Goal: Task Accomplishment & Management: Manage account settings

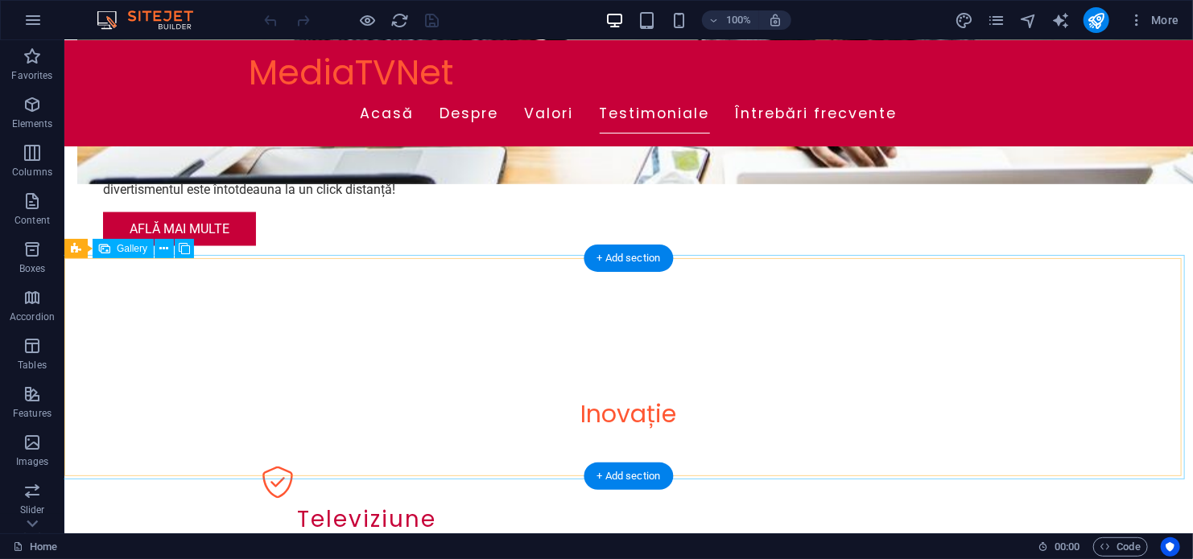
scroll to position [1207, 0]
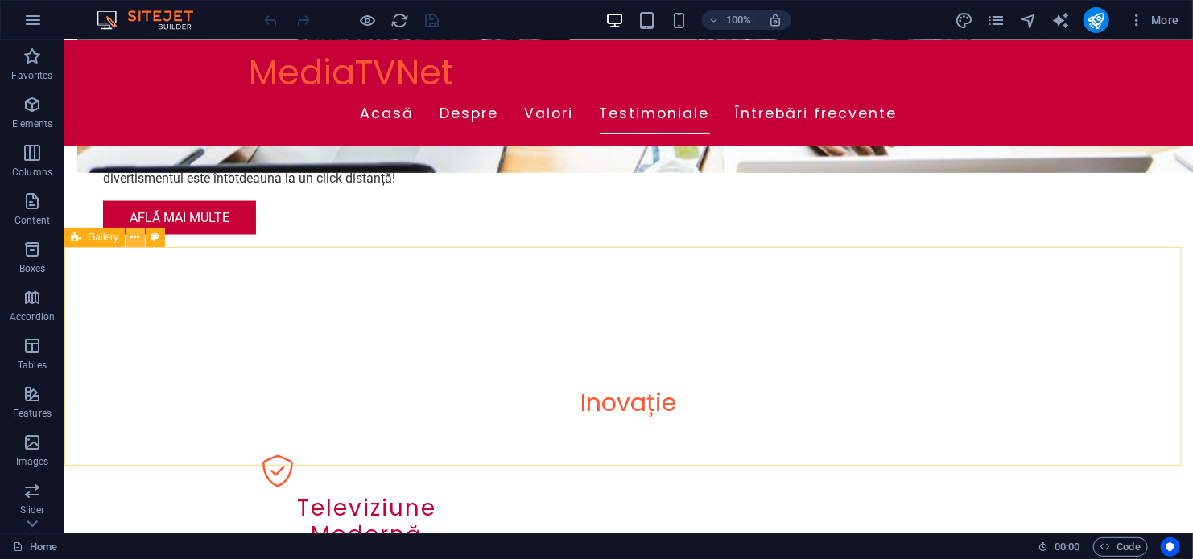
click at [134, 238] on icon at bounding box center [135, 237] width 9 height 17
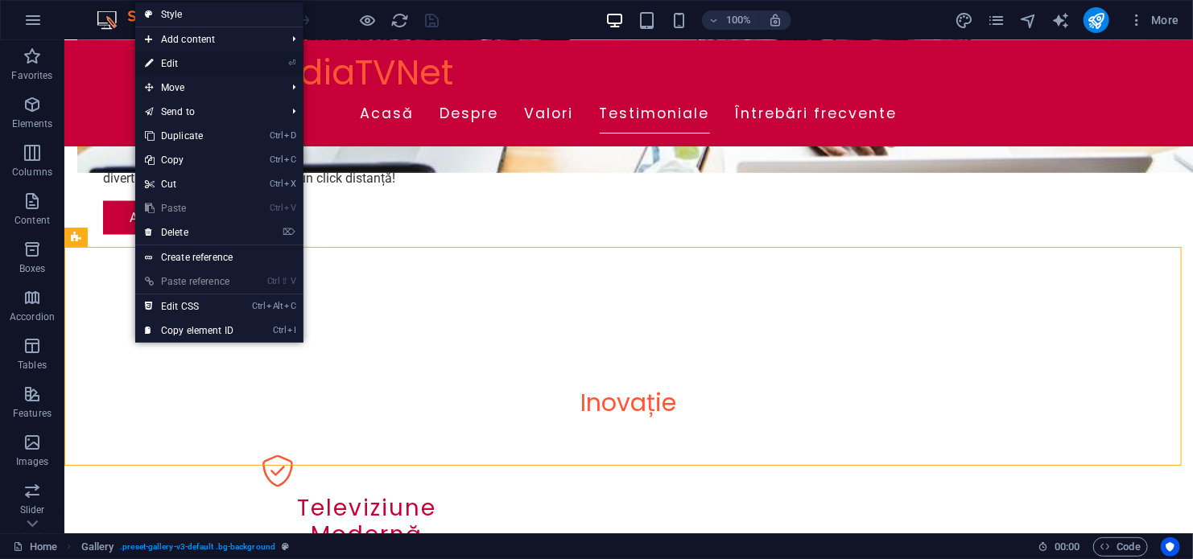
click at [167, 57] on link "⏎ Edit" at bounding box center [189, 64] width 108 height 24
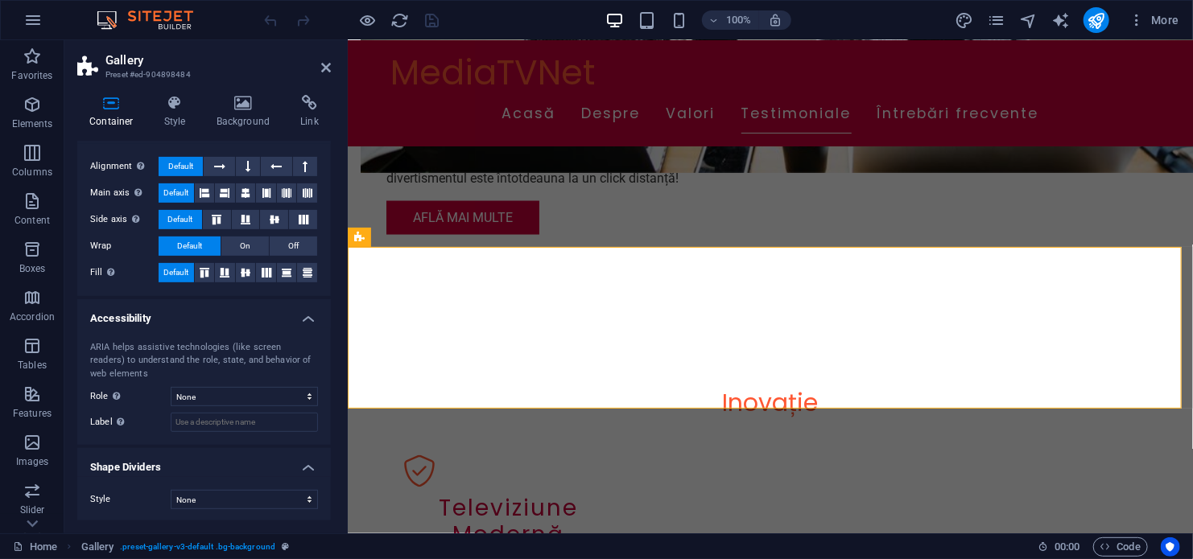
scroll to position [0, 0]
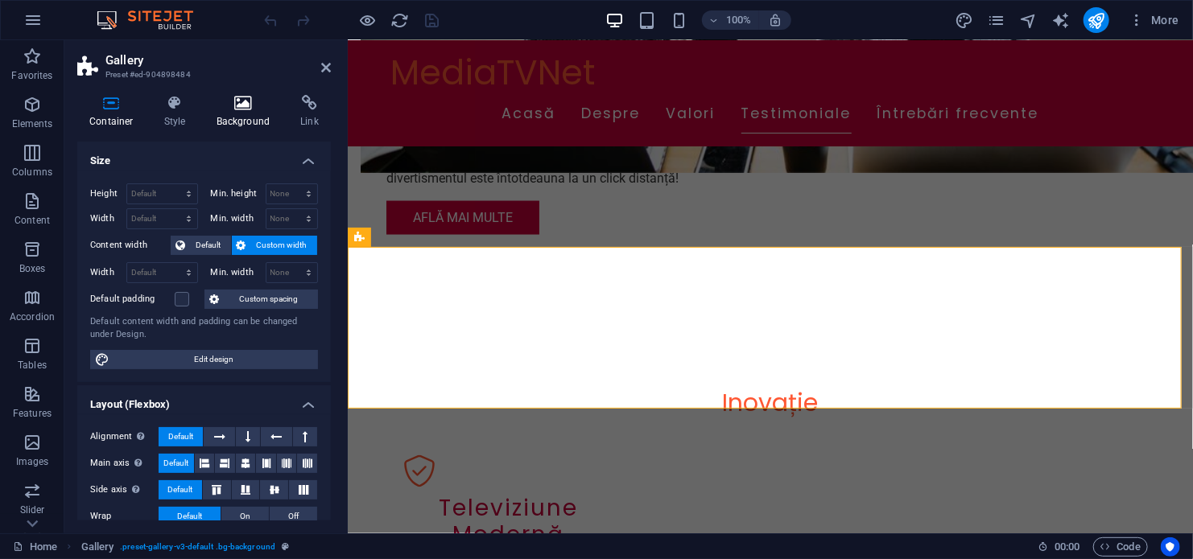
click at [240, 104] on icon at bounding box center [243, 103] width 78 height 16
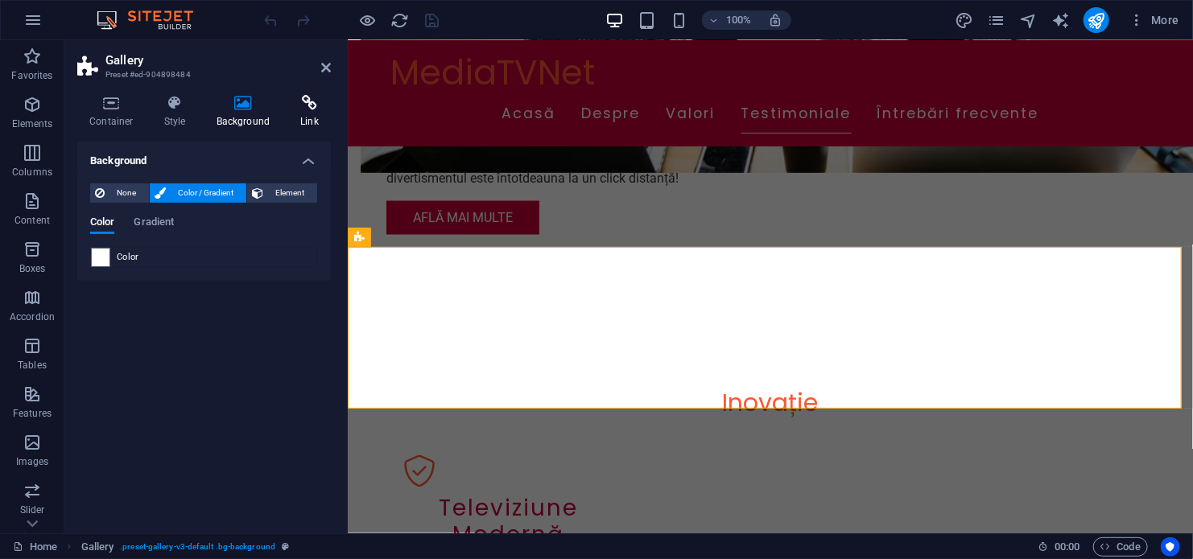
click at [303, 101] on icon at bounding box center [309, 103] width 43 height 16
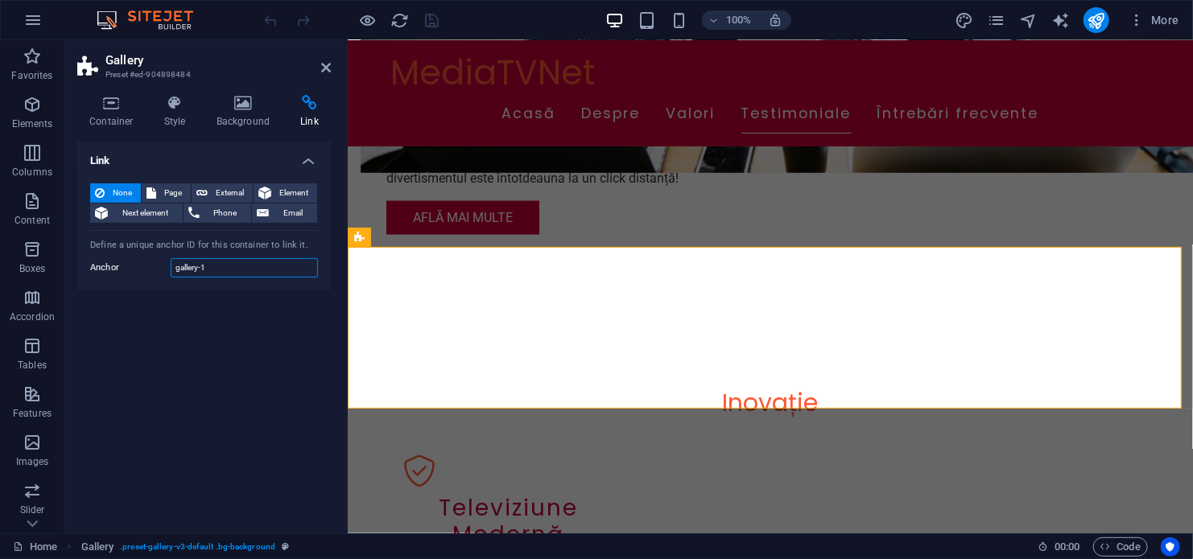
click at [224, 271] on input "gallery-1" at bounding box center [244, 267] width 147 height 19
type input "g"
paste input "https://www.imdb.com/?ref_=helpms_helphdr_cons"
type input "https://www.imdb.com/?ref_=helpms_helphdr_cons"
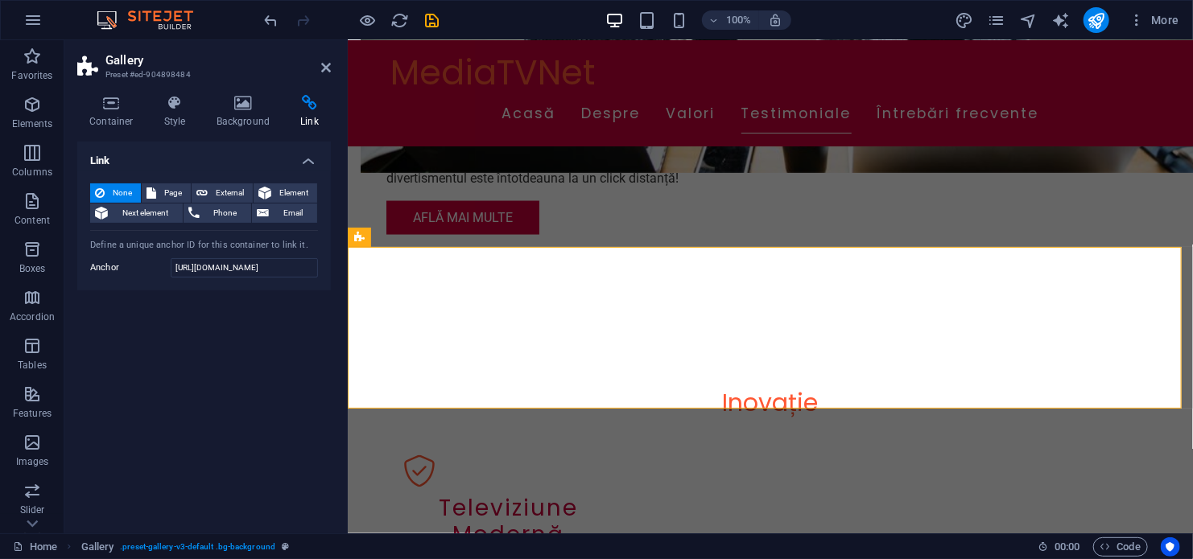
scroll to position [0, 0]
click at [222, 299] on div "Link None Page External Element Next element Phone Email Page Home Subpage Lega…" at bounding box center [204, 331] width 254 height 379
click at [223, 193] on span "External" at bounding box center [229, 192] width 35 height 19
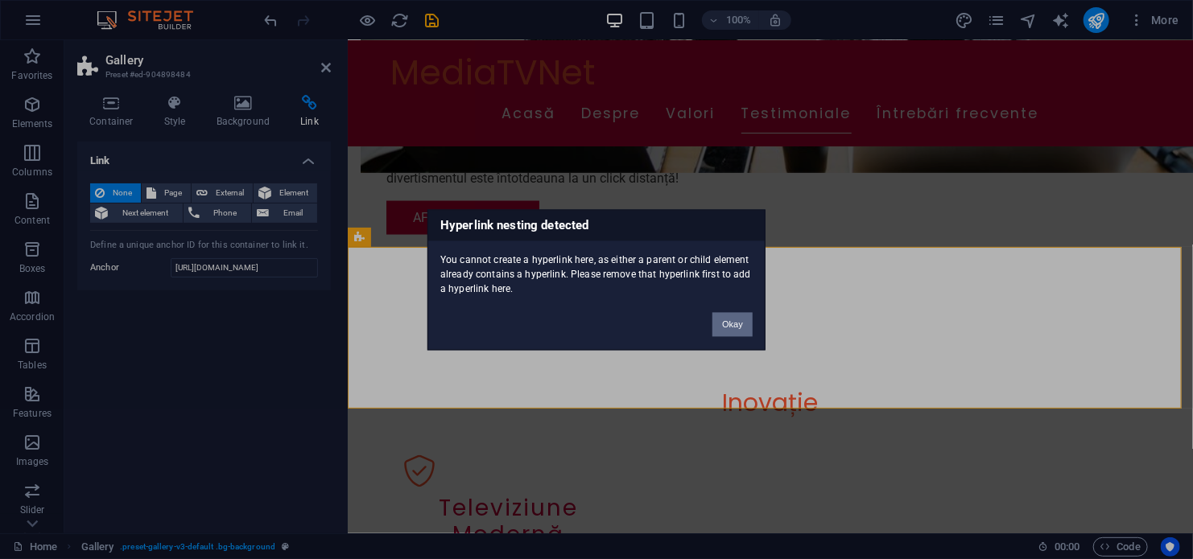
click at [732, 328] on button "Okay" at bounding box center [732, 324] width 40 height 24
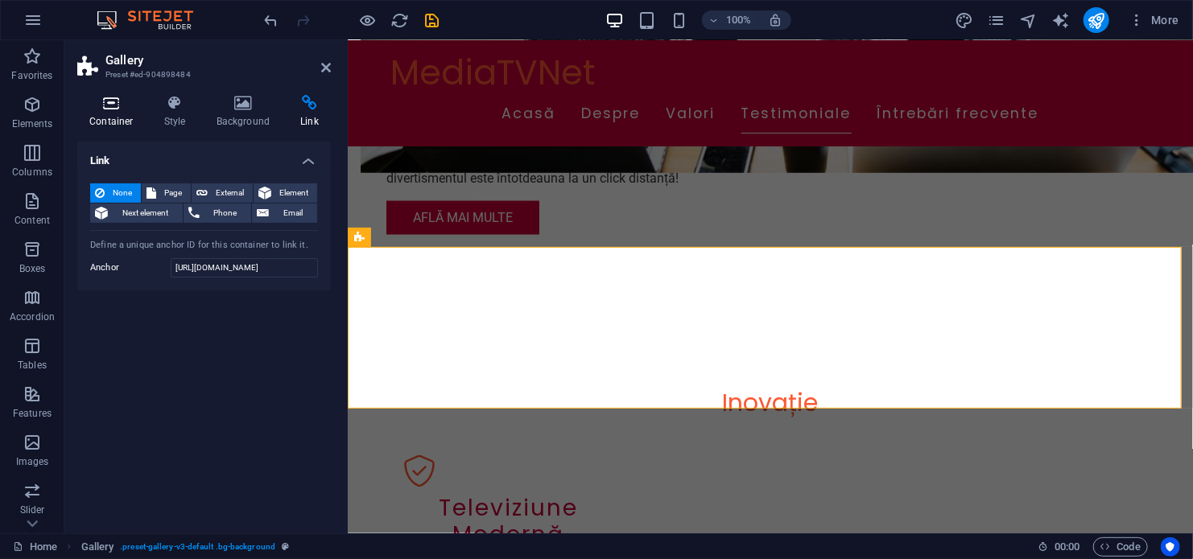
click at [113, 109] on icon at bounding box center [111, 103] width 68 height 16
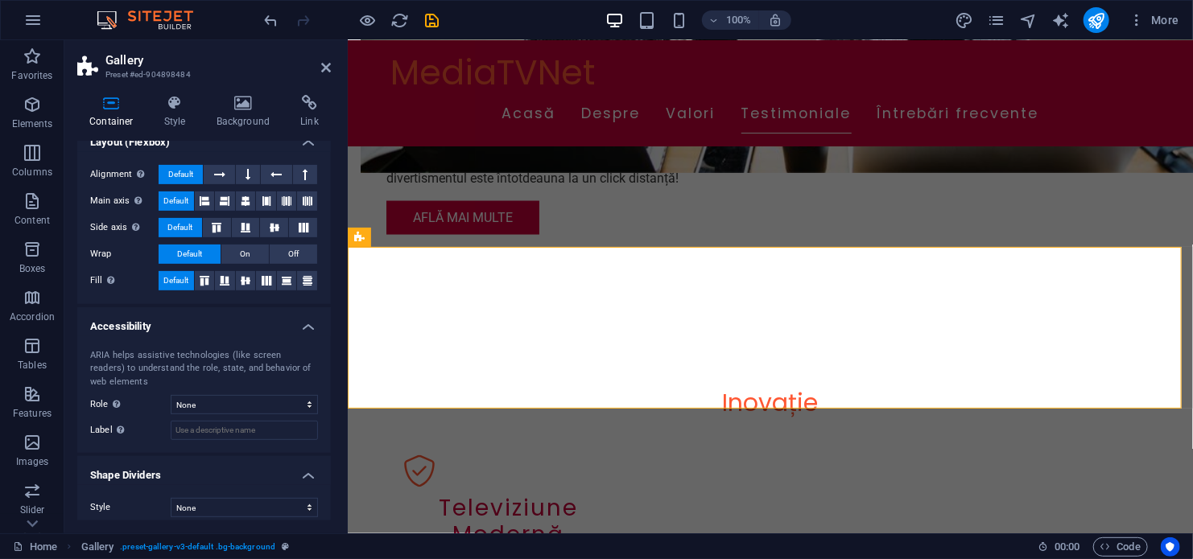
scroll to position [270, 0]
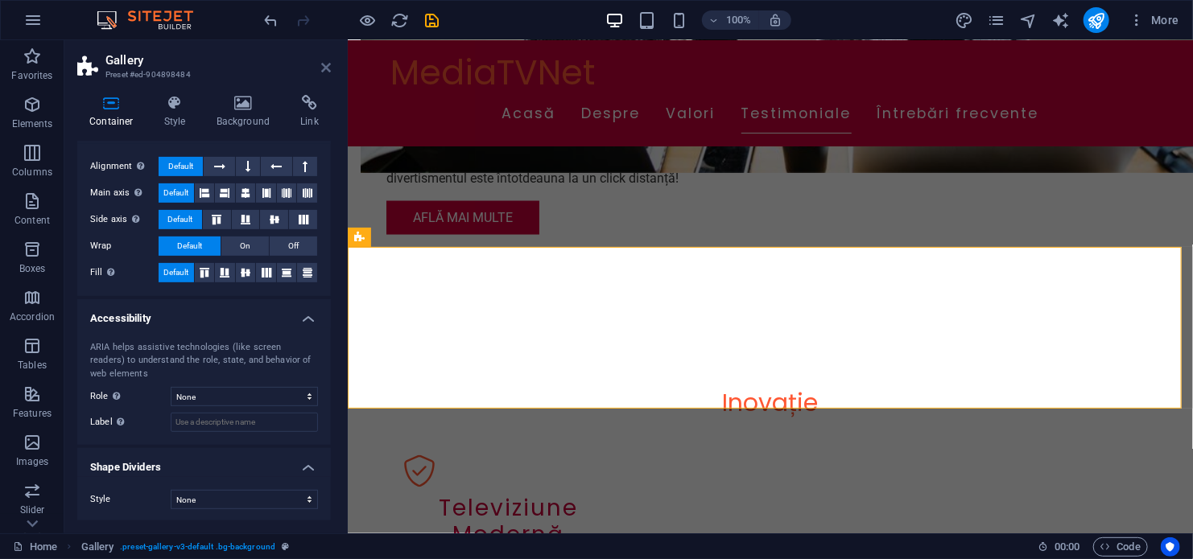
click at [324, 64] on icon at bounding box center [326, 67] width 10 height 13
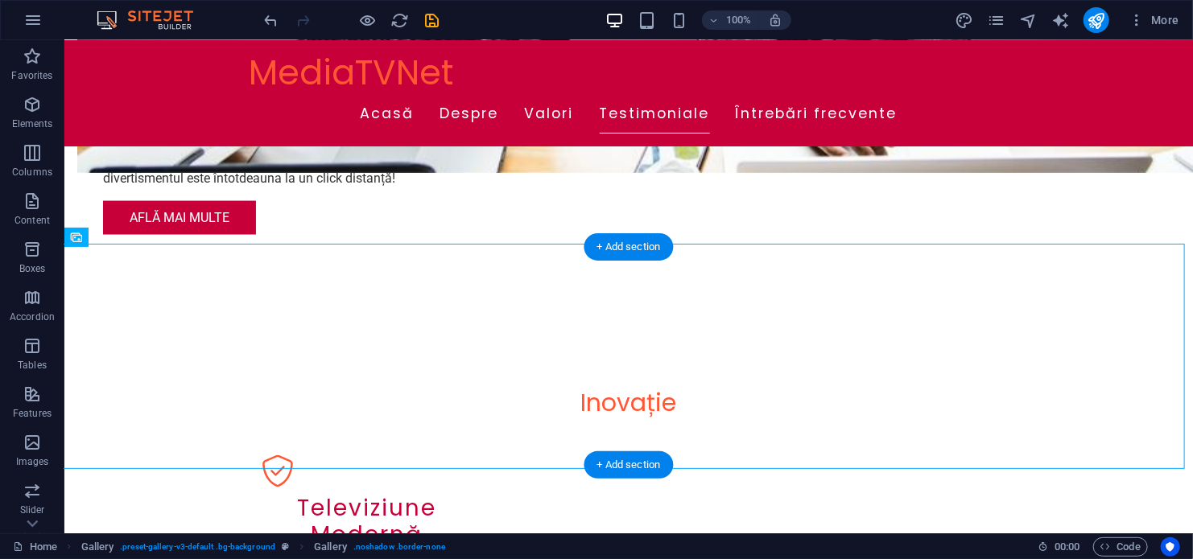
drag, startPoint x: 186, startPoint y: 278, endPoint x: 137, endPoint y: 248, distance: 57.8
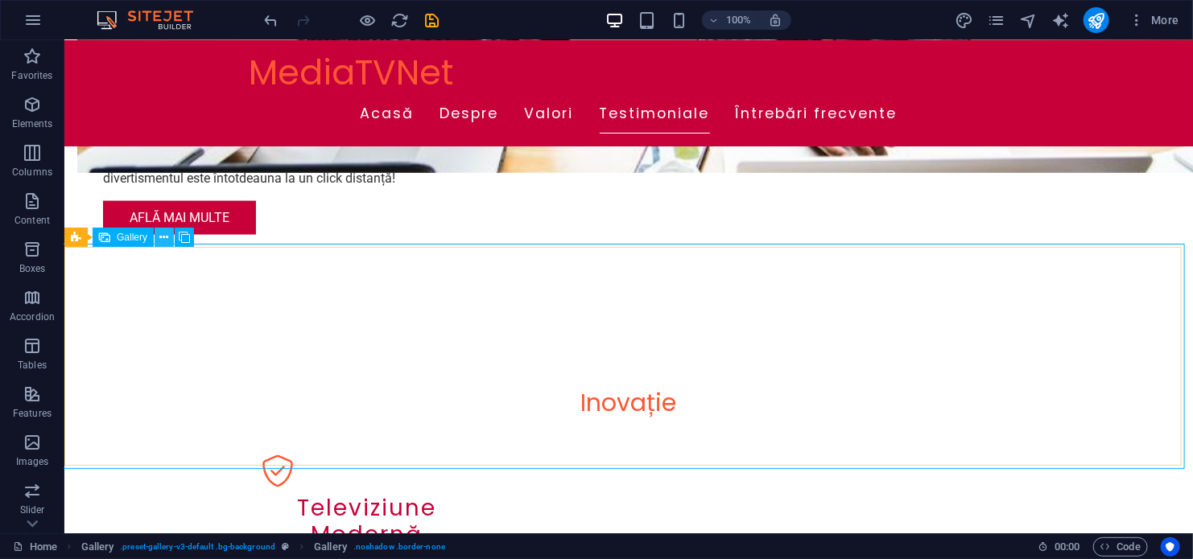
click at [167, 237] on icon at bounding box center [164, 237] width 9 height 17
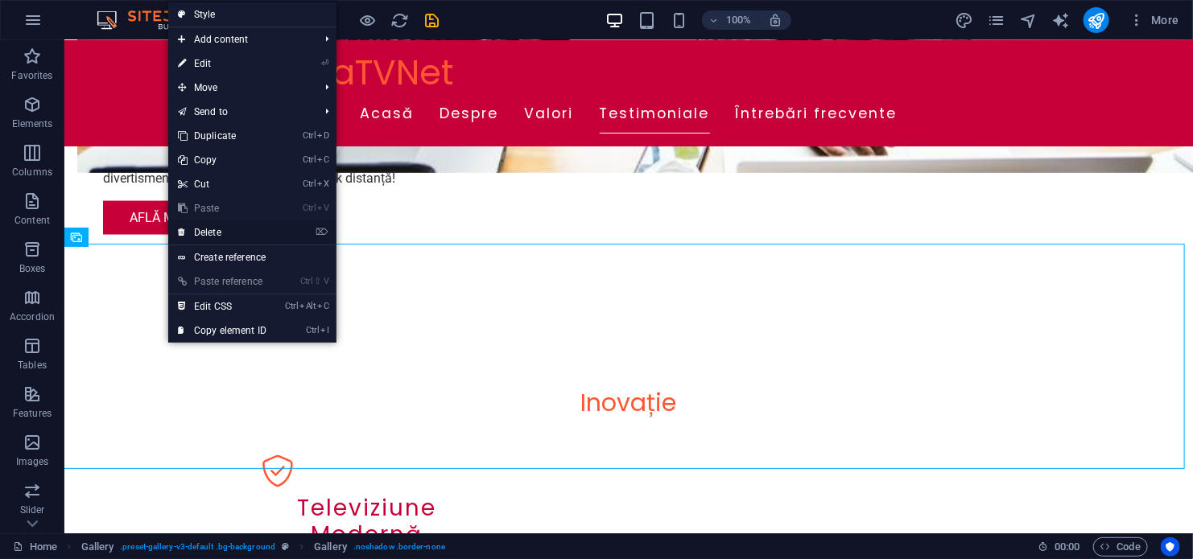
click at [219, 231] on link "⌦ Delete" at bounding box center [222, 233] width 108 height 24
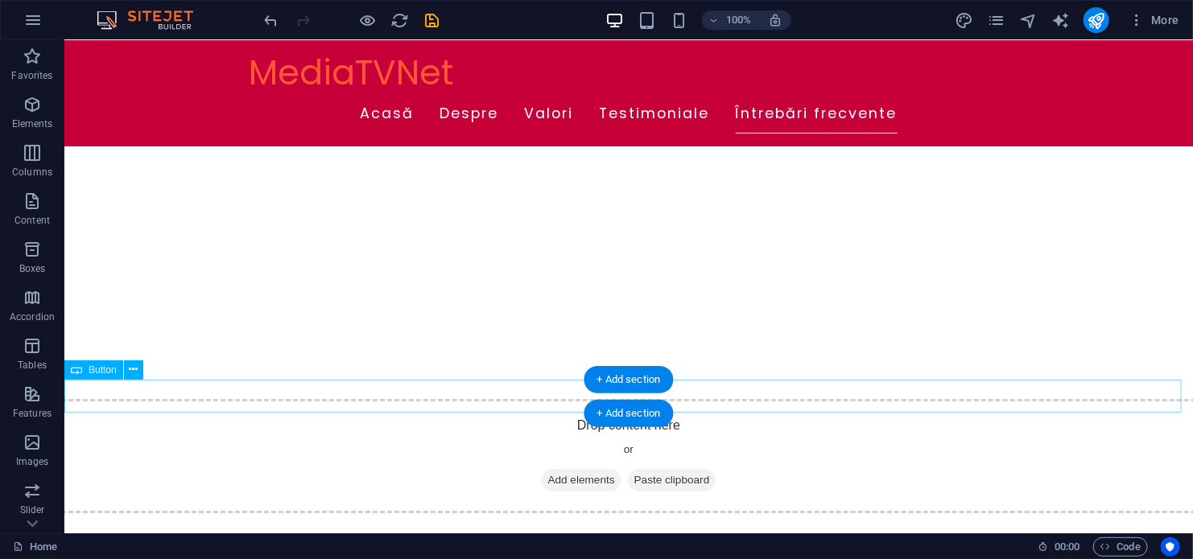
scroll to position [2334, 0]
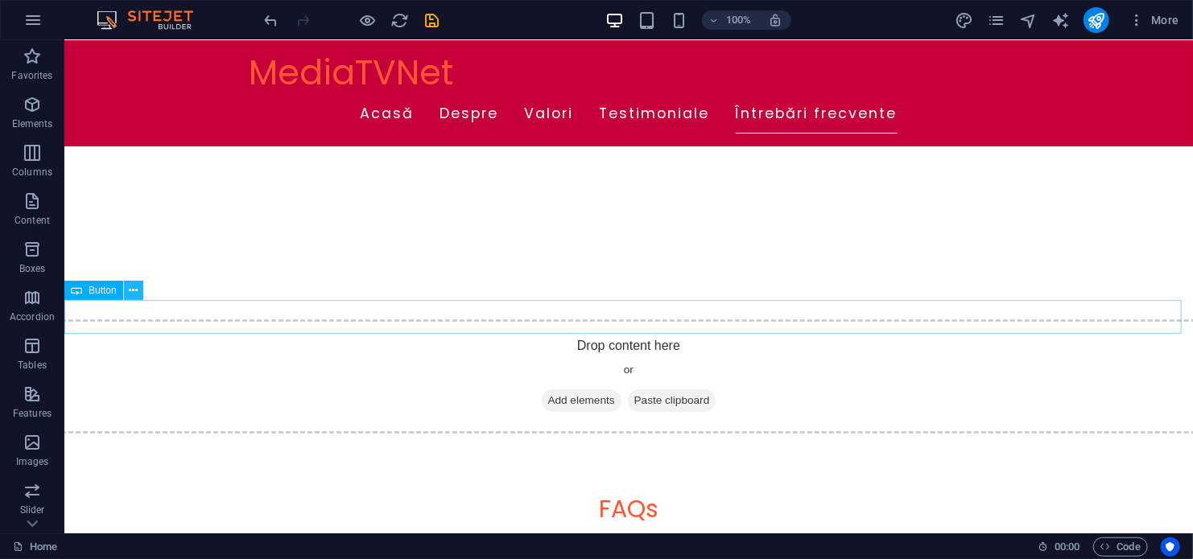
click at [134, 291] on icon at bounding box center [133, 290] width 9 height 17
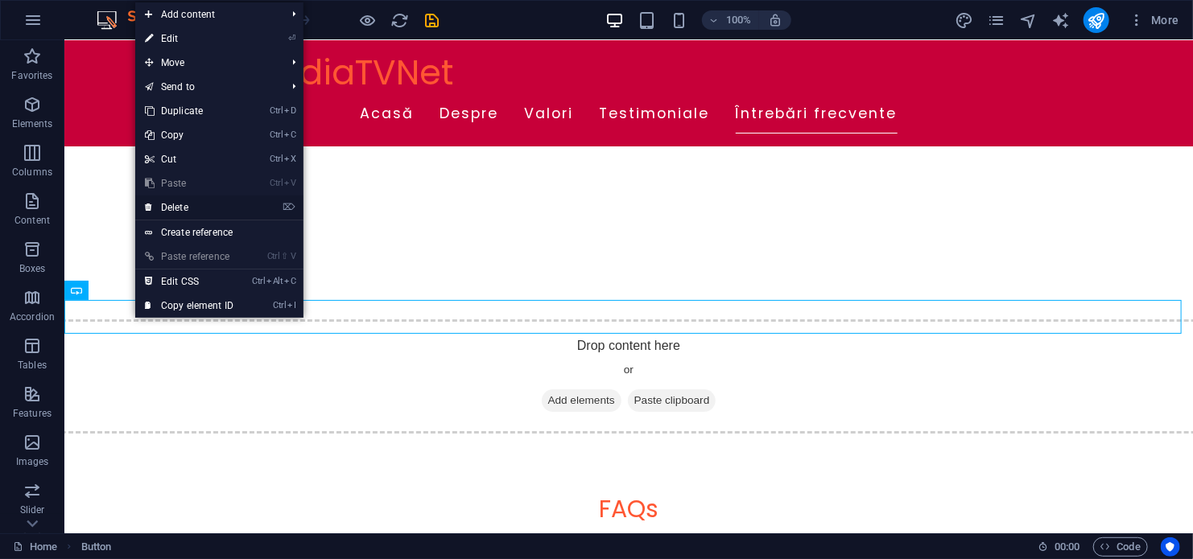
click at [192, 206] on link "⌦ Delete" at bounding box center [189, 208] width 108 height 24
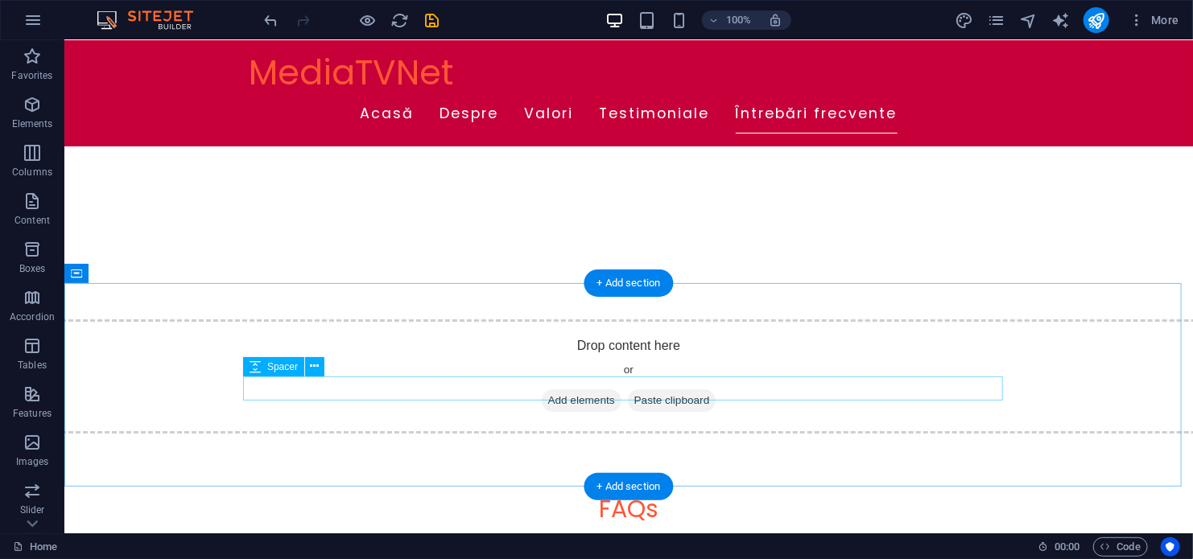
scroll to position [2409, 0]
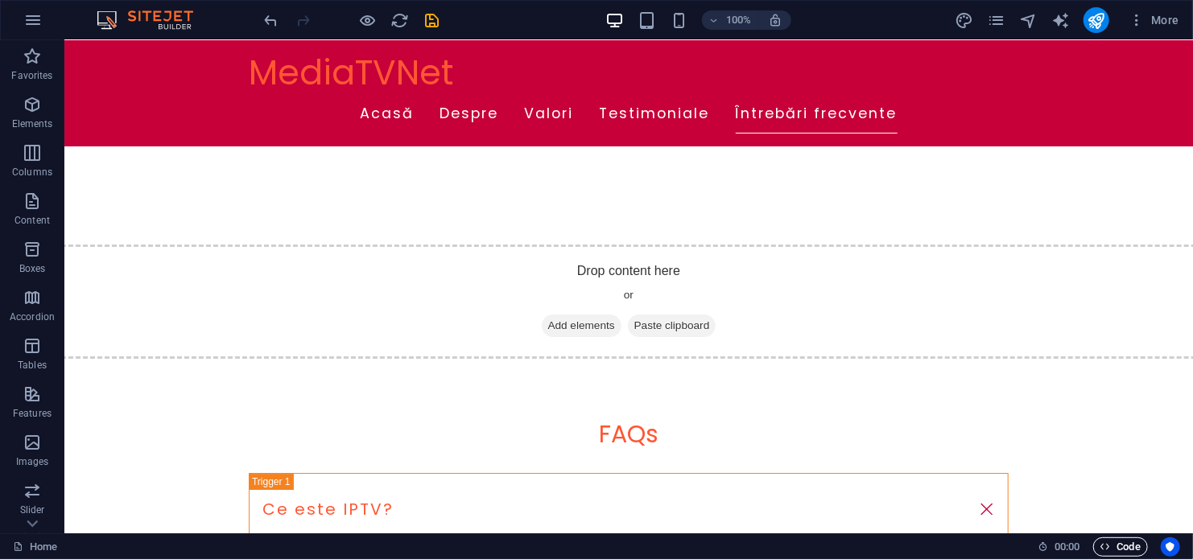
click at [1132, 547] on span "Code" at bounding box center [1120, 547] width 40 height 19
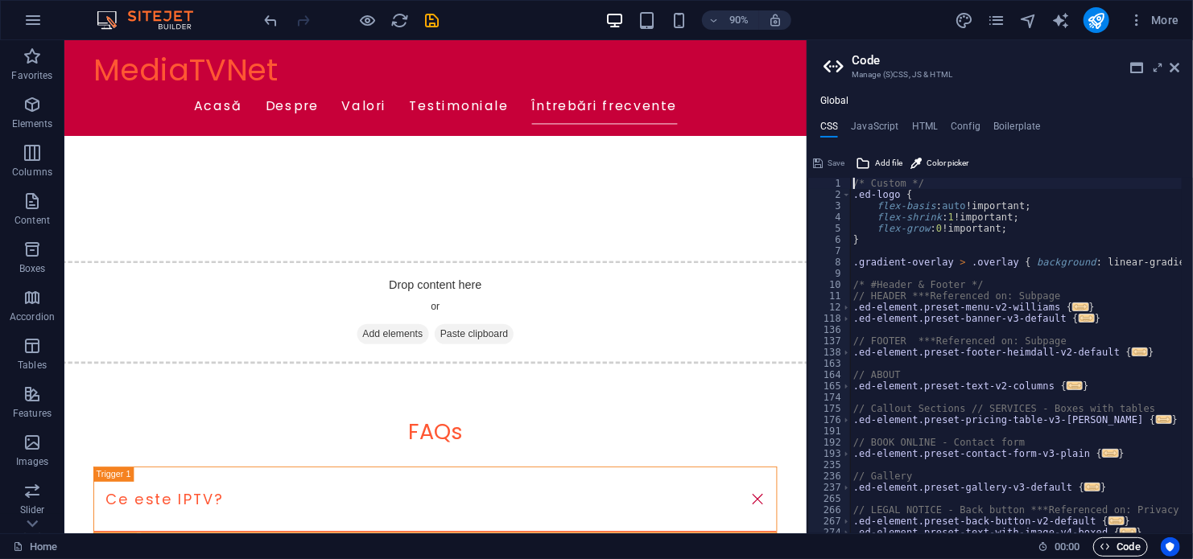
scroll to position [2354, 0]
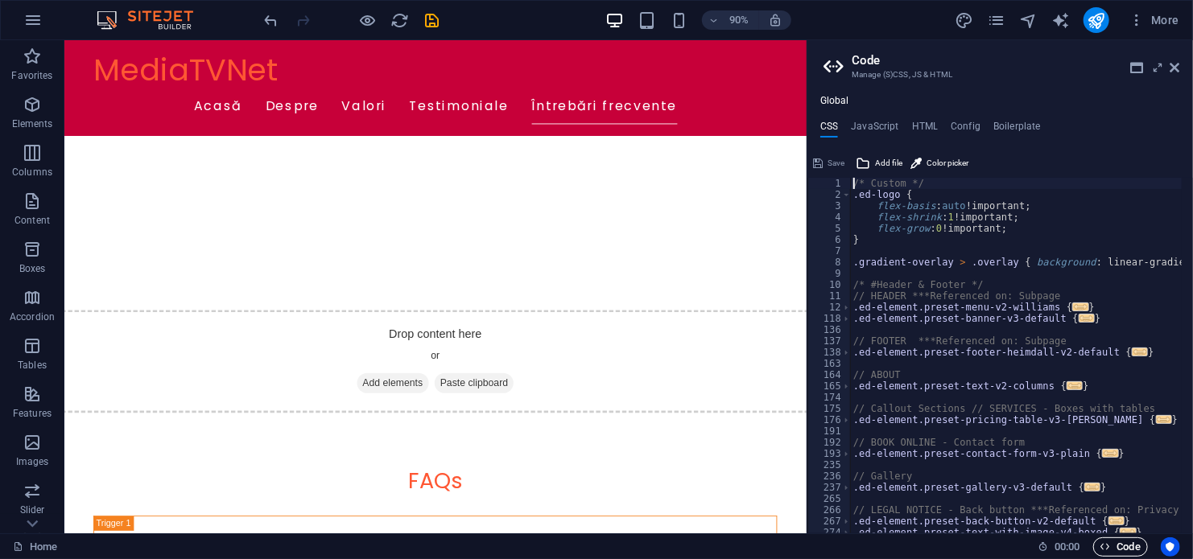
click at [1110, 543] on icon "button" at bounding box center [1105, 547] width 10 height 10
click at [1173, 67] on icon at bounding box center [1175, 67] width 10 height 13
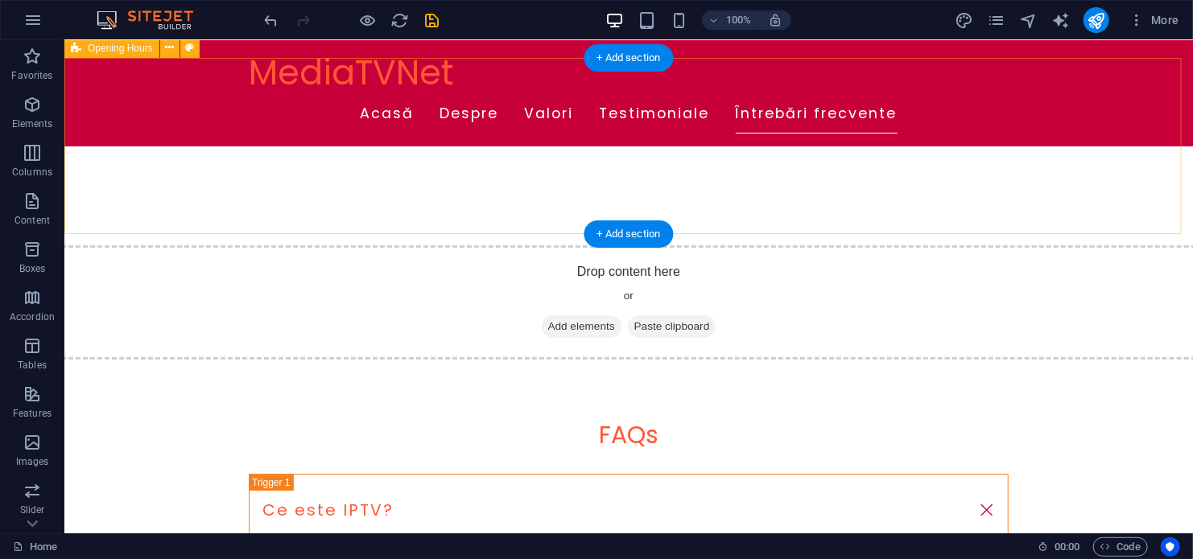
scroll to position [2409, 0]
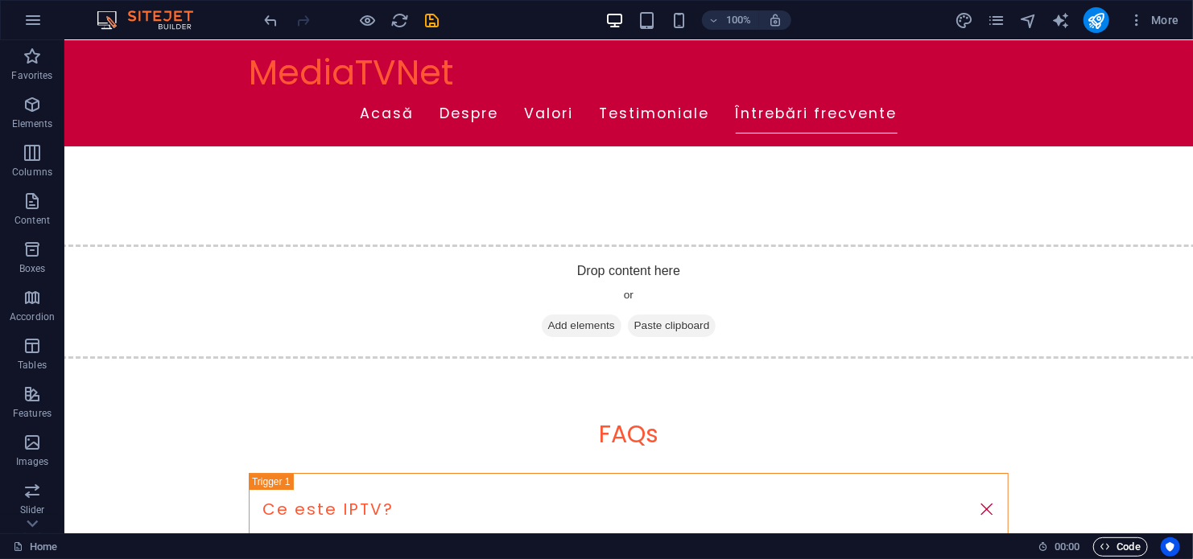
click at [1127, 540] on span "Code" at bounding box center [1120, 547] width 40 height 19
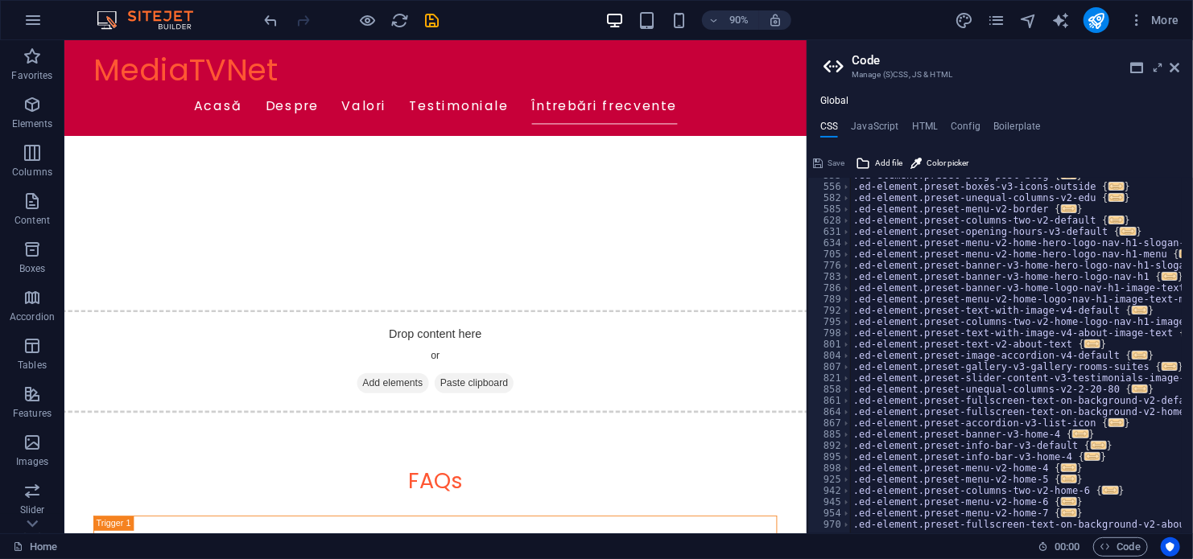
scroll to position [669, 0]
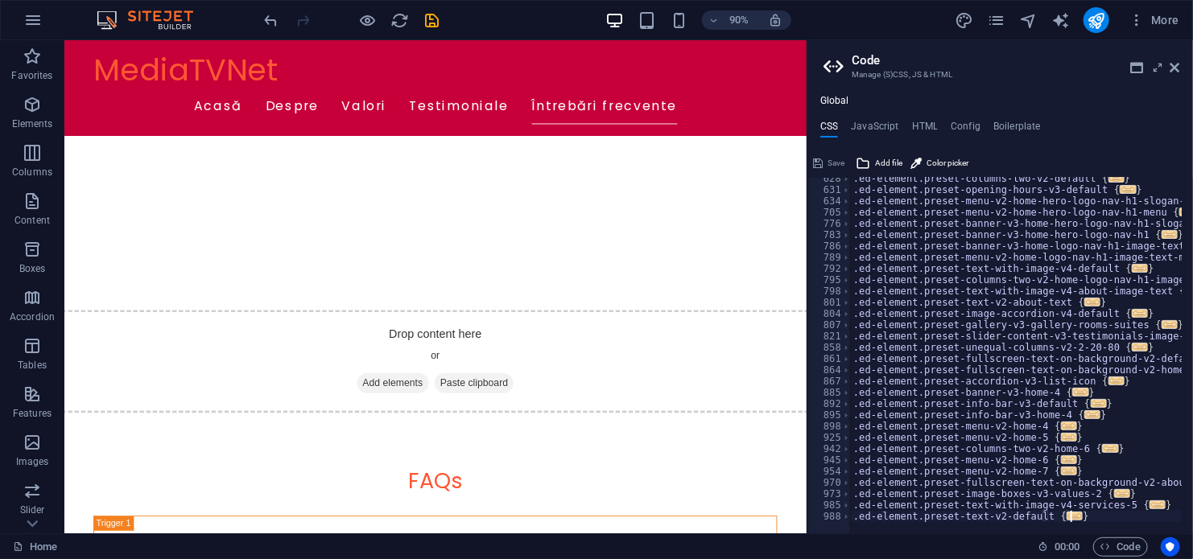
click at [1099, 512] on div ".ed-element.preset-columns-two-v2-default { ... } .ed-element.preset-opening-ho…" at bounding box center [1181, 356] width 662 height 367
type textarea "}"
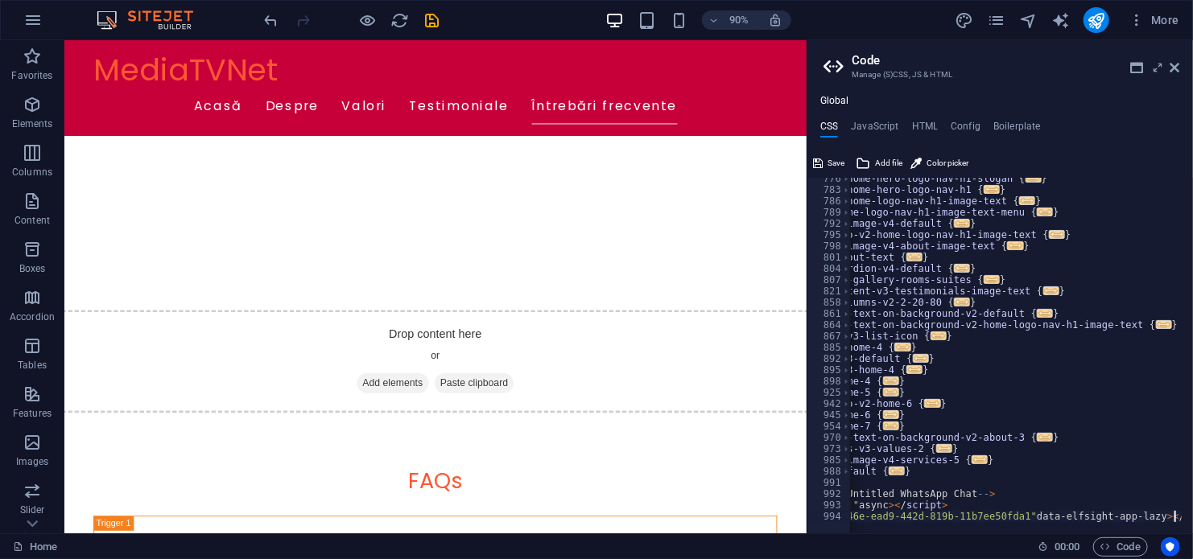
scroll to position [0, 177]
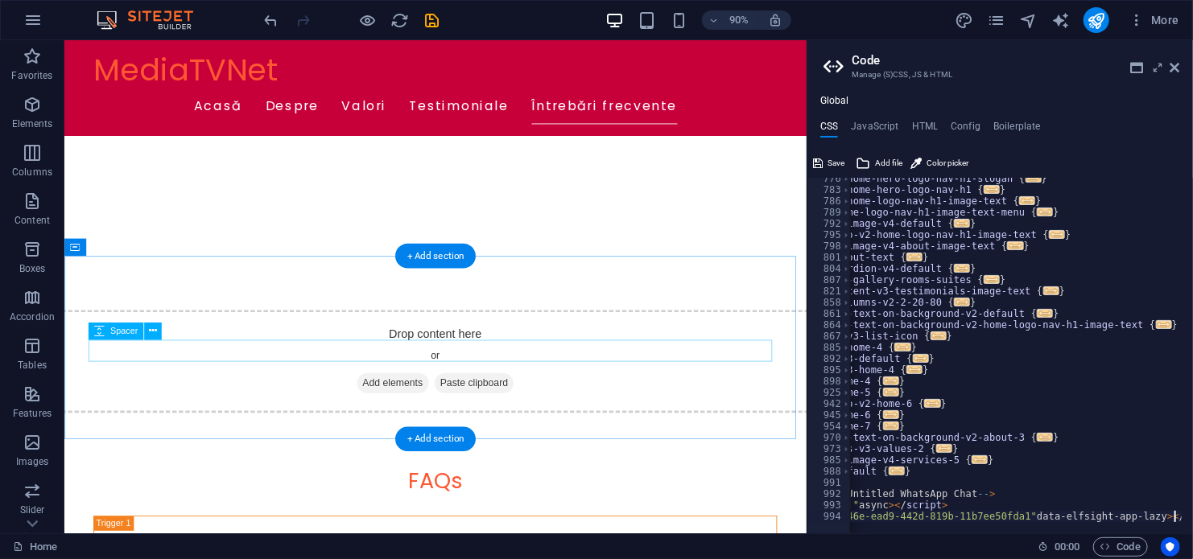
type textarea "<div class="elfsight-app-ffe1346e-ead9-442d-819b-11b7ee50fda1" data-elfsight-ap…"
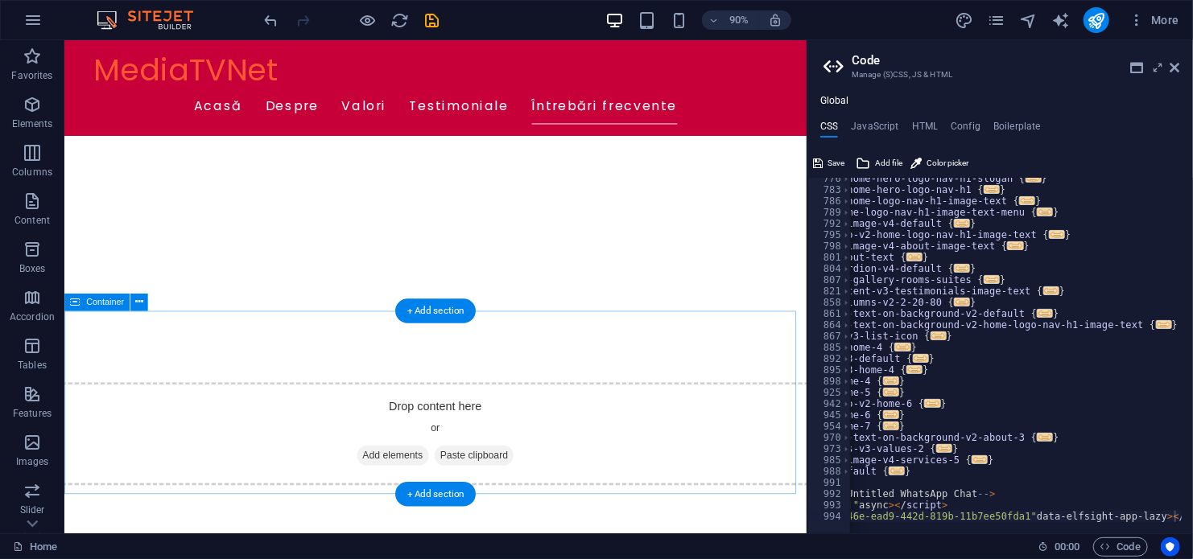
scroll to position [2354, 0]
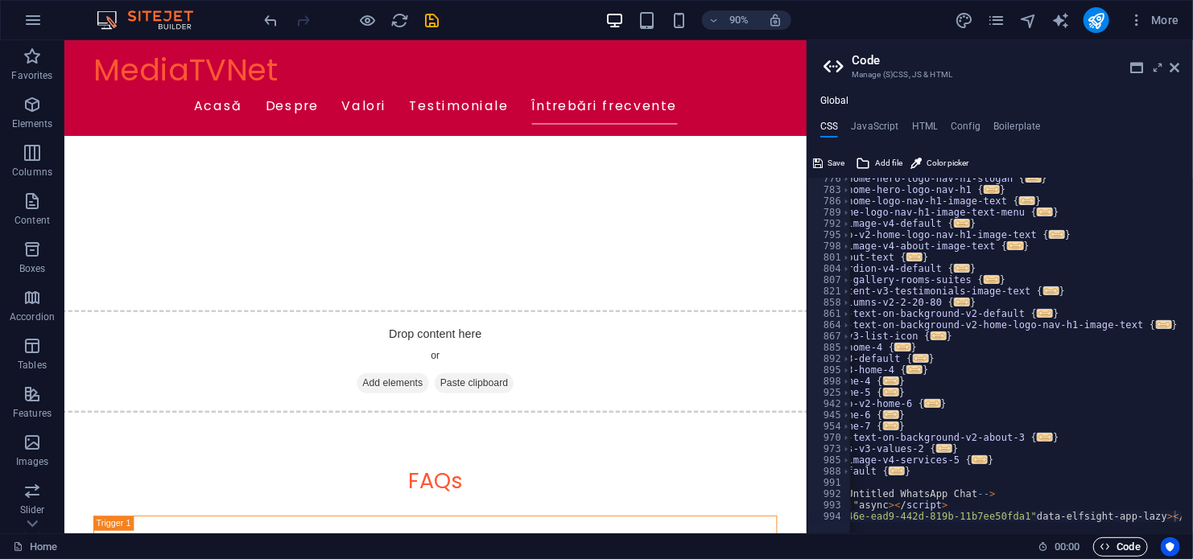
click at [1128, 547] on span "Code" at bounding box center [1120, 547] width 40 height 19
click at [1126, 541] on span "Code" at bounding box center [1120, 547] width 40 height 19
click at [960, 122] on h4 "Config" at bounding box center [965, 130] width 30 height 18
type textarea "$color-background: #FFFFFF;"
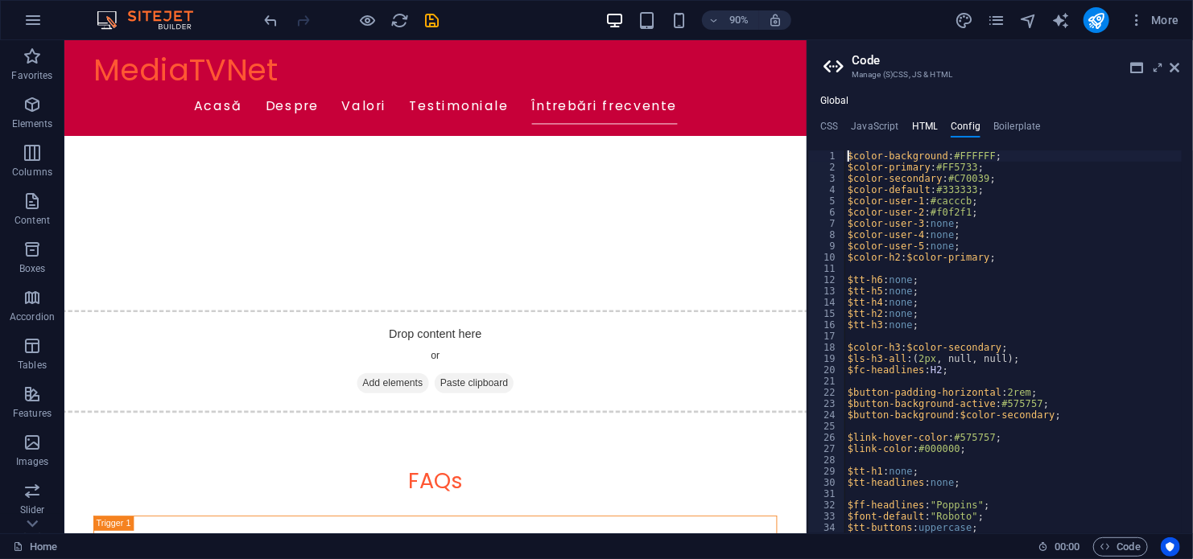
click at [912, 127] on h4 "HTML" at bounding box center [925, 130] width 27 height 18
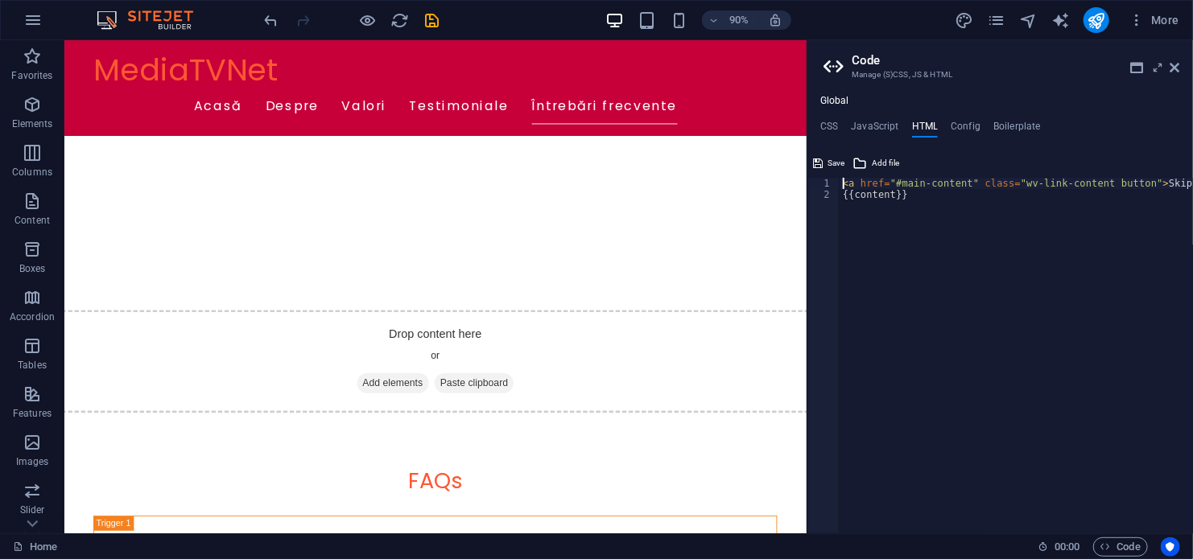
click at [917, 200] on div "< a href = "#main-content" class = "wv-link-content button" > Skip to main cont…" at bounding box center [1056, 361] width 435 height 367
type textarea "{{content}}"
paste textarea "<div class="elfsight-app-ffe1346e-ead9-442d-819b-11b7ee50fda1" data-elfsight-ap…"
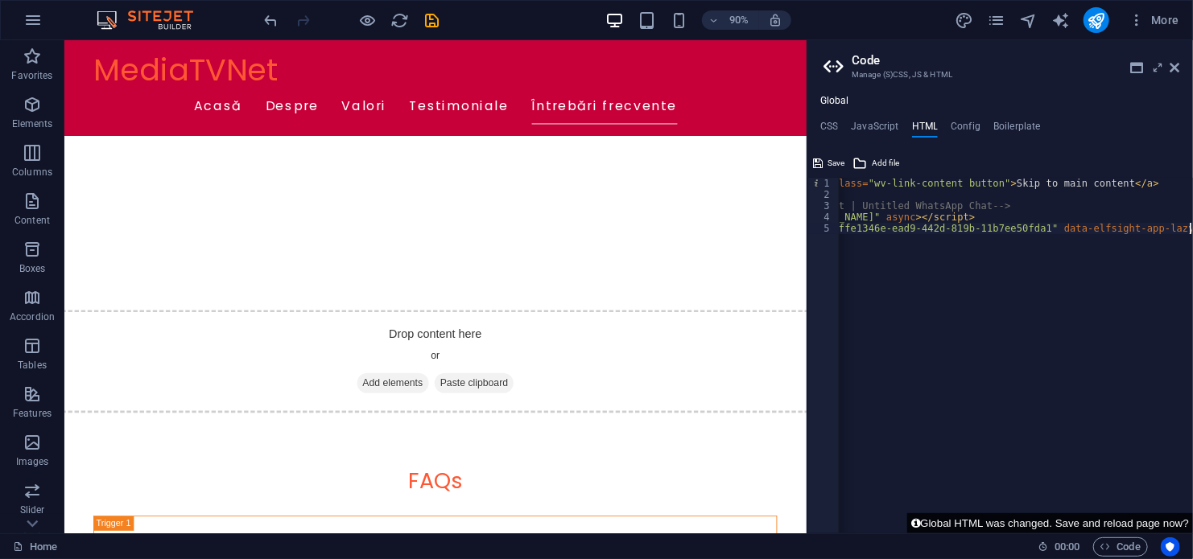
type textarea "<div class="elfsight-app-ffe1346e-ead9-442d-819b-11b7ee50fda1" data-elfsight-ap…"
click at [1061, 518] on button "Global HTML was changed. Save and reload page now?" at bounding box center [1050, 523] width 286 height 20
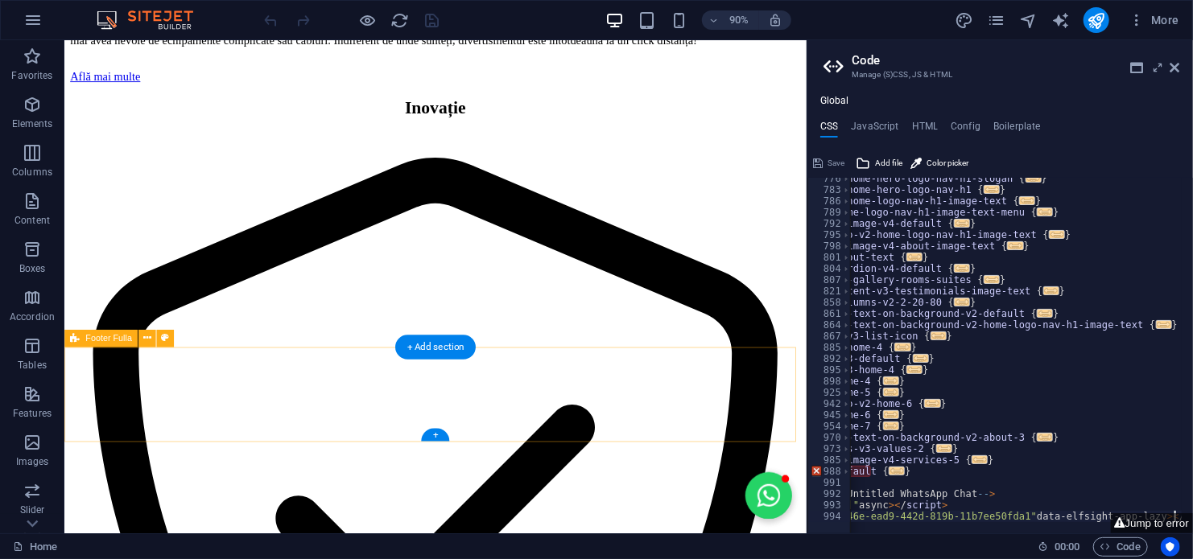
scroll to position [2463, 0]
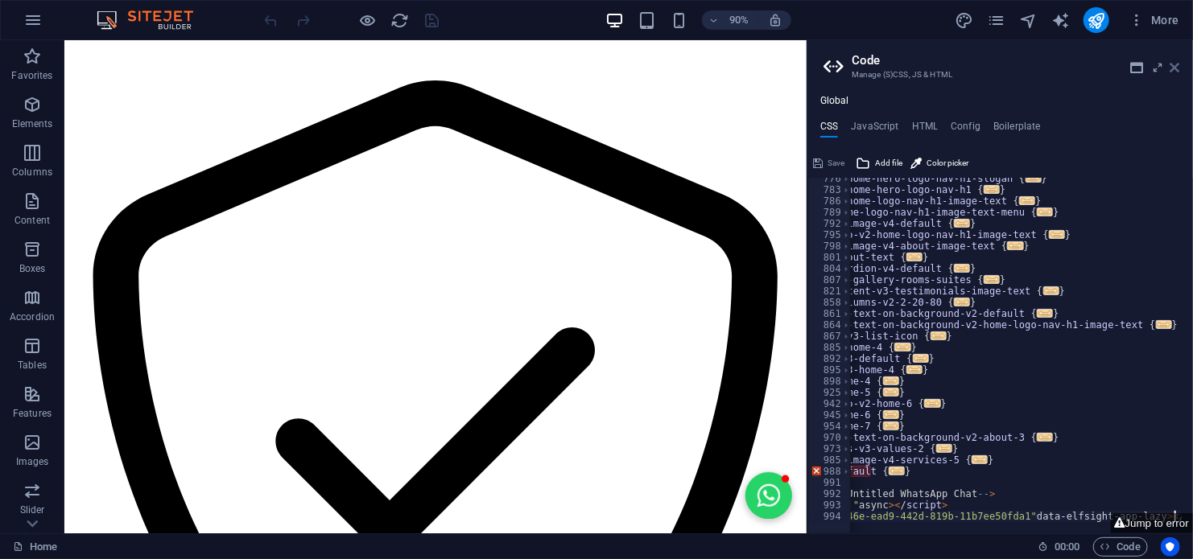
click at [1178, 64] on icon at bounding box center [1175, 67] width 10 height 13
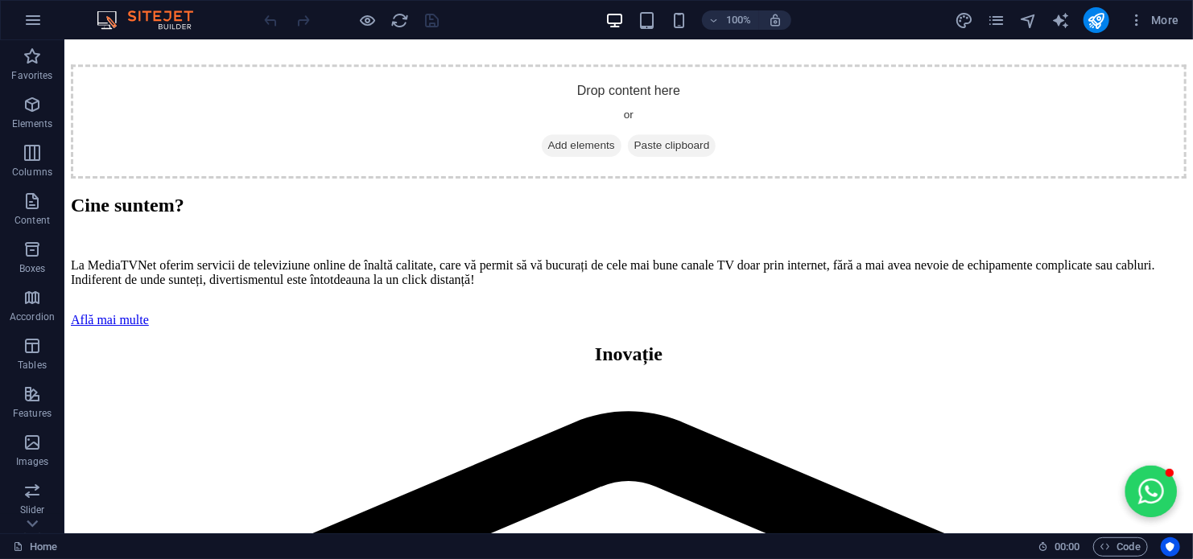
scroll to position [2518, 0]
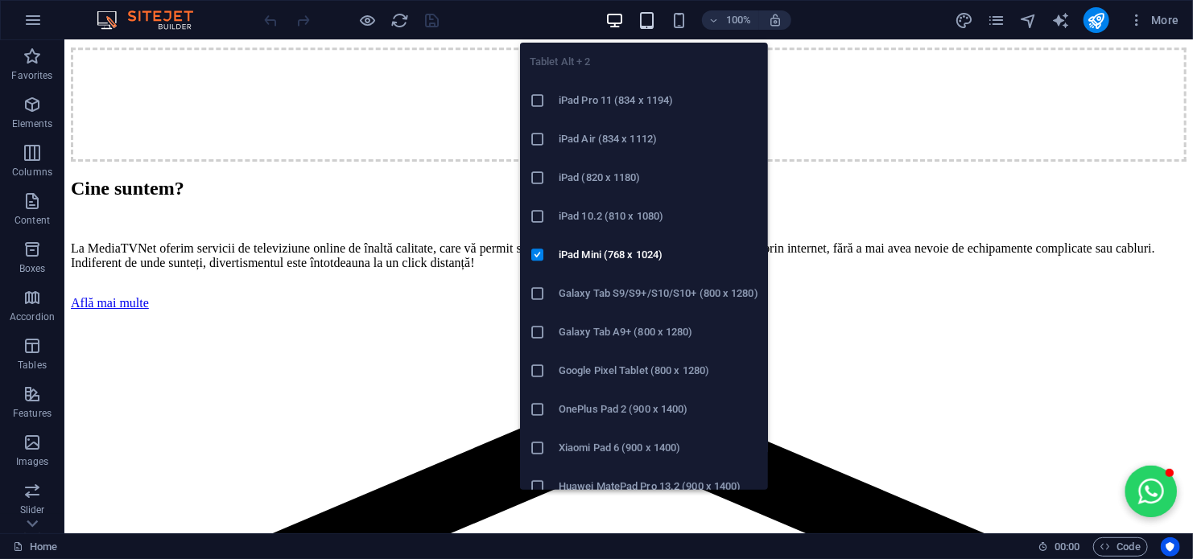
click at [645, 19] on icon "button" at bounding box center [646, 20] width 19 height 19
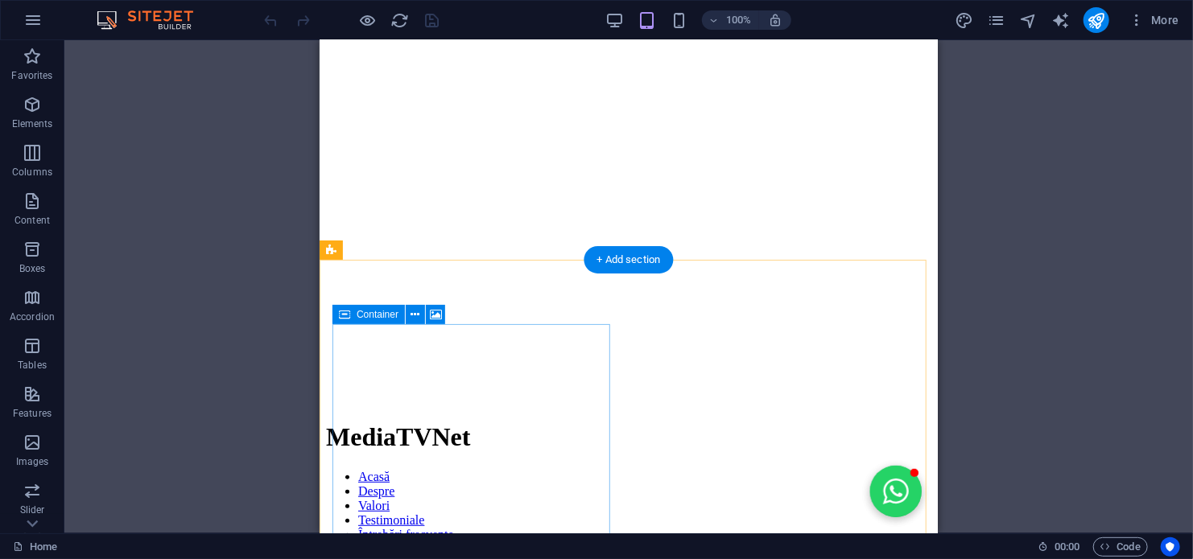
scroll to position [0, 0]
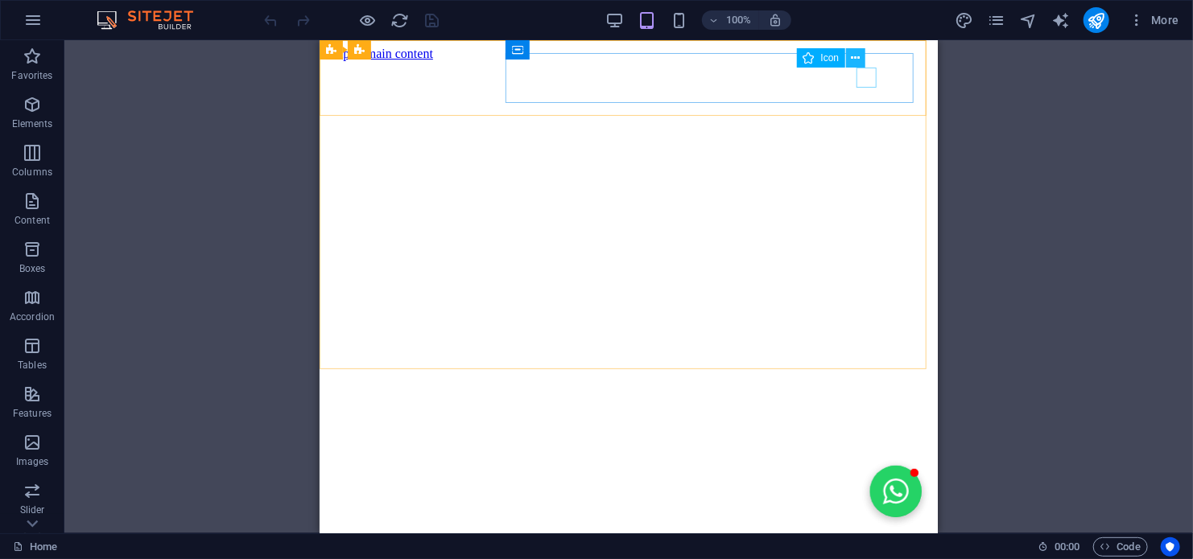
click at [855, 56] on icon at bounding box center [855, 58] width 9 height 17
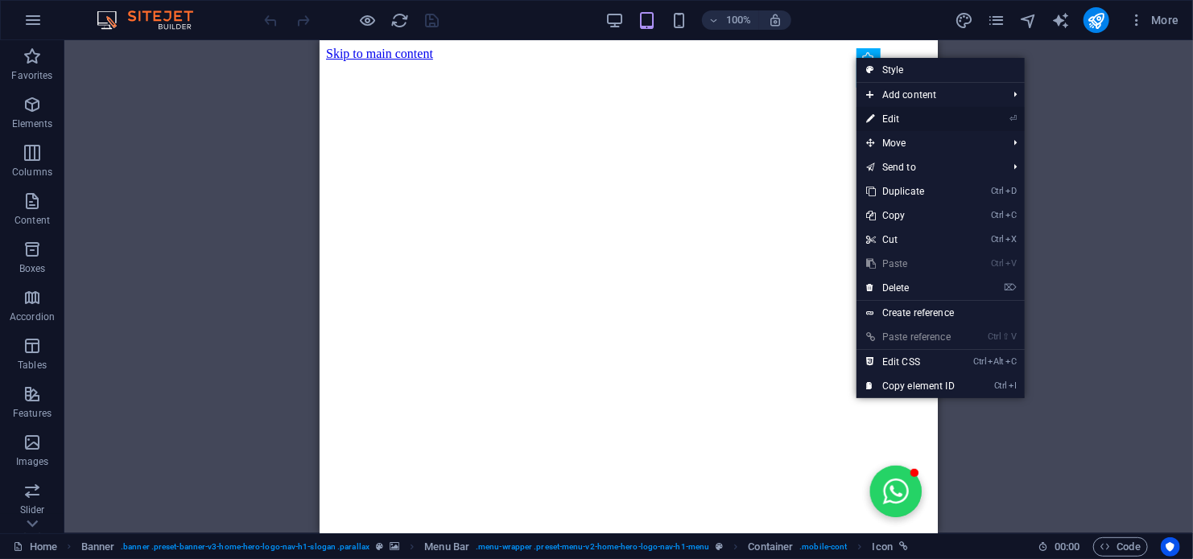
click at [900, 117] on link "⏎ Edit" at bounding box center [910, 119] width 108 height 24
select select "xMidYMid"
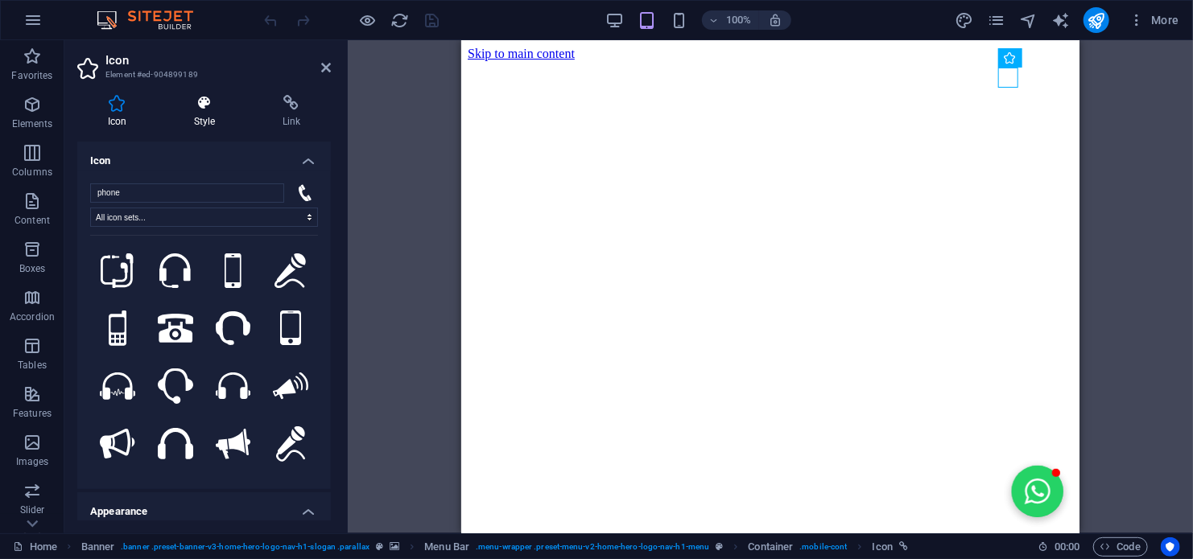
click at [204, 109] on icon at bounding box center [204, 103] width 82 height 16
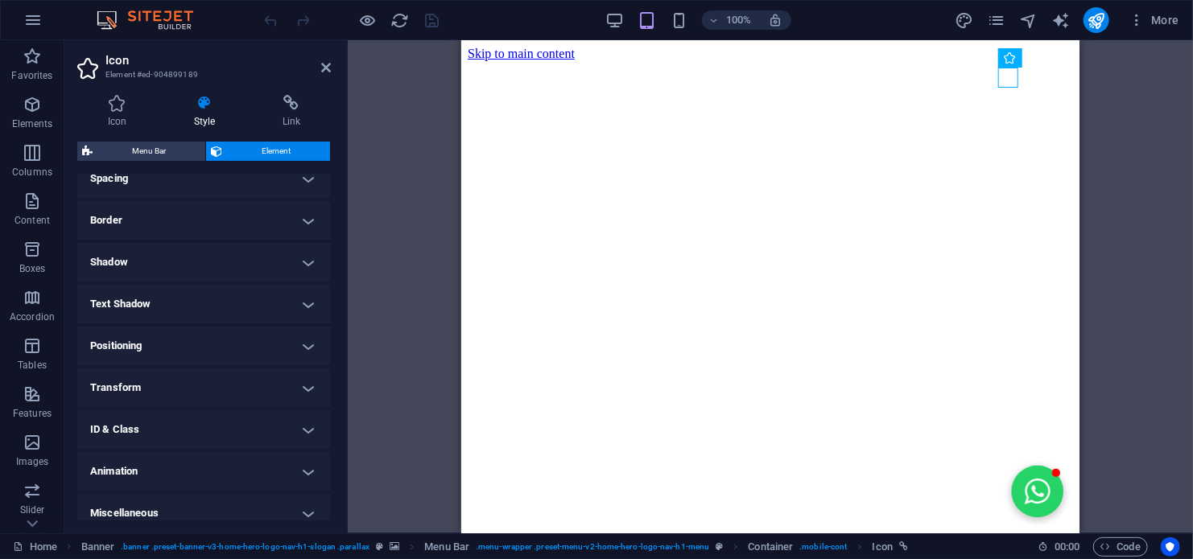
scroll to position [333, 0]
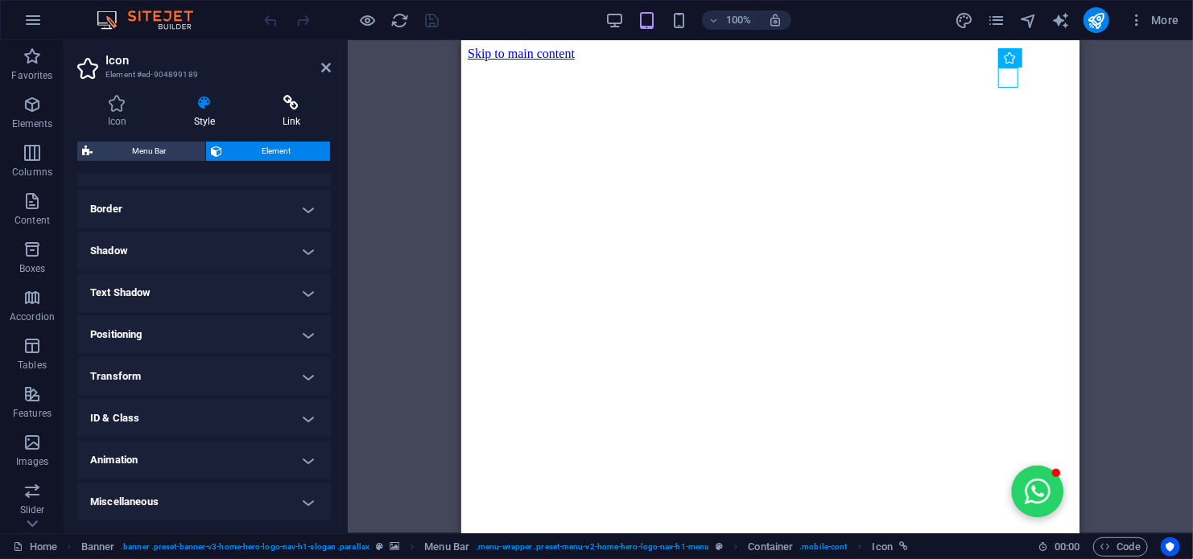
click at [292, 106] on icon at bounding box center [291, 103] width 79 height 16
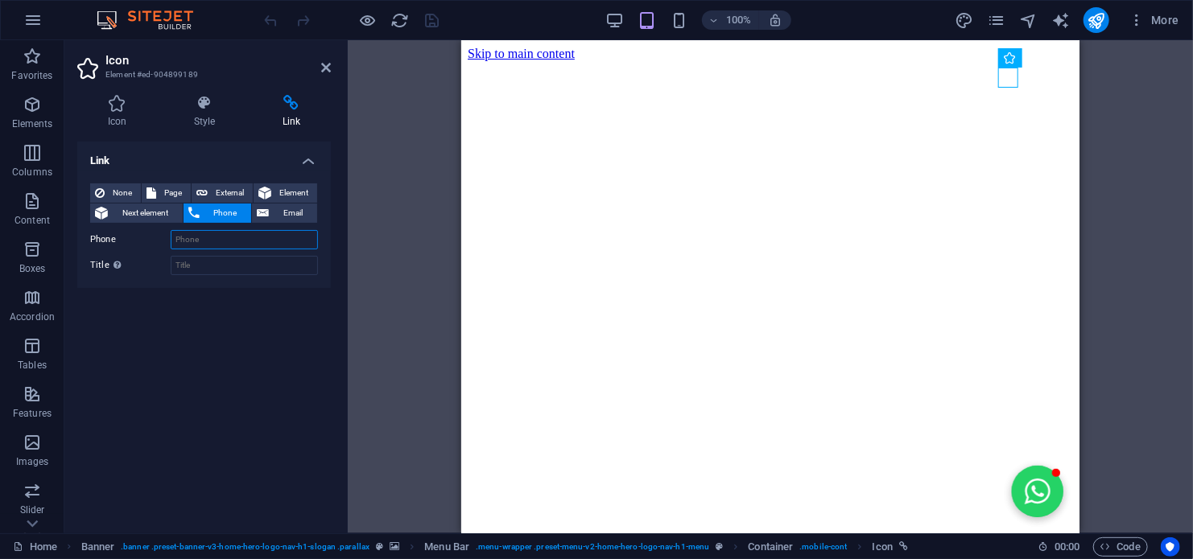
click at [212, 239] on input "Phone" at bounding box center [244, 239] width 147 height 19
click at [212, 237] on input "Phone" at bounding box center [244, 239] width 147 height 19
paste input "(+)"
click at [178, 241] on input "(+" at bounding box center [244, 239] width 147 height 19
click at [212, 241] on input "+" at bounding box center [244, 239] width 147 height 19
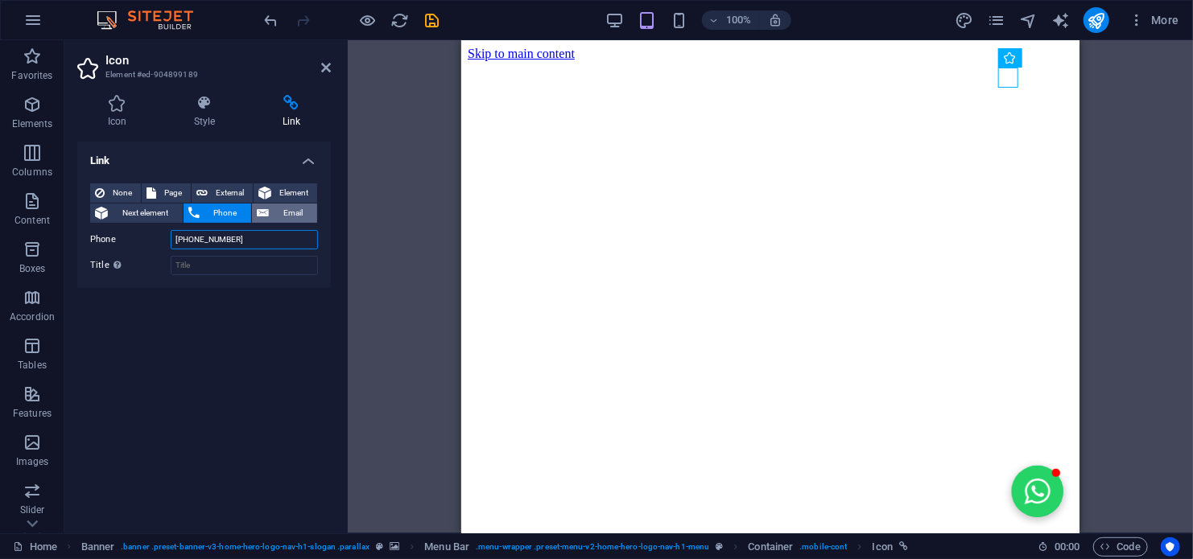
type input "+40785545052"
click at [286, 215] on span "Email" at bounding box center [293, 213] width 39 height 19
type input "d"
type input "[EMAIL_ADDRESS][DOMAIN_NAME]"
click at [241, 264] on input "Title Additional link description, should not be the same as the link text. The…" at bounding box center [244, 265] width 147 height 19
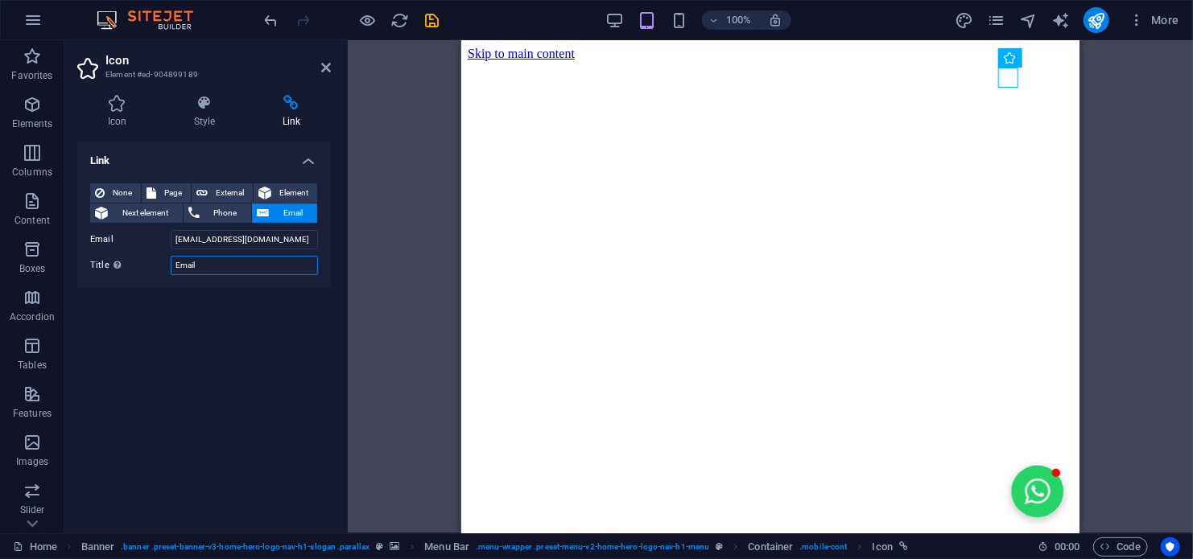
type input "Email"
click at [262, 346] on div "Link None Page External Element Next element Phone Email Page Home Subpage Lega…" at bounding box center [204, 331] width 254 height 379
click at [225, 187] on span "External" at bounding box center [229, 192] width 35 height 19
select select "blank"
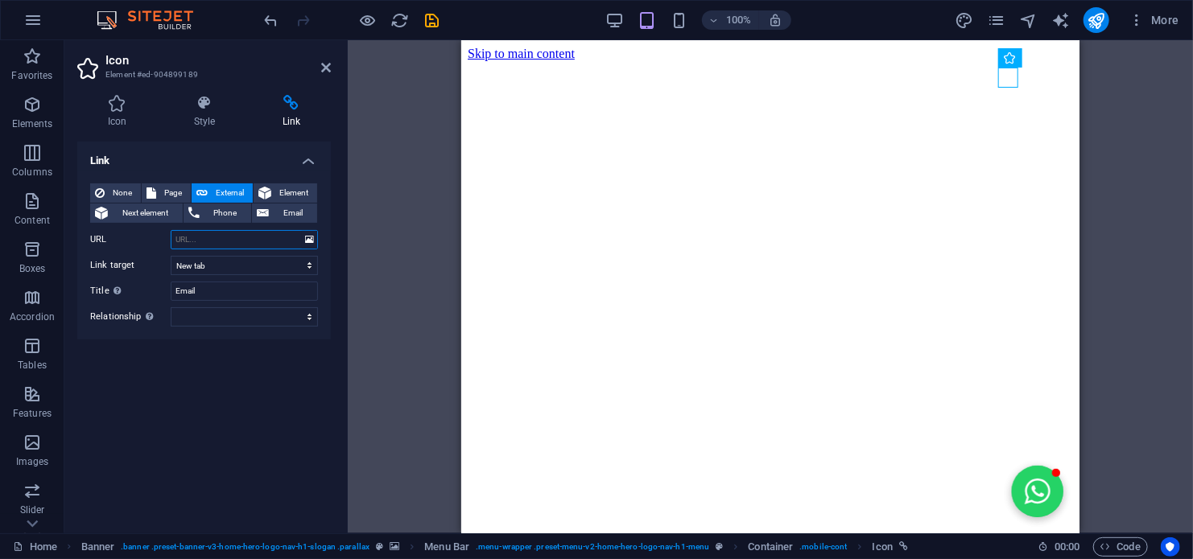
click at [205, 245] on input "URL" at bounding box center [244, 239] width 147 height 19
paste input "https://t.me/mediatv0"
type input "https://t.me/mediatv0"
click at [211, 294] on input "Email" at bounding box center [244, 291] width 147 height 19
type input "E"
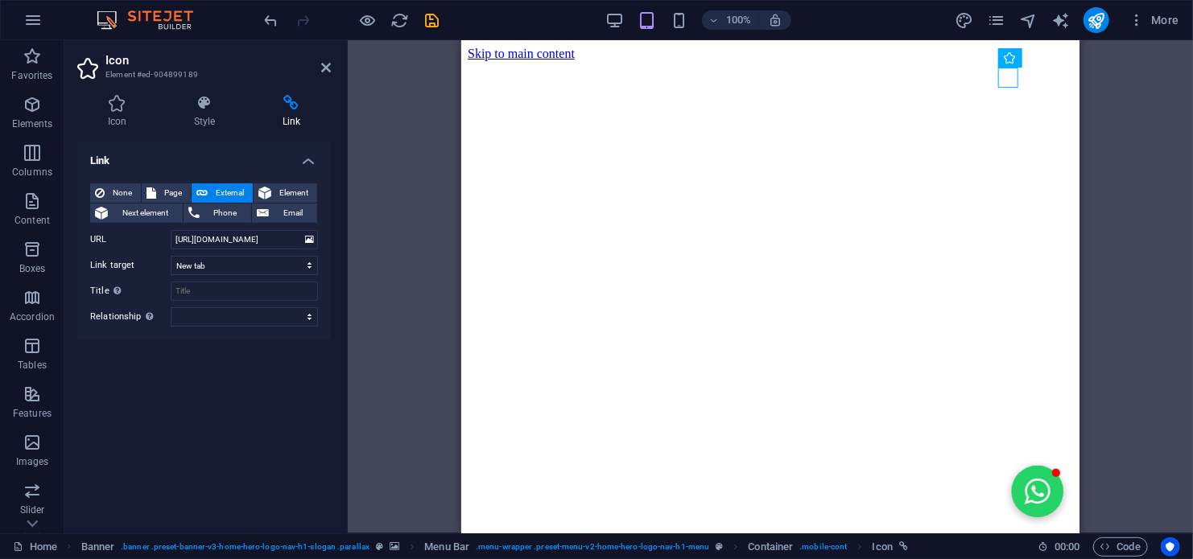
click at [215, 380] on div "Link None Page External Element Next element Phone Email Page Home Subpage Lega…" at bounding box center [204, 331] width 254 height 379
click at [427, 20] on icon "save" at bounding box center [432, 20] width 19 height 19
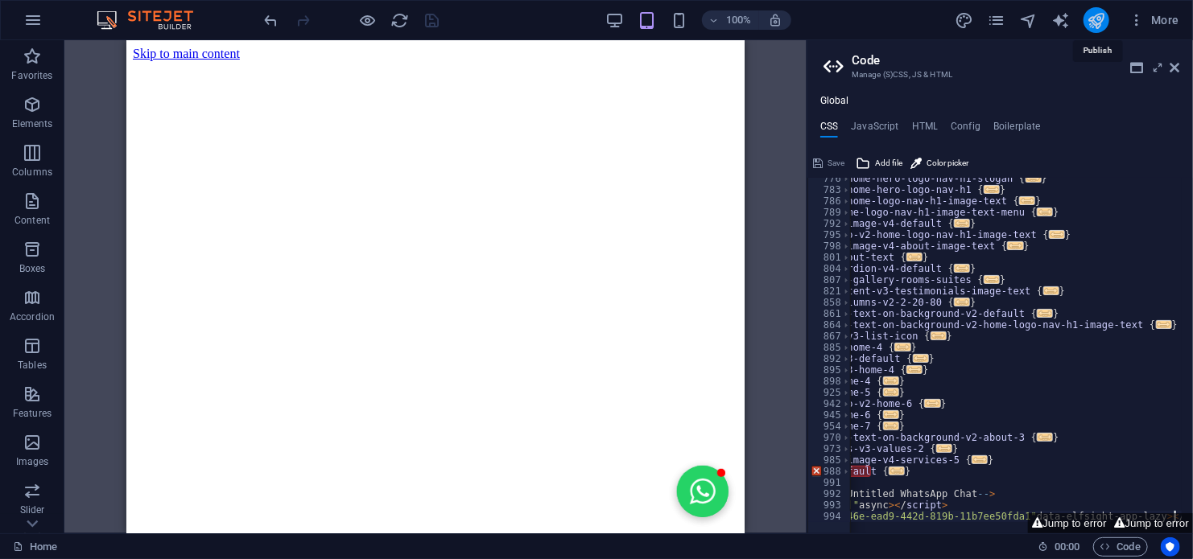
click at [1093, 23] on icon "publish" at bounding box center [1095, 20] width 19 height 19
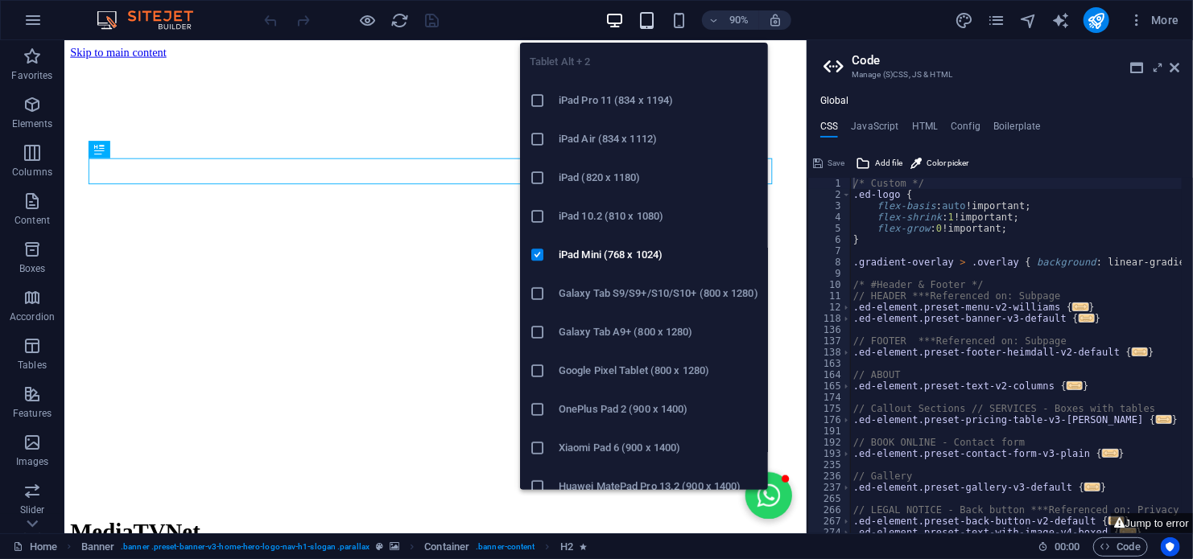
click at [645, 15] on icon "button" at bounding box center [646, 20] width 19 height 19
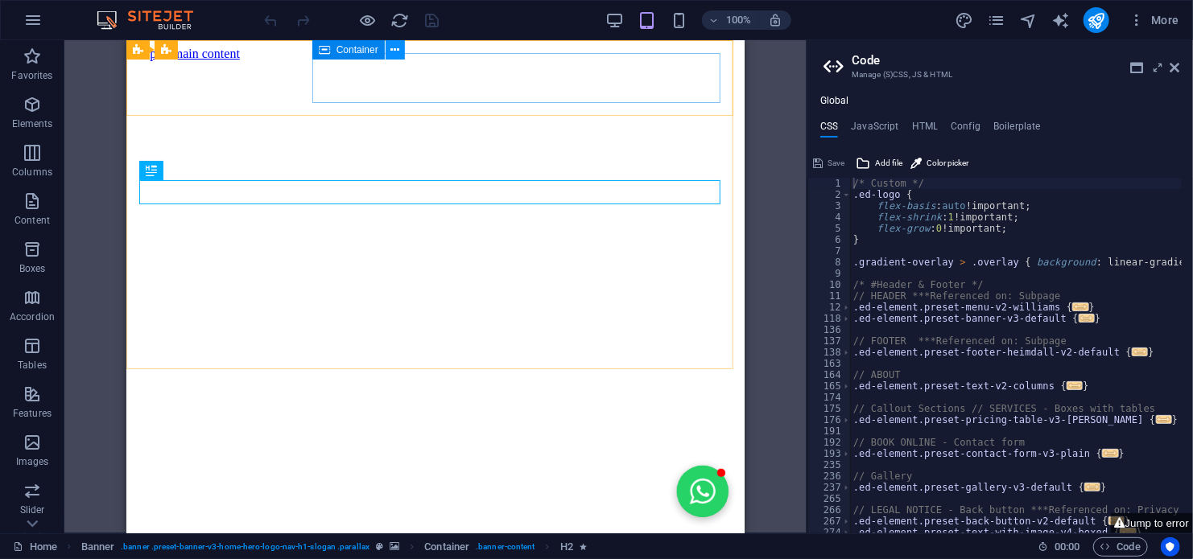
click at [391, 46] on icon at bounding box center [394, 50] width 9 height 17
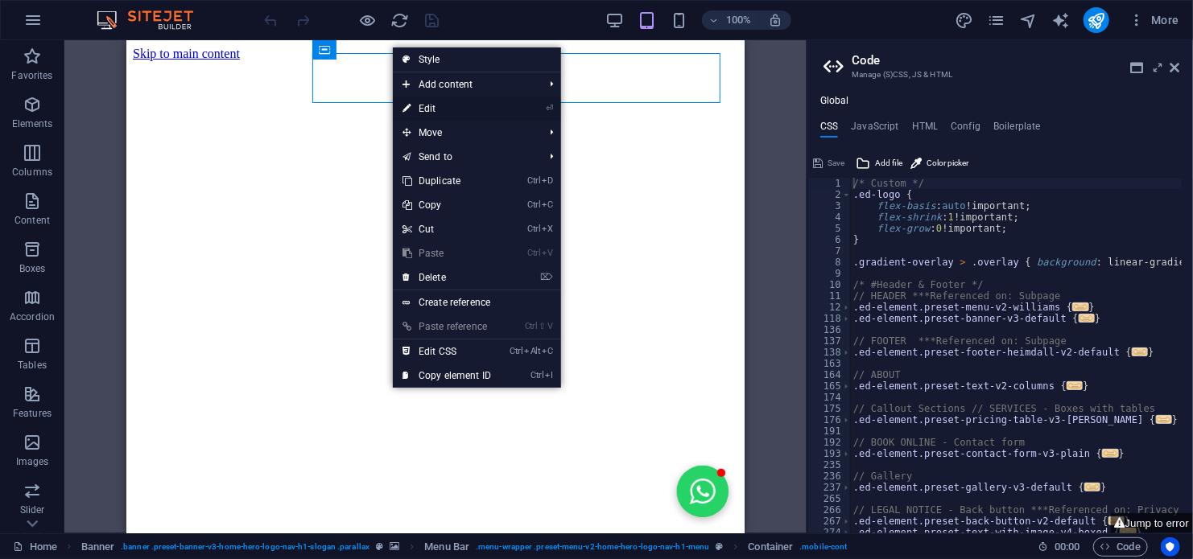
click at [437, 114] on link "⏎ Edit" at bounding box center [447, 109] width 108 height 24
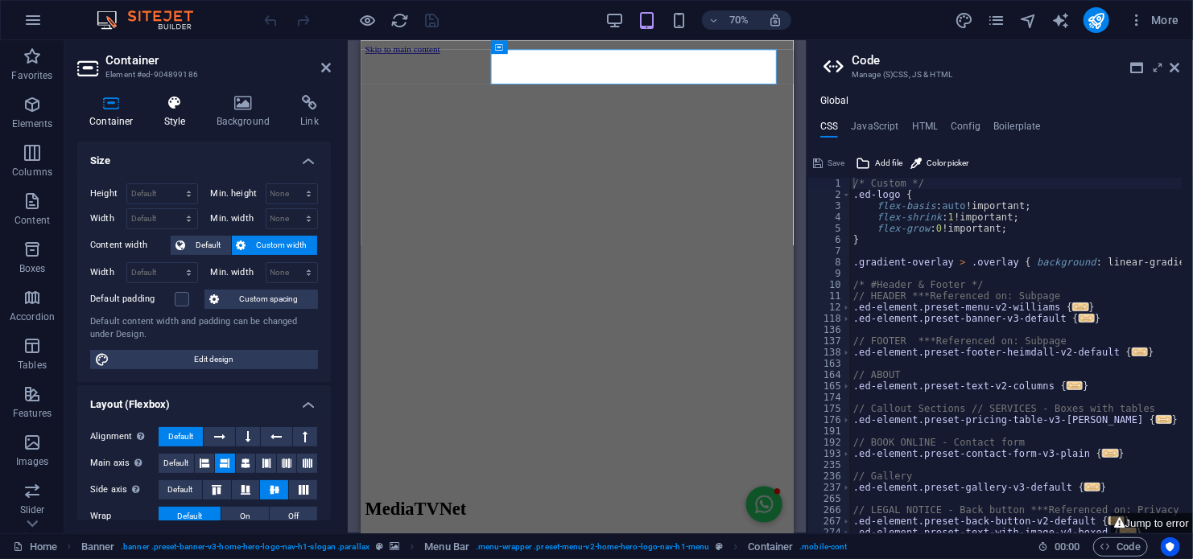
click at [170, 110] on icon at bounding box center [175, 103] width 46 height 16
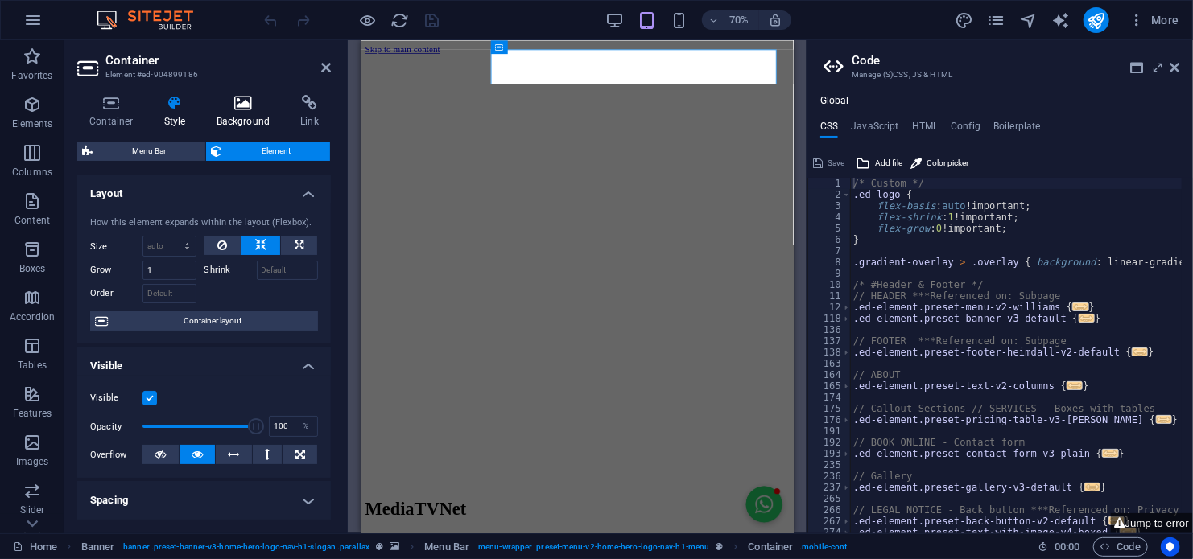
click at [240, 118] on h4 "Background" at bounding box center [246, 112] width 85 height 34
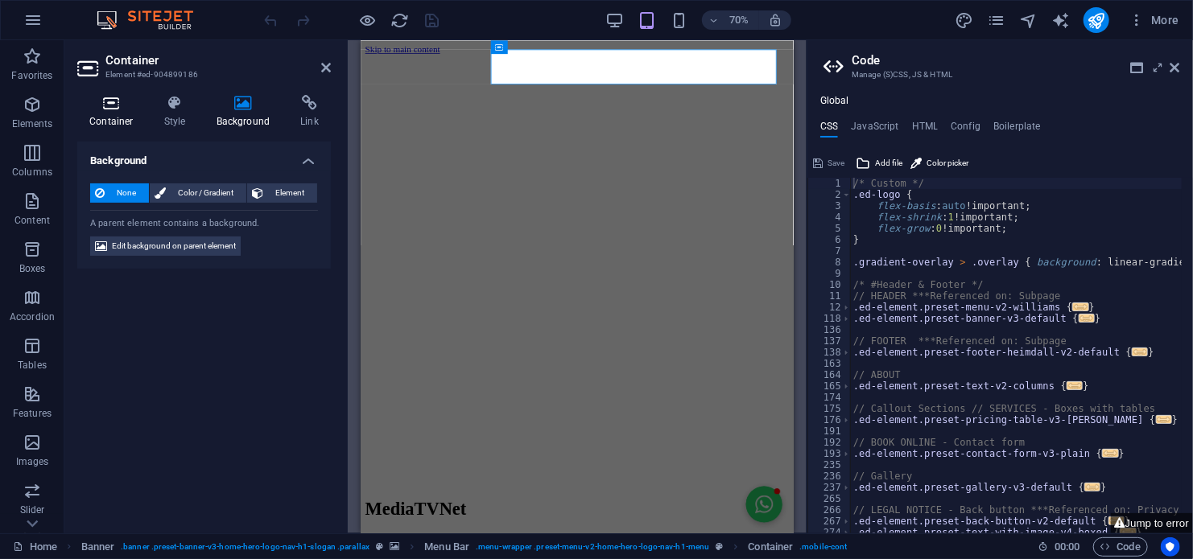
click at [105, 107] on icon at bounding box center [111, 103] width 68 height 16
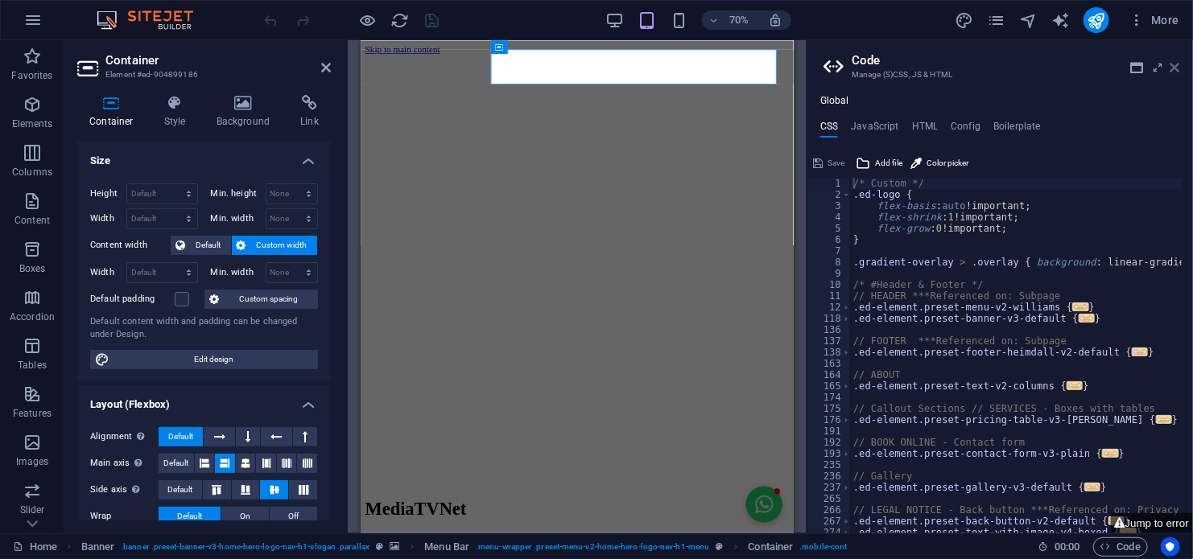
click at [1177, 66] on icon at bounding box center [1175, 67] width 10 height 13
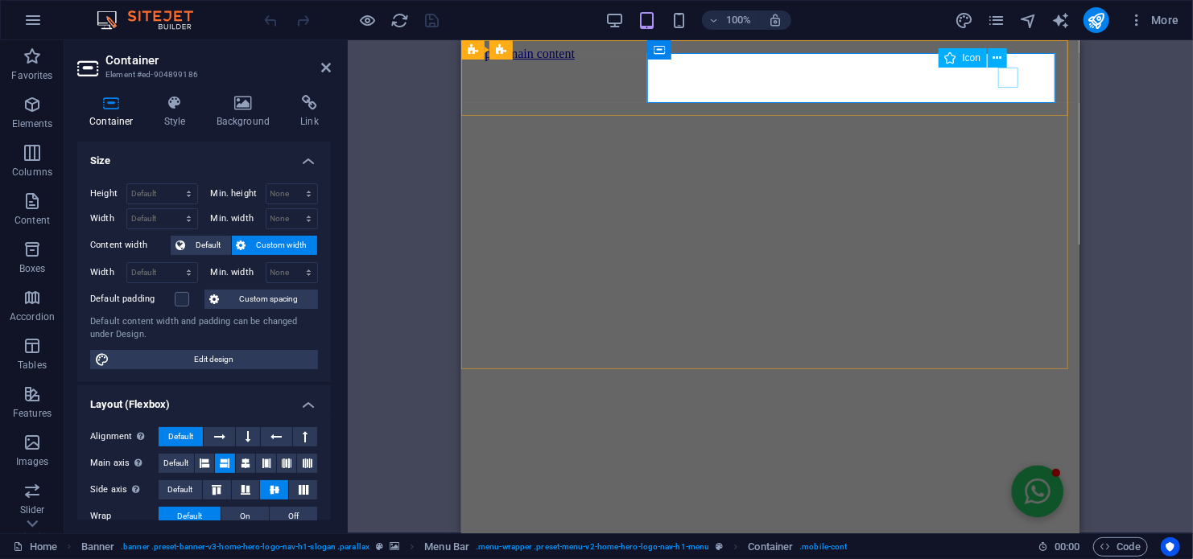
click at [973, 60] on span "Icon" at bounding box center [972, 58] width 19 height 10
click at [993, 59] on icon at bounding box center [997, 58] width 9 height 17
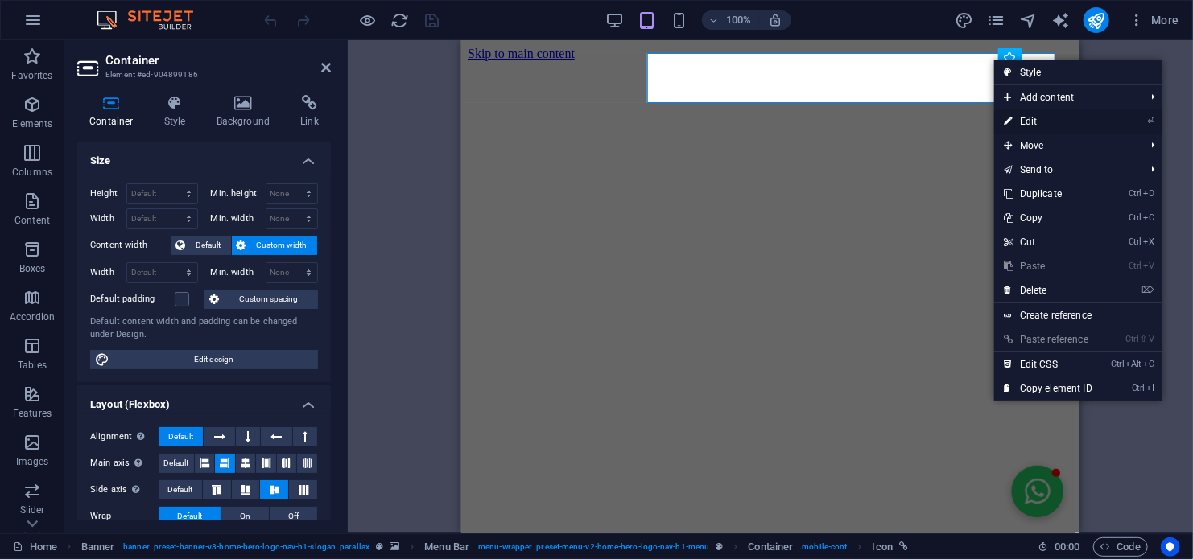
click at [1033, 121] on link "⏎ Edit" at bounding box center [1048, 121] width 108 height 24
select select "xMidYMid"
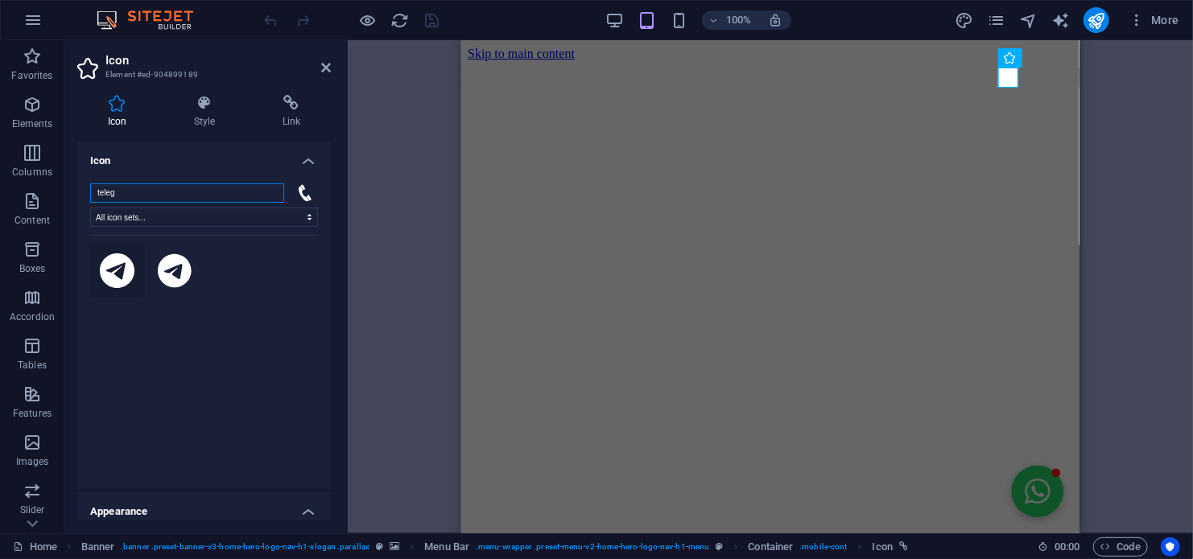
type input "teleg"
click at [120, 270] on icon at bounding box center [117, 271] width 35 height 35
click at [432, 25] on icon "save" at bounding box center [432, 20] width 19 height 19
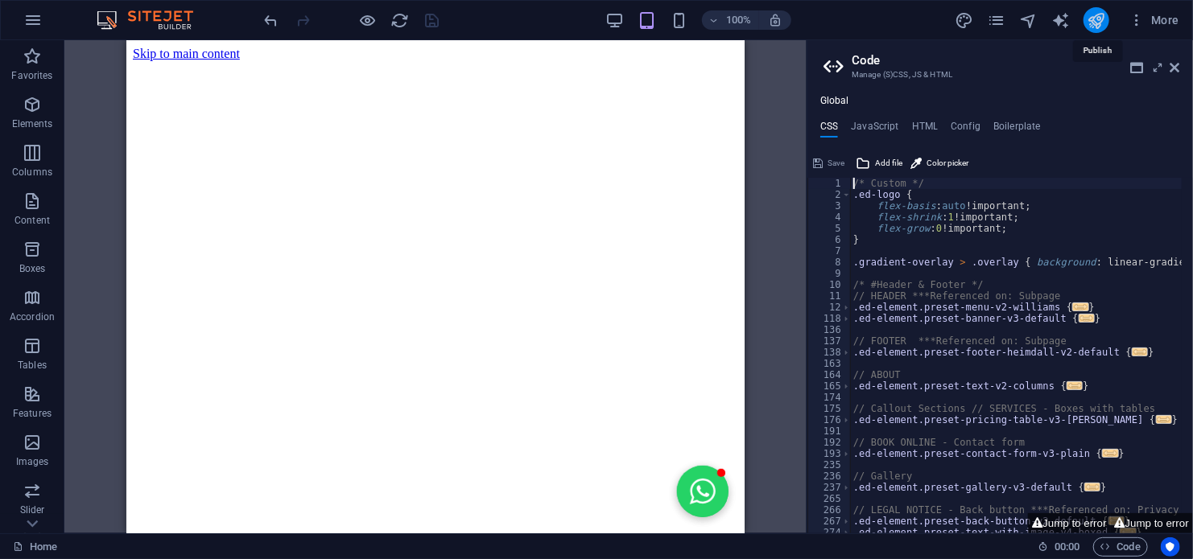
click at [1097, 22] on icon "publish" at bounding box center [1095, 20] width 19 height 19
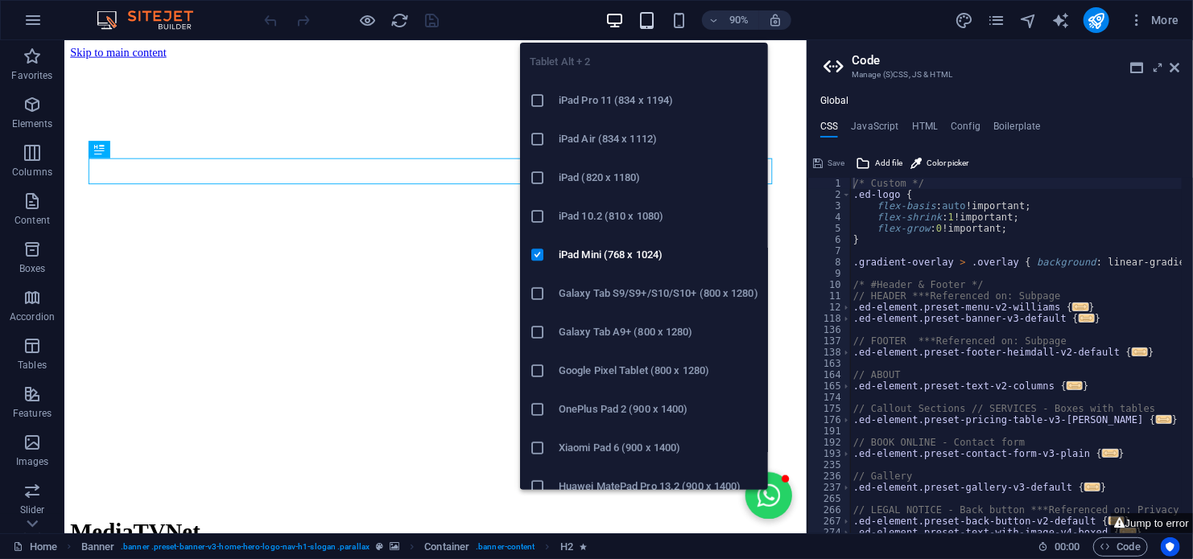
click at [649, 22] on icon "button" at bounding box center [646, 20] width 19 height 19
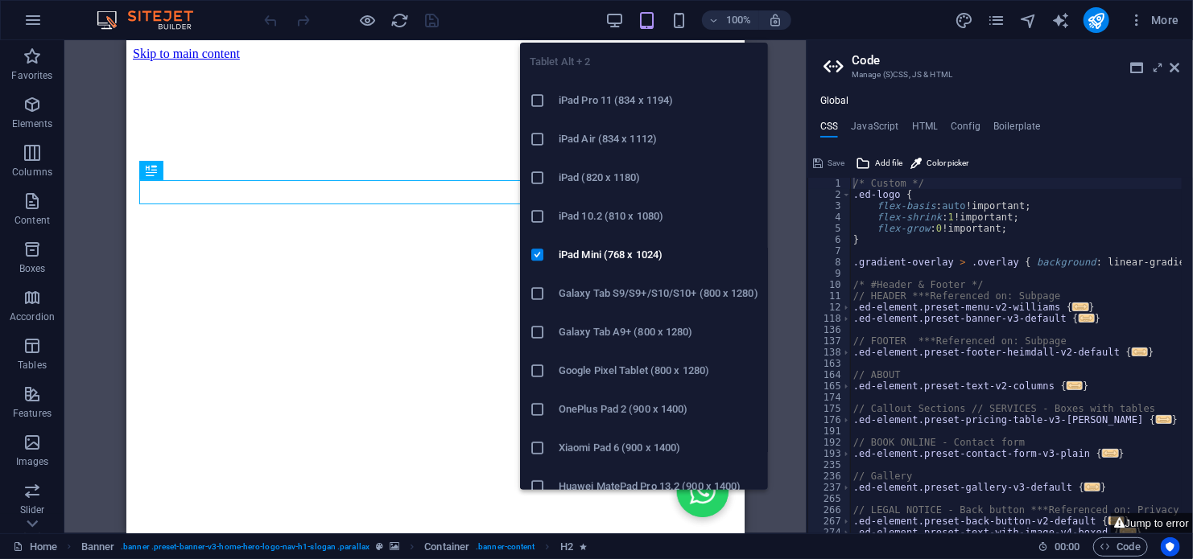
click at [649, 22] on icon "button" at bounding box center [646, 20] width 19 height 19
click at [649, 20] on icon "button" at bounding box center [646, 20] width 19 height 19
click at [641, 21] on icon "button" at bounding box center [646, 20] width 19 height 19
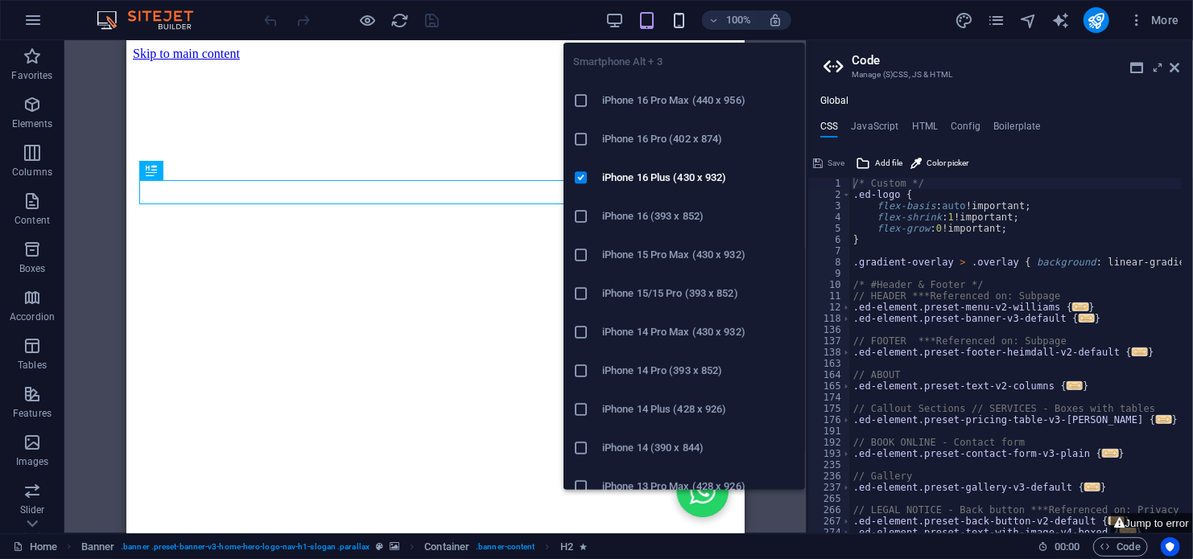
click at [676, 17] on icon "button" at bounding box center [679, 20] width 19 height 19
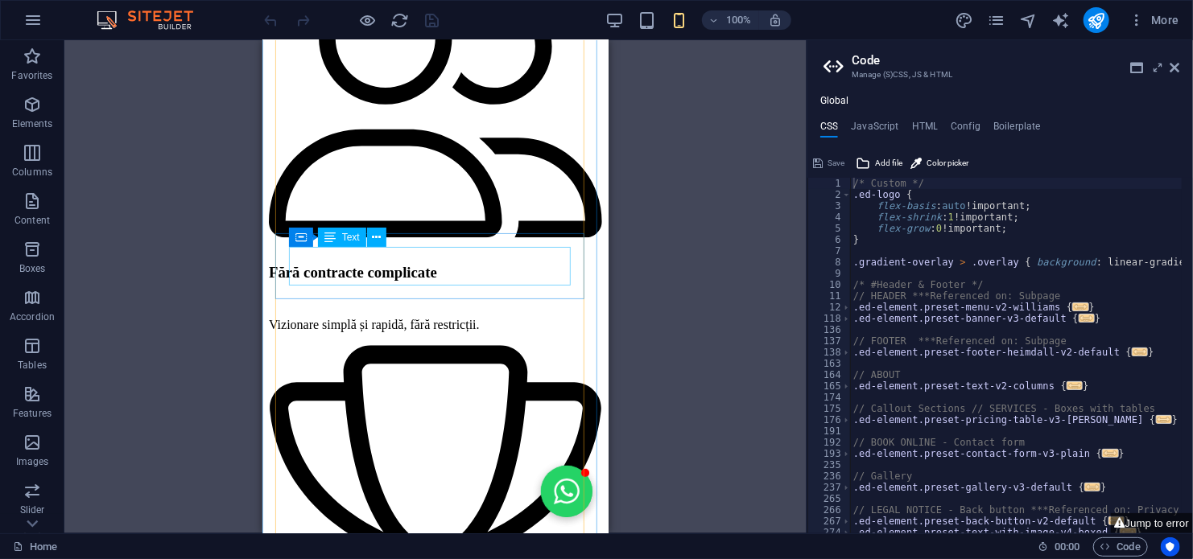
scroll to position [2092, 0]
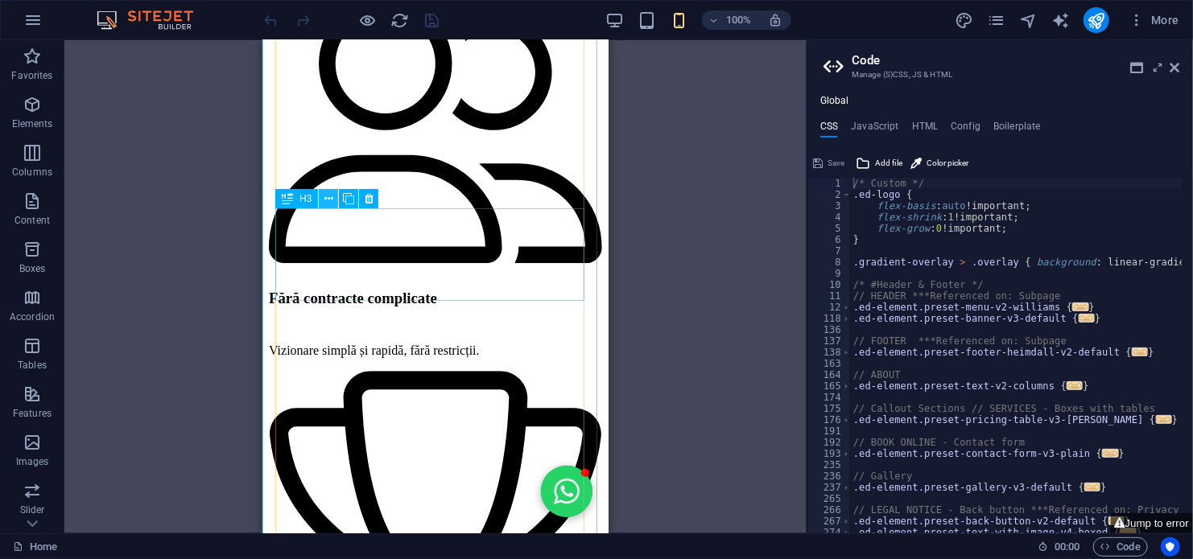
click at [328, 197] on icon at bounding box center [328, 199] width 9 height 17
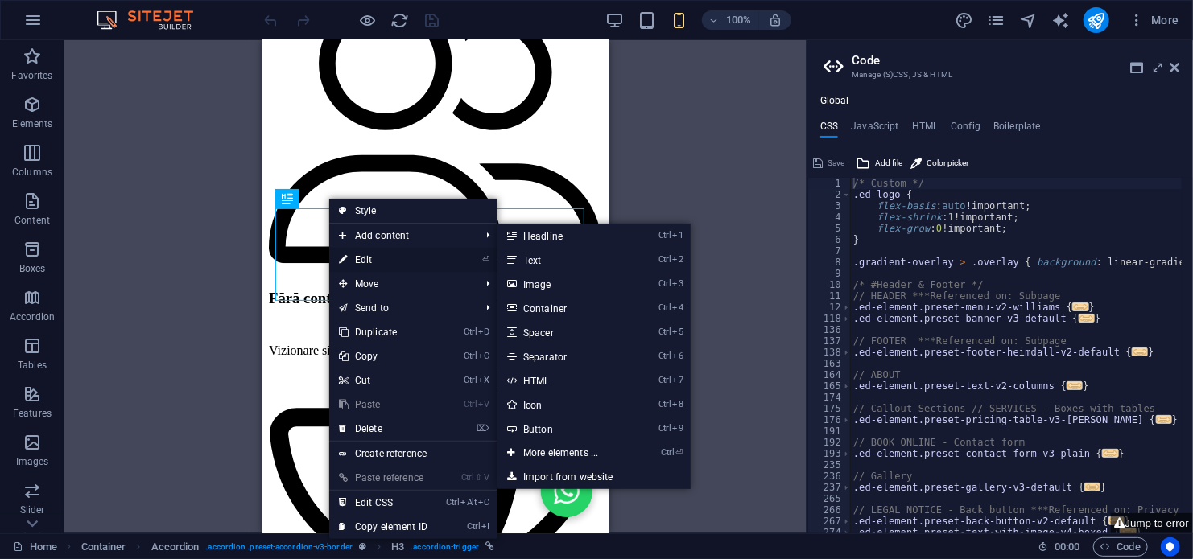
click at [365, 258] on link "⏎ Edit" at bounding box center [383, 260] width 108 height 24
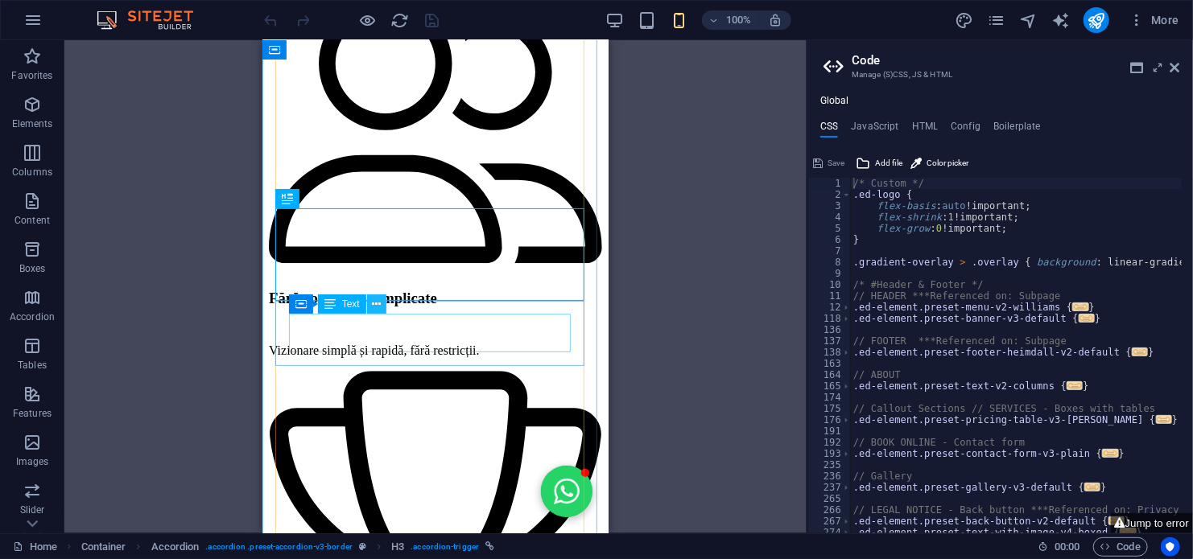
click at [379, 301] on icon at bounding box center [376, 304] width 9 height 17
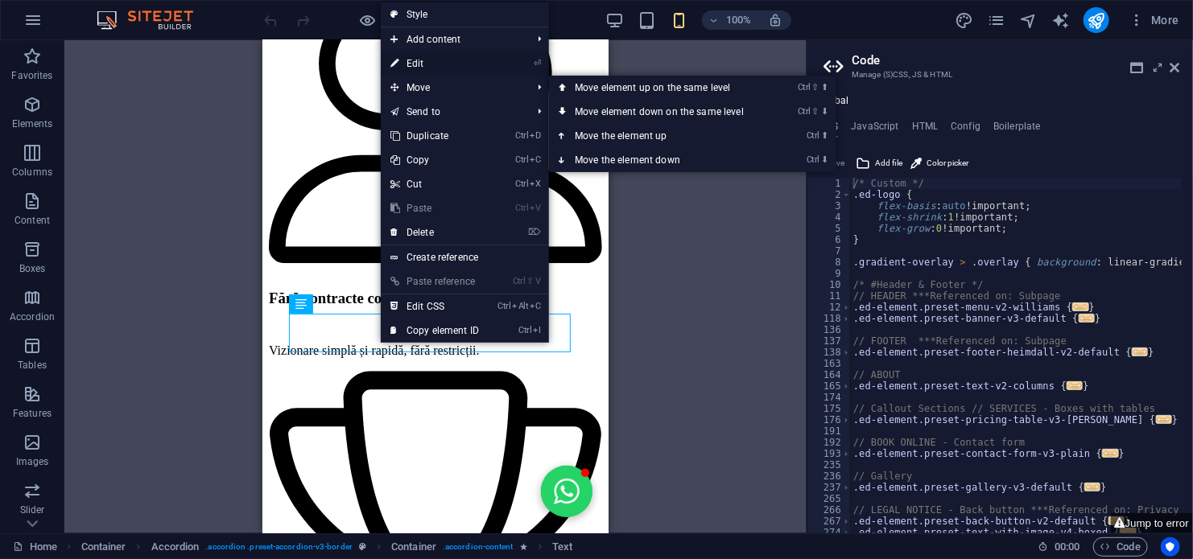
click at [421, 60] on link "⏎ Edit" at bounding box center [435, 64] width 108 height 24
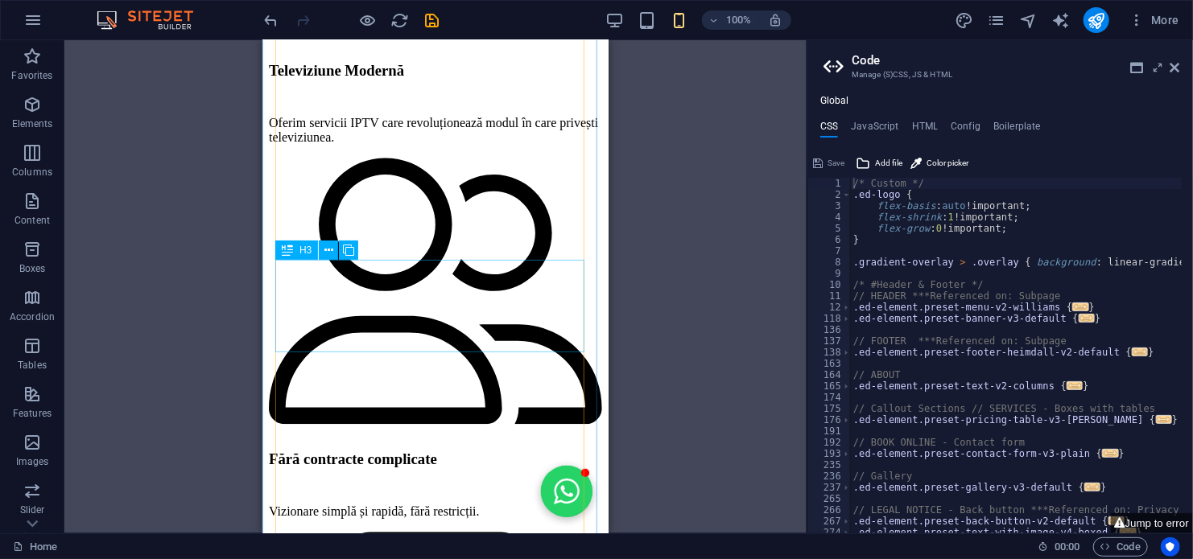
scroll to position [1851, 0]
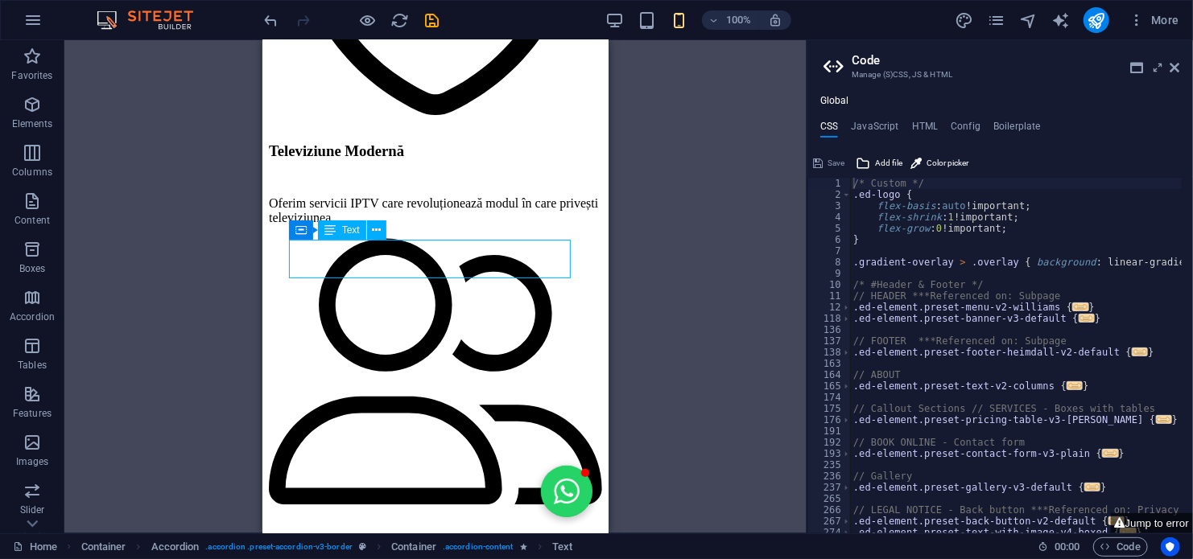
click at [373, 228] on icon at bounding box center [376, 230] width 9 height 17
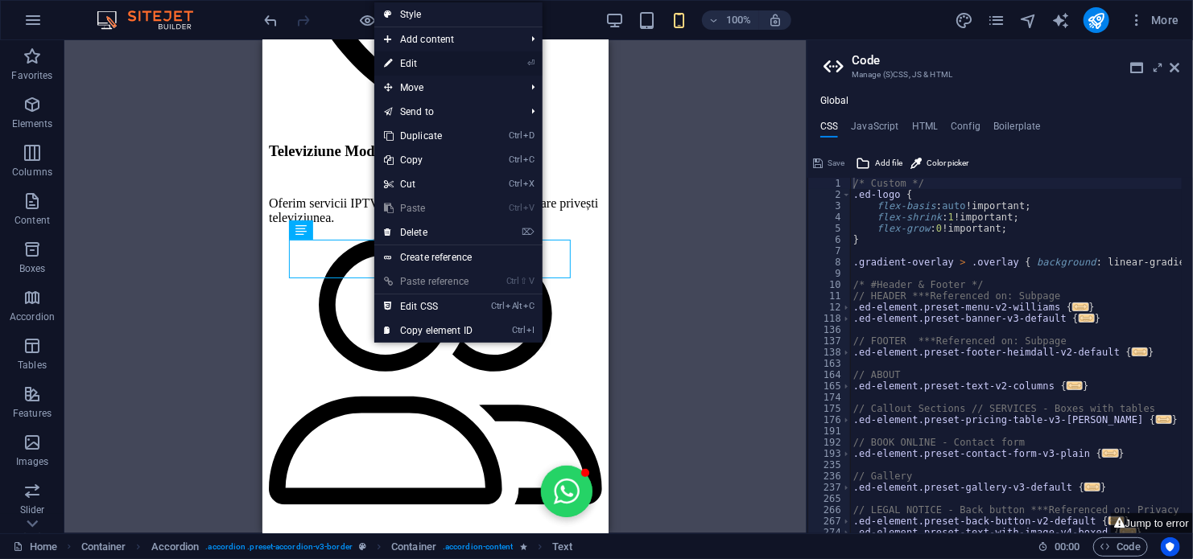
drag, startPoint x: 418, startPoint y: 61, endPoint x: 15, endPoint y: 23, distance: 405.0
click at [418, 61] on link "⏎ Edit" at bounding box center [428, 64] width 108 height 24
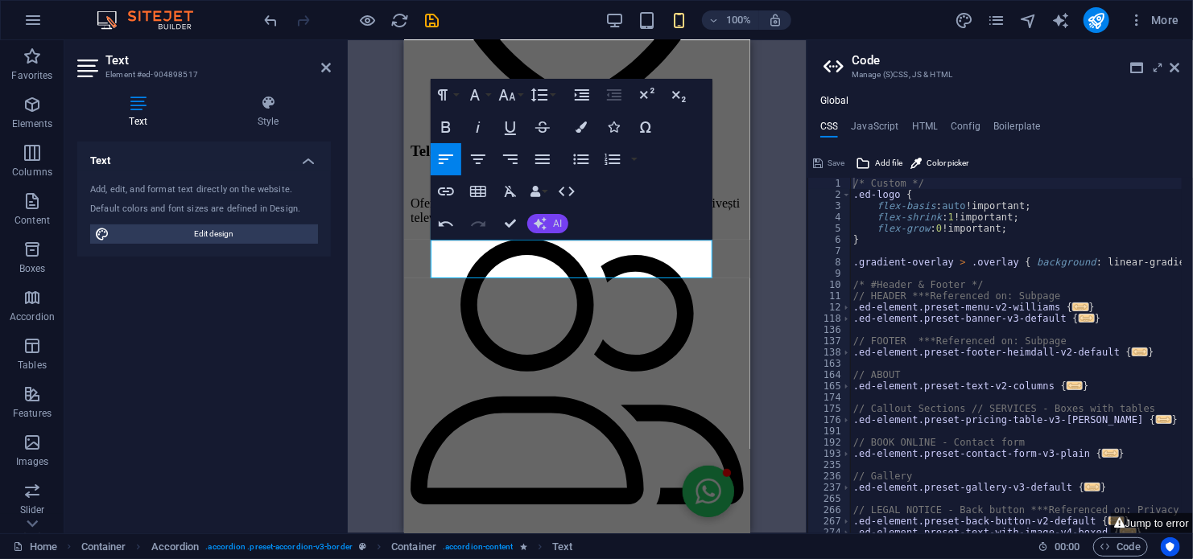
click at [546, 222] on button "AI" at bounding box center [547, 223] width 41 height 19
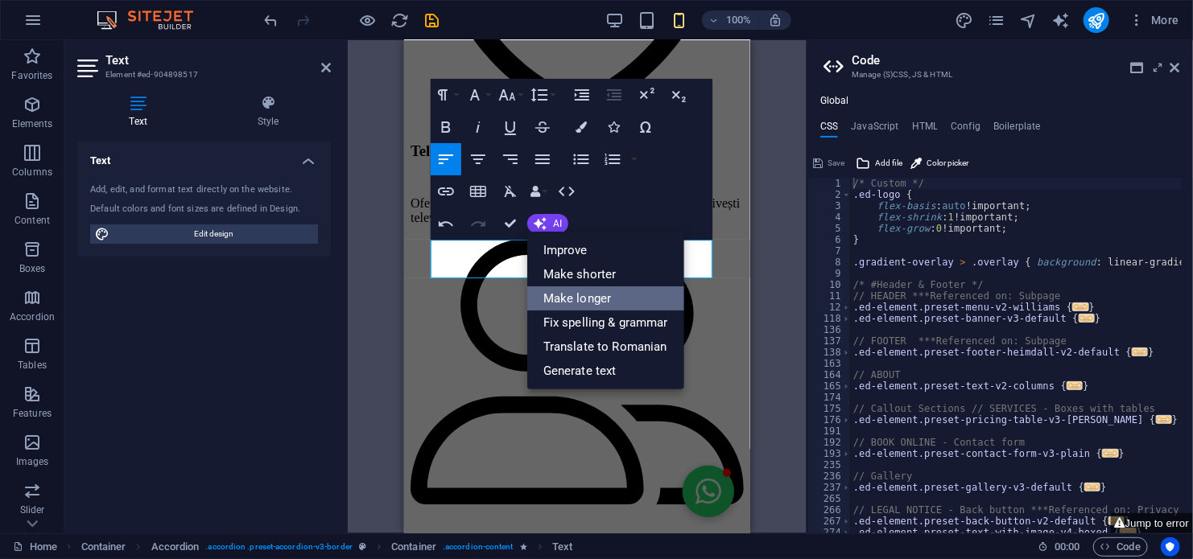
click at [569, 293] on link "Make longer" at bounding box center [605, 299] width 157 height 24
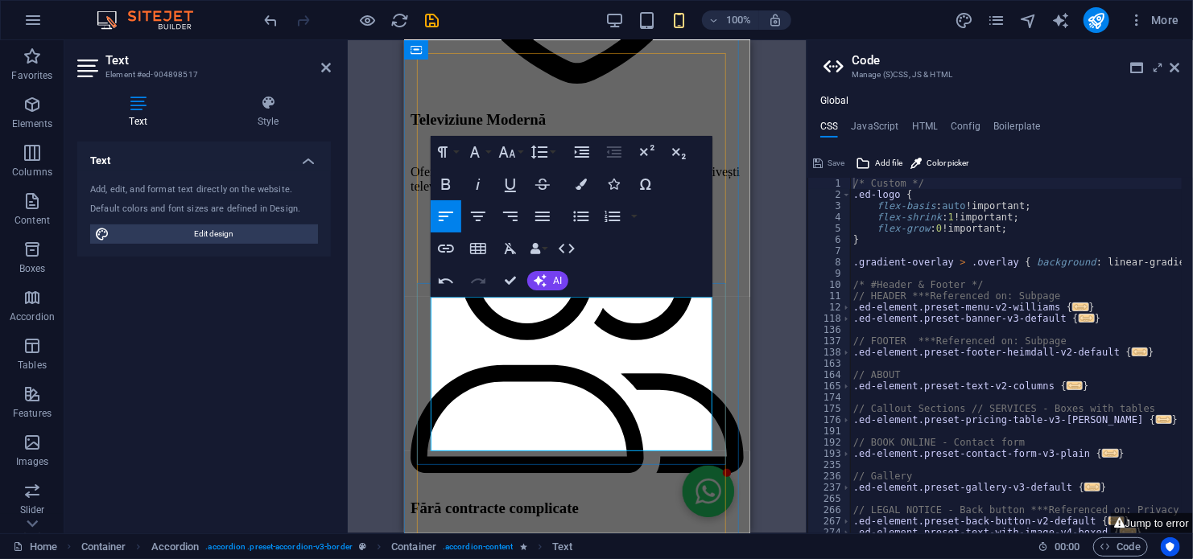
scroll to position [1931, 0]
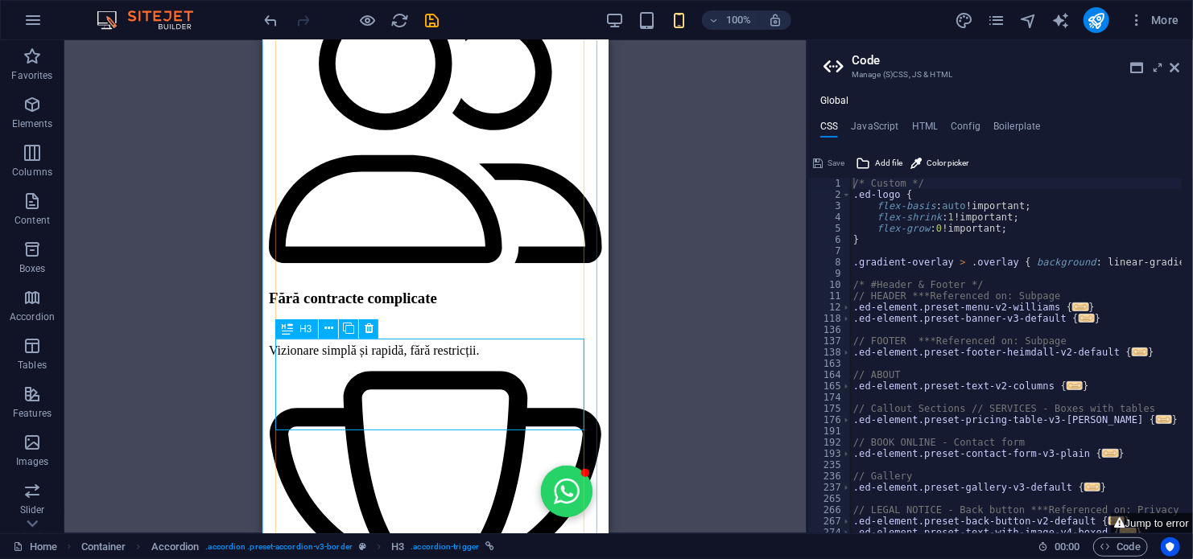
scroll to position [2173, 0]
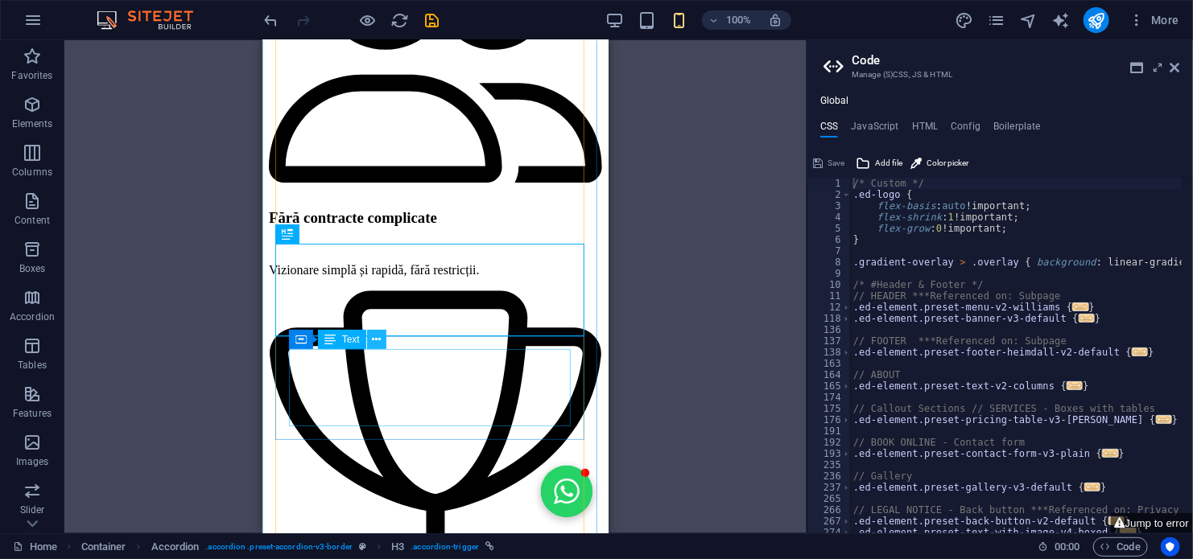
click at [374, 340] on icon at bounding box center [376, 340] width 9 height 17
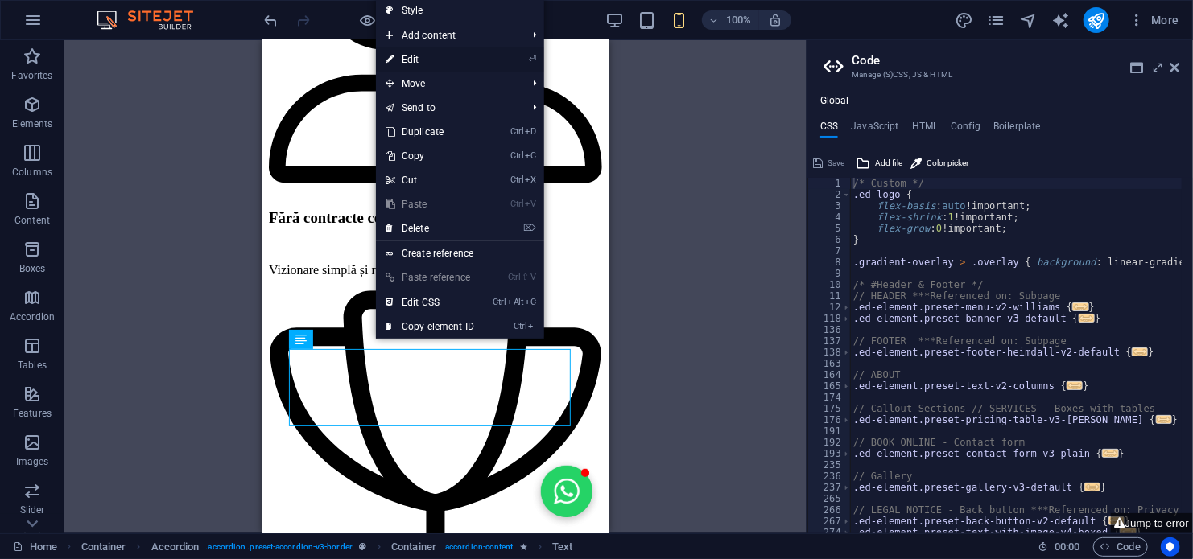
click at [418, 59] on link "⏎ Edit" at bounding box center [430, 59] width 108 height 24
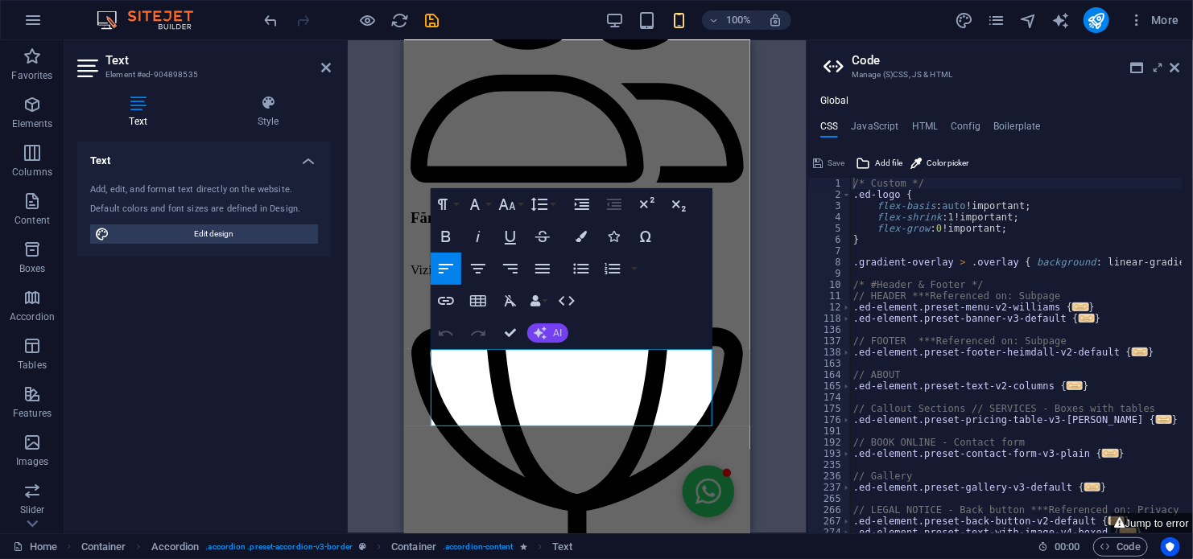
click at [547, 331] on button "AI" at bounding box center [547, 333] width 41 height 19
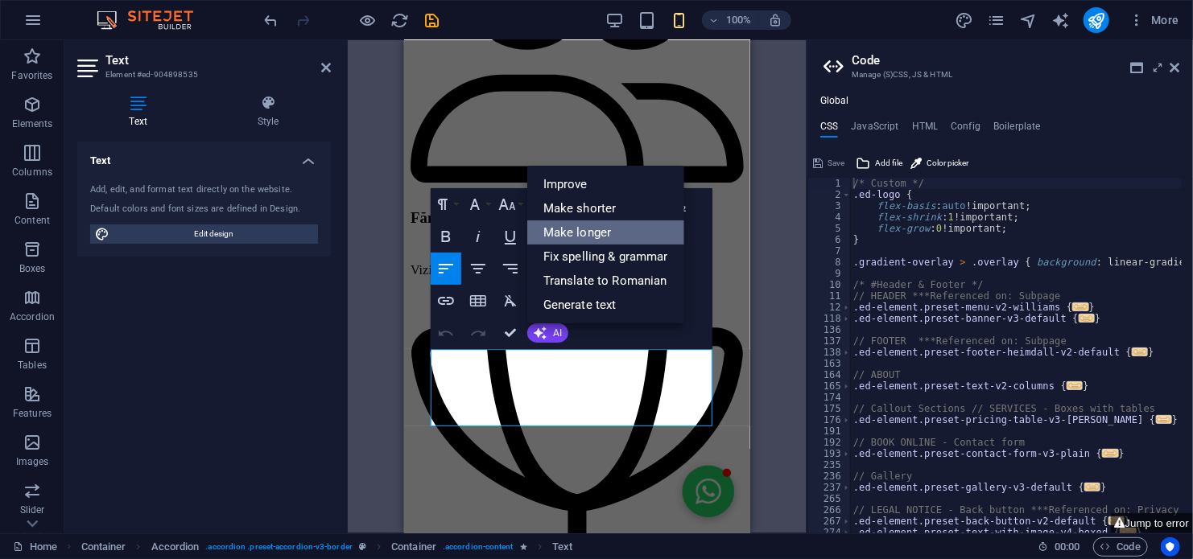
click at [560, 232] on link "Make longer" at bounding box center [605, 233] width 157 height 24
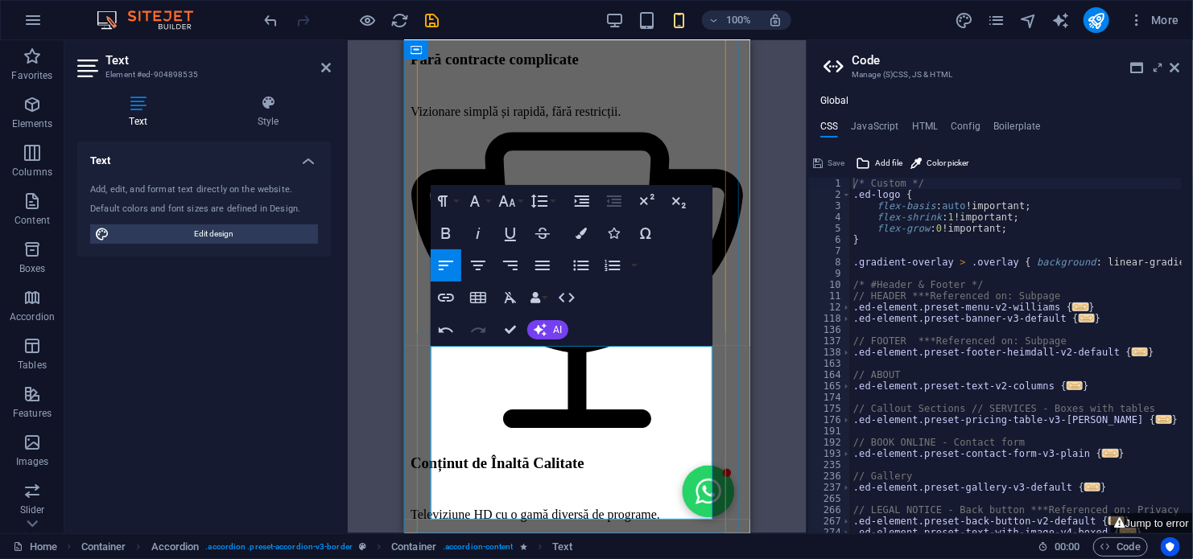
scroll to position [2334, 0]
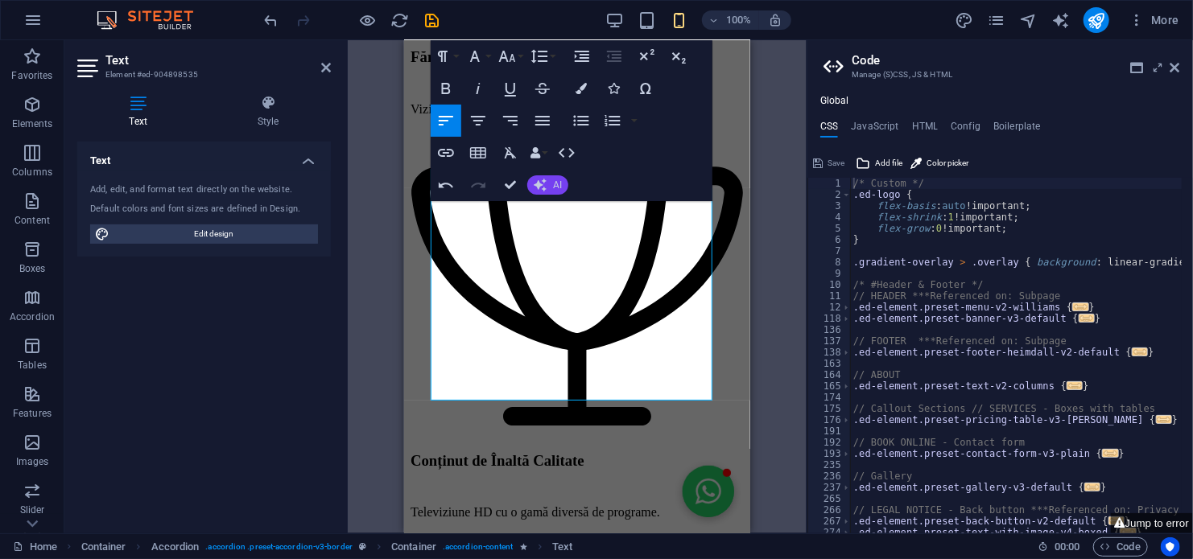
click at [543, 180] on icon "button" at bounding box center [540, 185] width 13 height 13
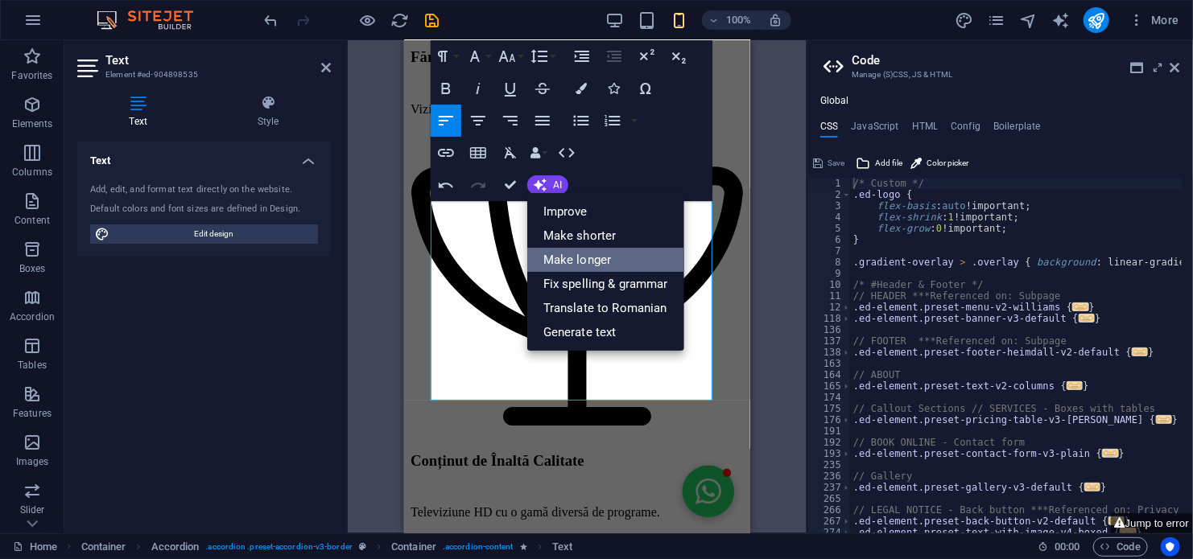
click at [571, 254] on link "Make longer" at bounding box center [605, 260] width 157 height 24
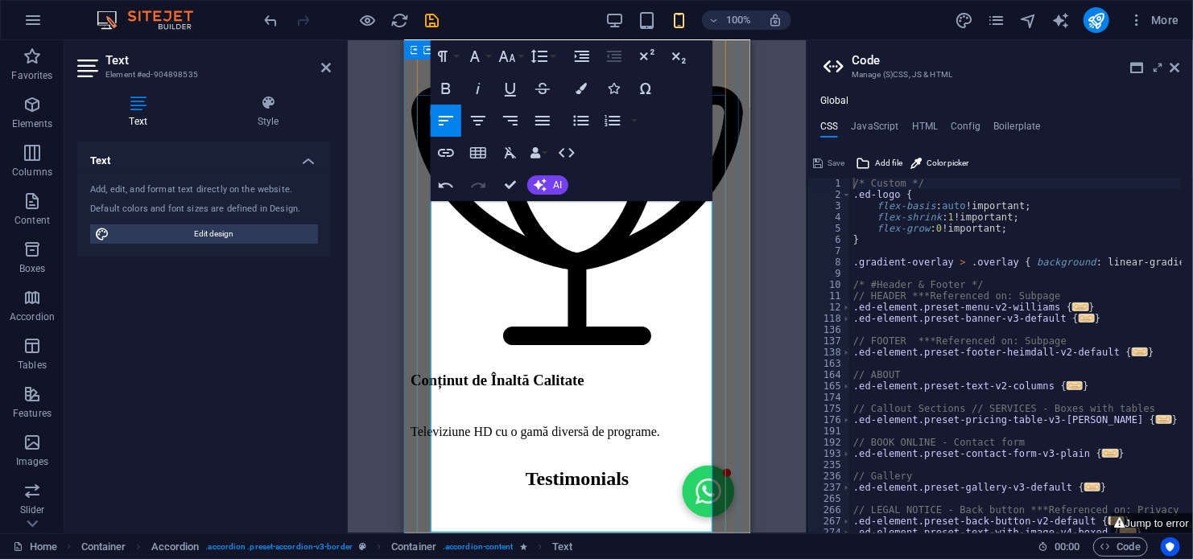
scroll to position [2575, 0]
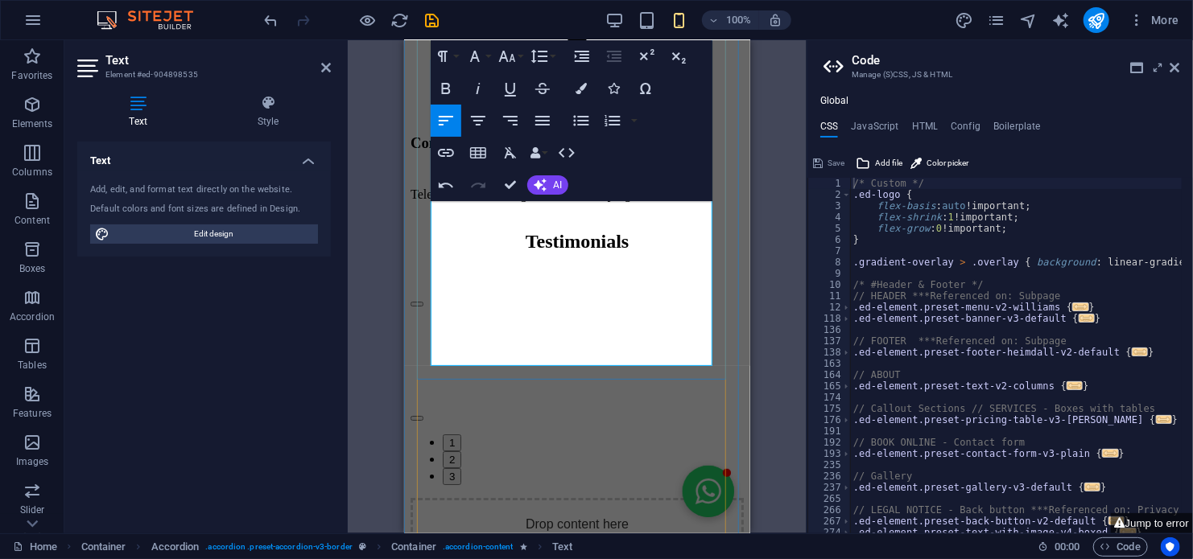
scroll to position [2656, 0]
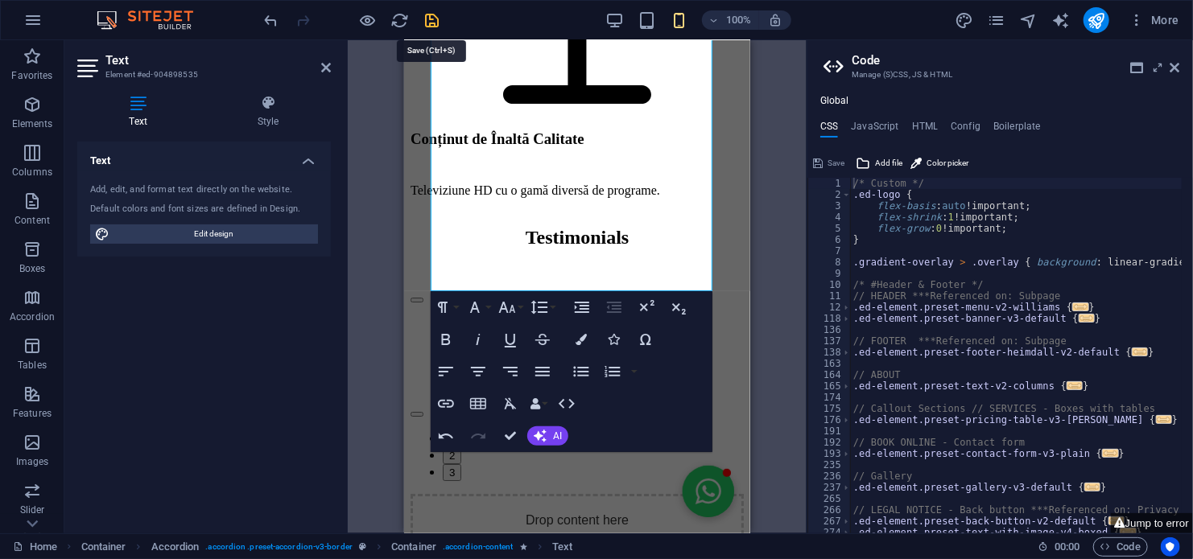
click at [427, 18] on icon "save" at bounding box center [432, 20] width 19 height 19
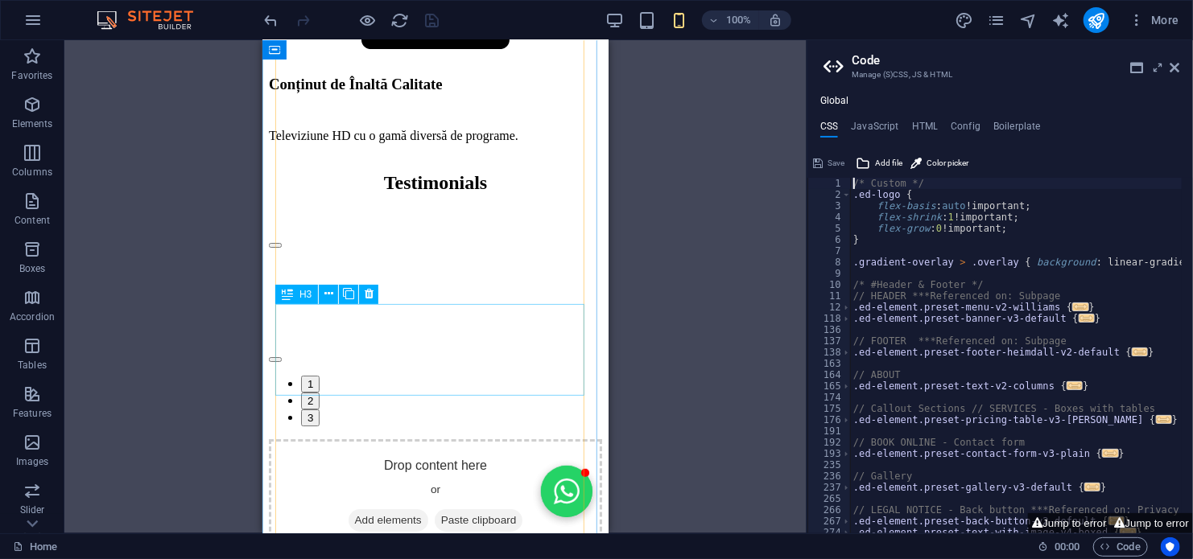
scroll to position [2736, 0]
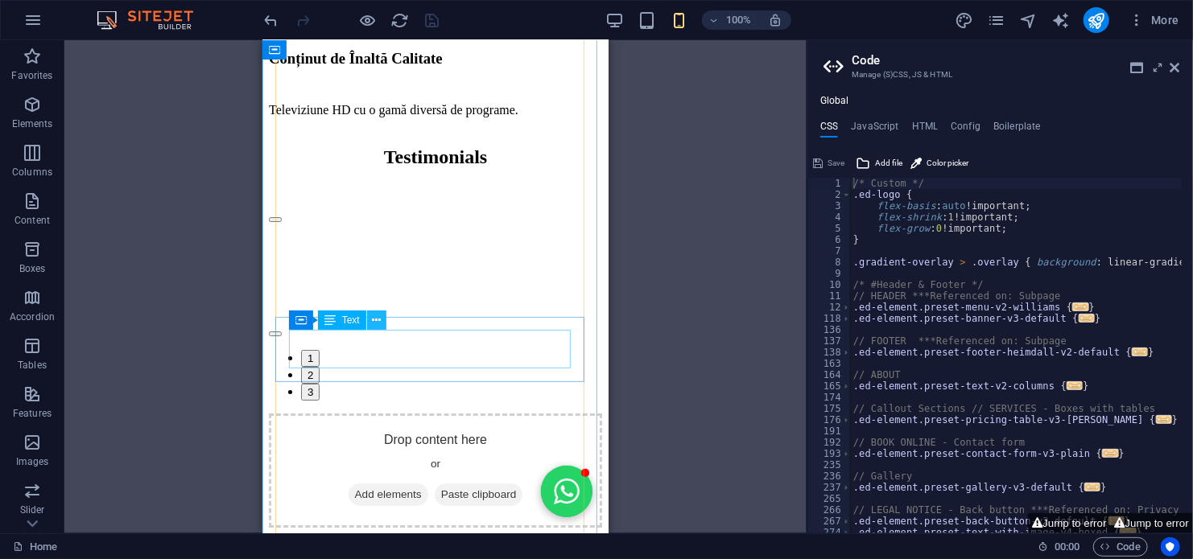
click at [373, 319] on icon at bounding box center [376, 320] width 9 height 17
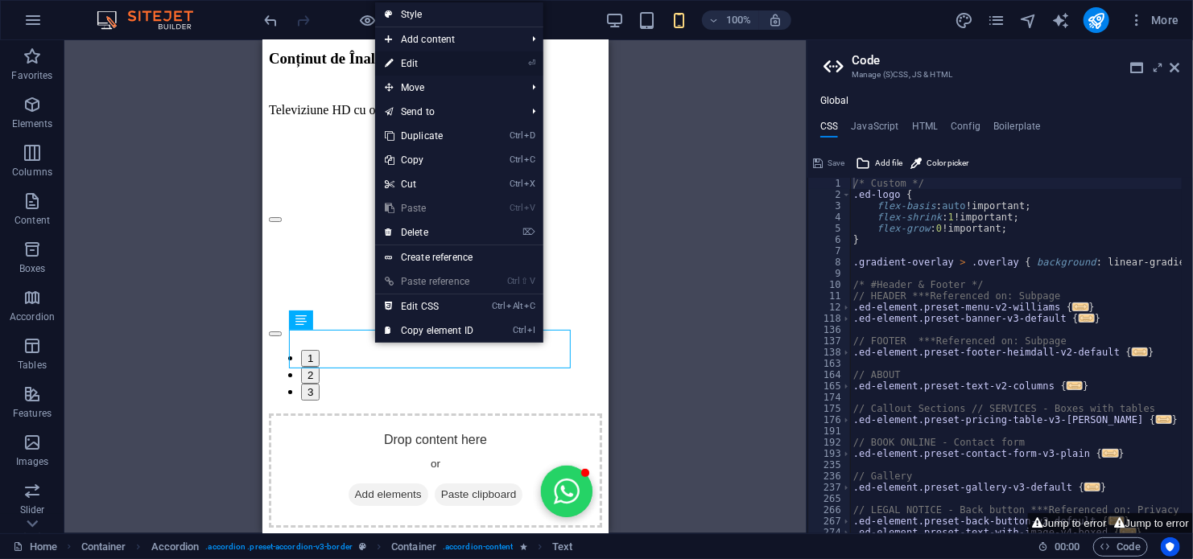
click at [419, 67] on link "⏎ Edit" at bounding box center [429, 64] width 108 height 24
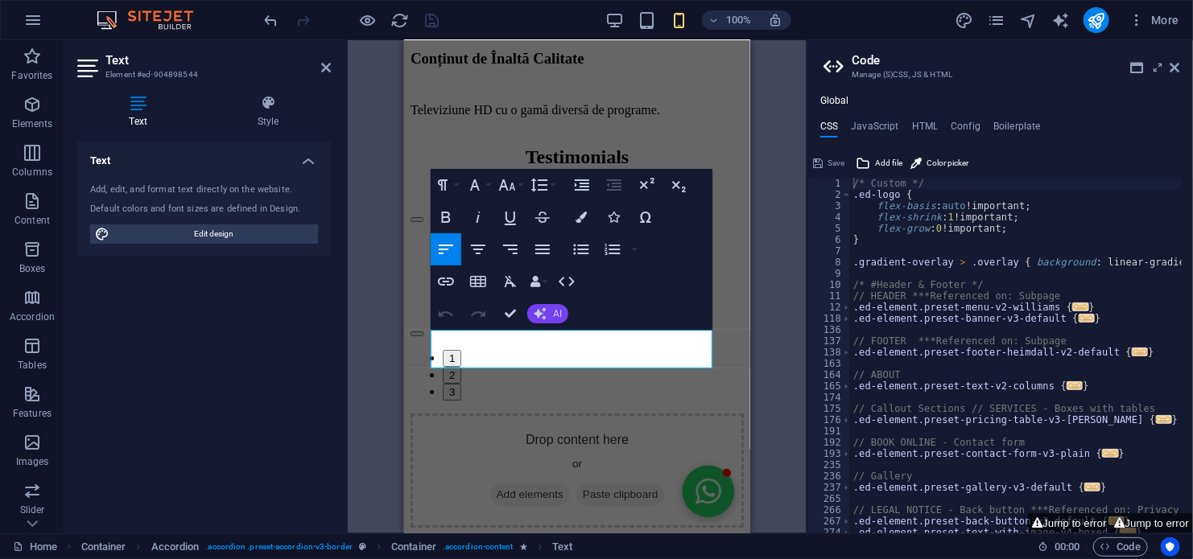
click at [559, 319] on span "AI" at bounding box center [557, 314] width 9 height 10
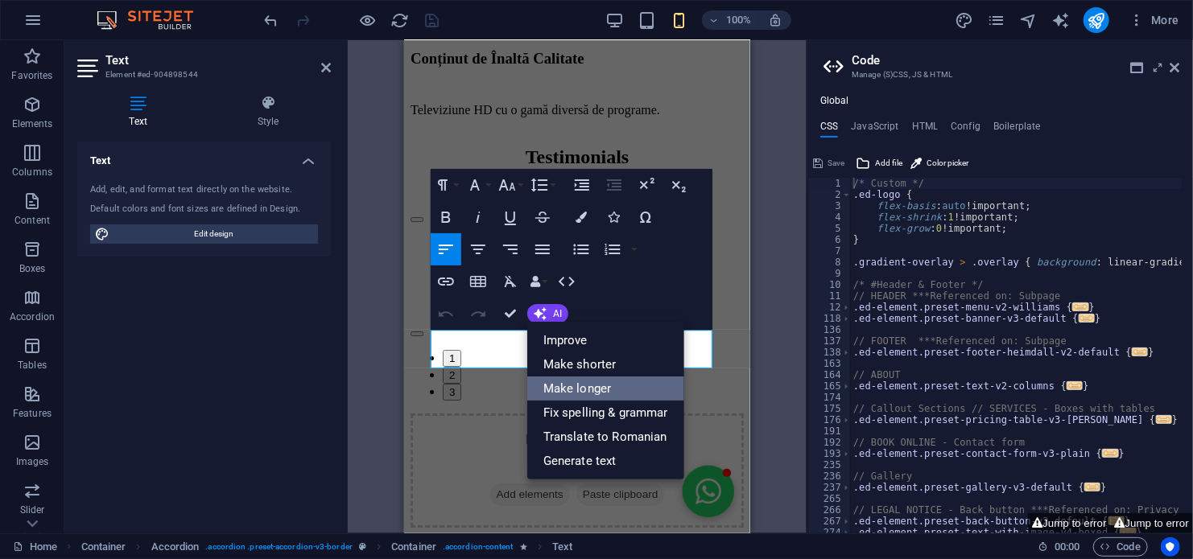
click at [575, 393] on link "Make longer" at bounding box center [605, 389] width 157 height 24
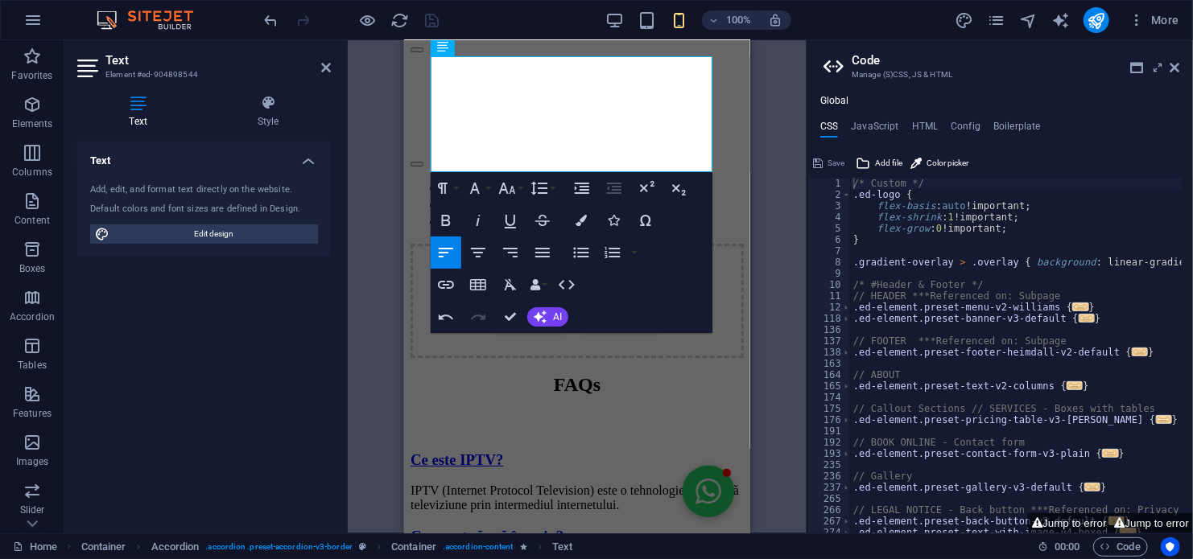
scroll to position [2836, 0]
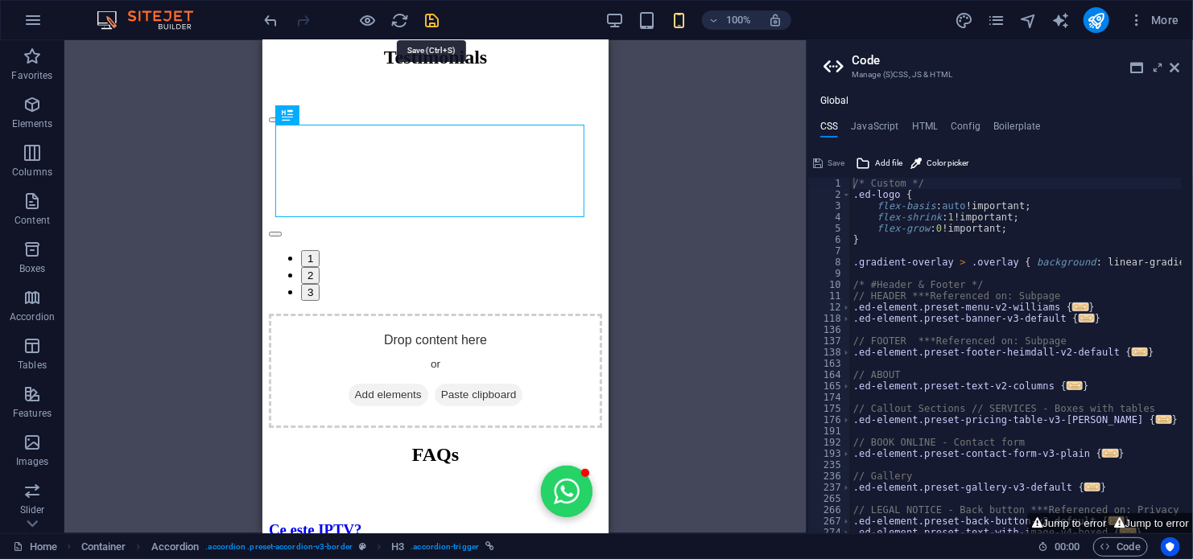
click at [434, 22] on icon "save" at bounding box center [432, 20] width 19 height 19
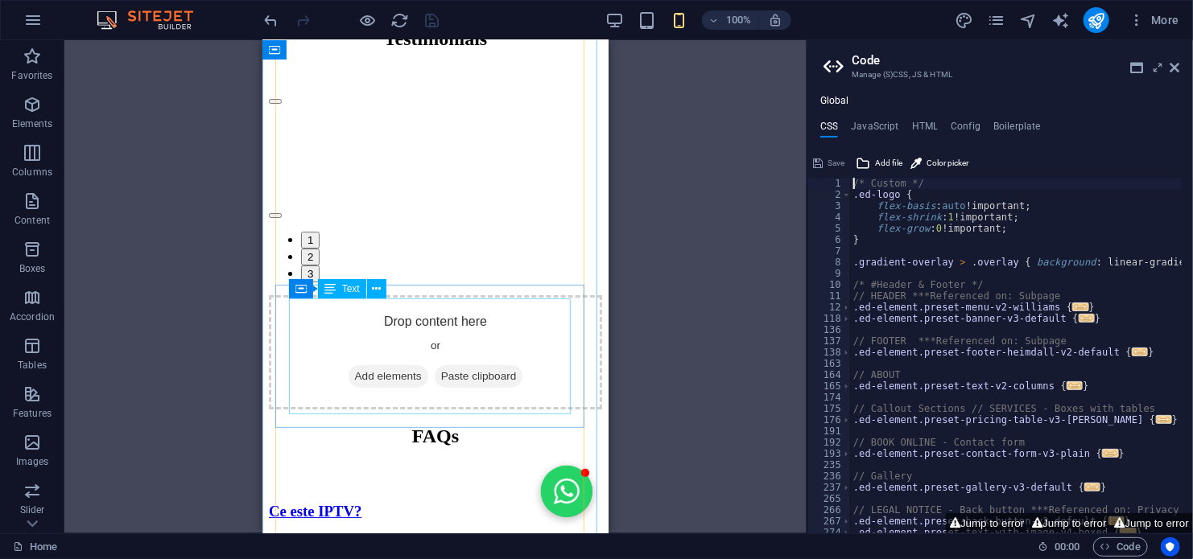
scroll to position [2917, 0]
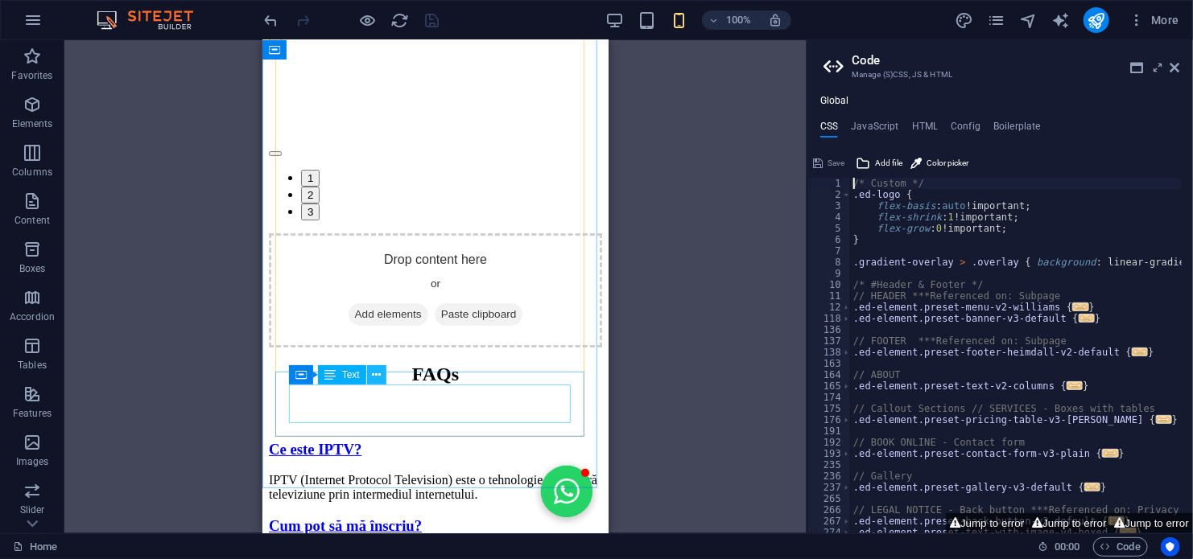
click at [377, 373] on icon at bounding box center [376, 375] width 9 height 17
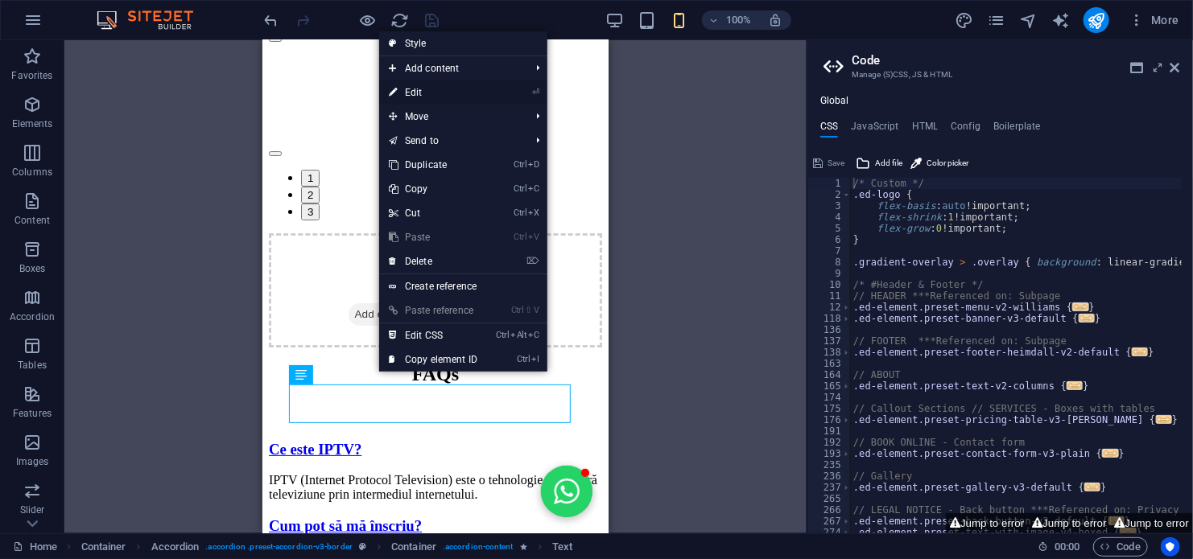
click at [423, 88] on link "⏎ Edit" at bounding box center [433, 92] width 108 height 24
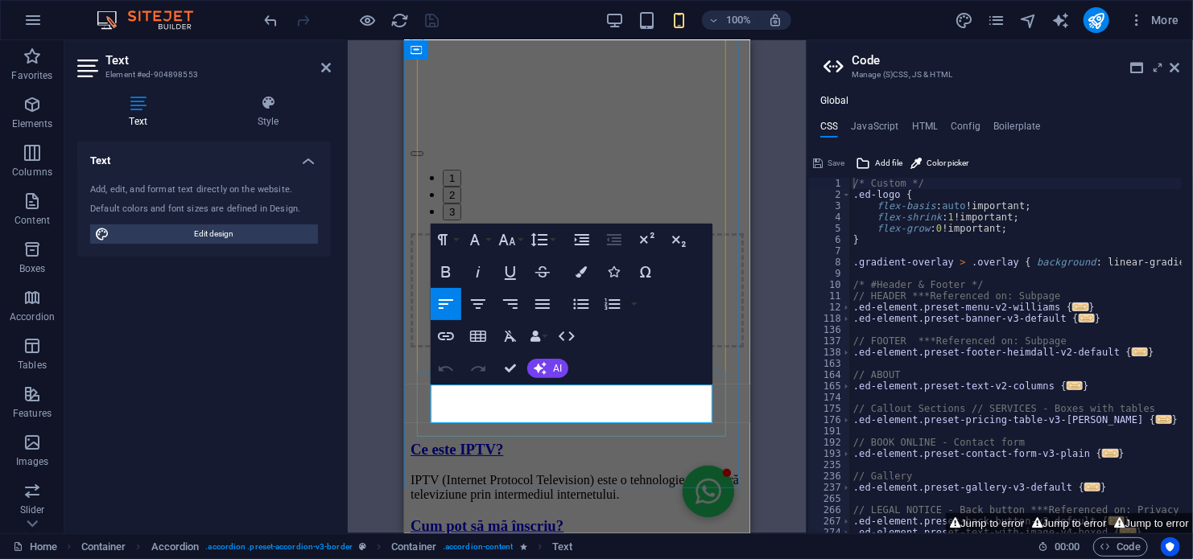
click at [559, 367] on span "AI" at bounding box center [557, 369] width 9 height 10
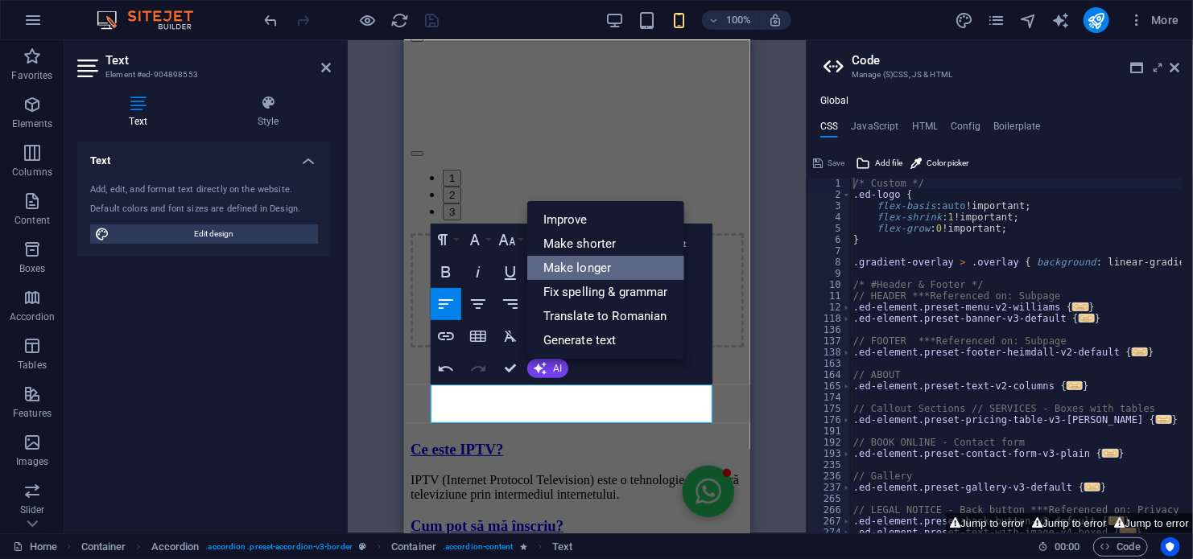
click at [581, 267] on link "Make longer" at bounding box center [605, 268] width 157 height 24
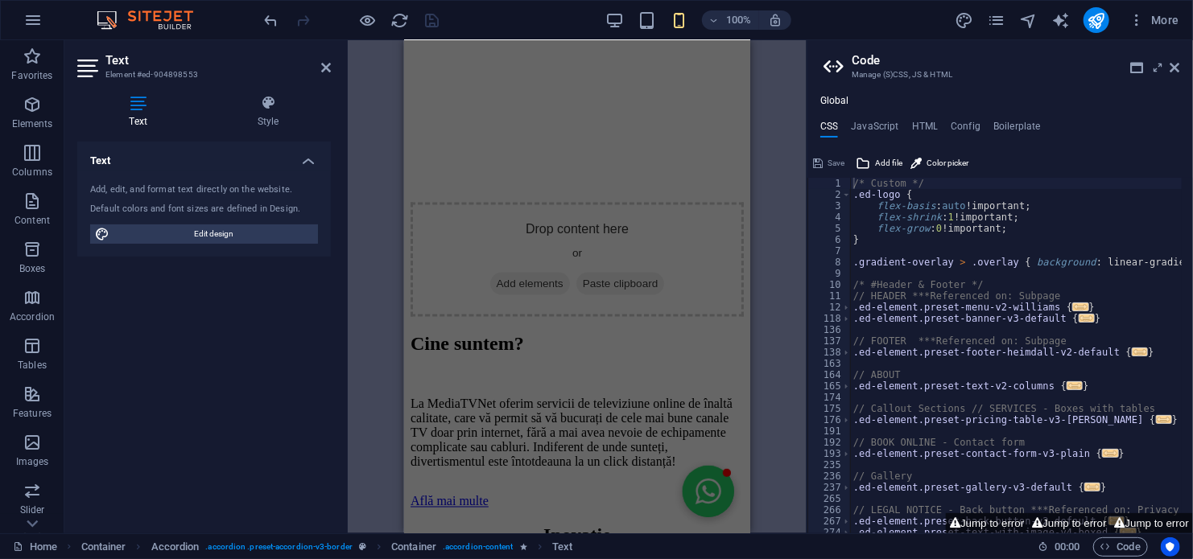
scroll to position [1066, 0]
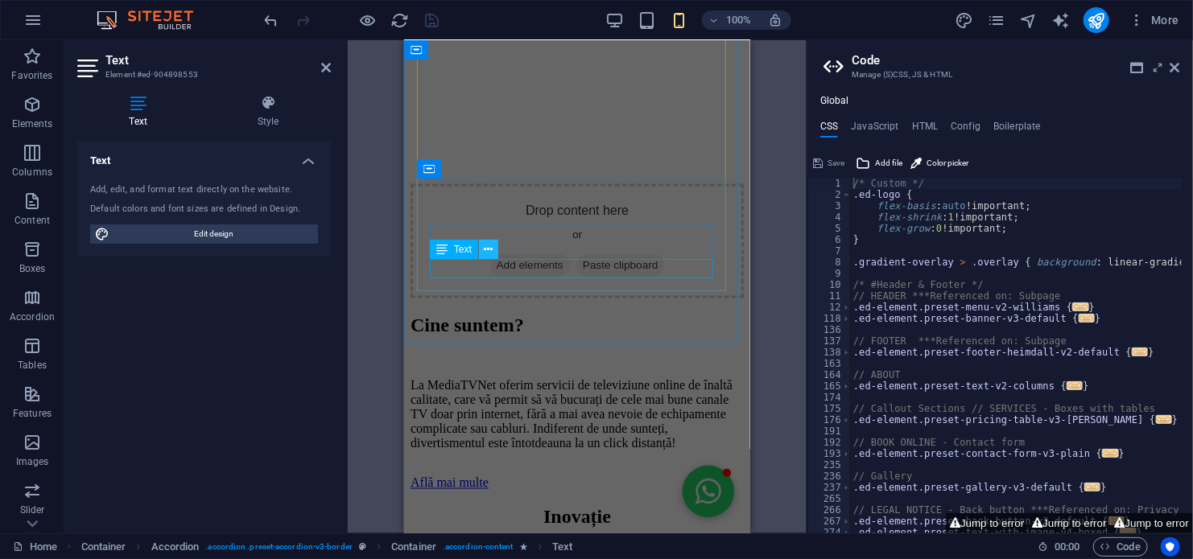
click at [485, 245] on icon at bounding box center [488, 249] width 9 height 17
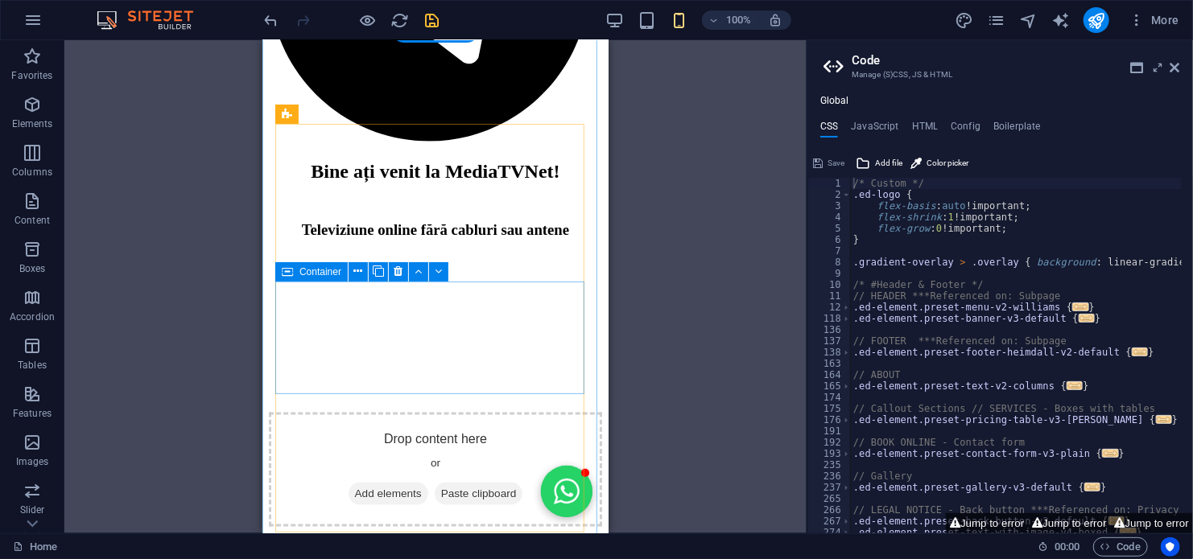
scroll to position [985, 0]
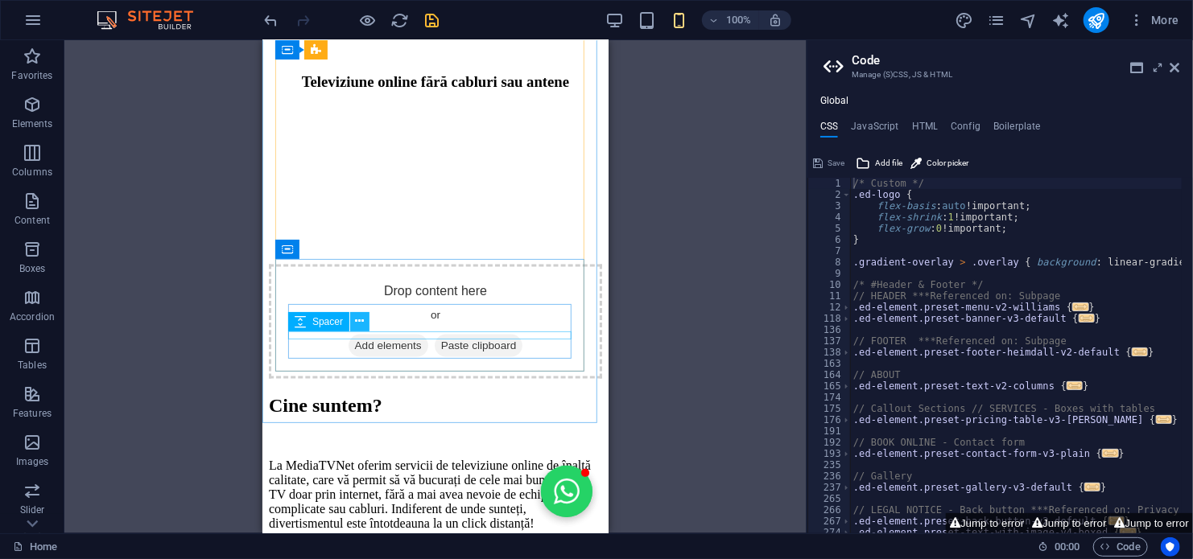
click at [360, 319] on icon at bounding box center [360, 321] width 9 height 17
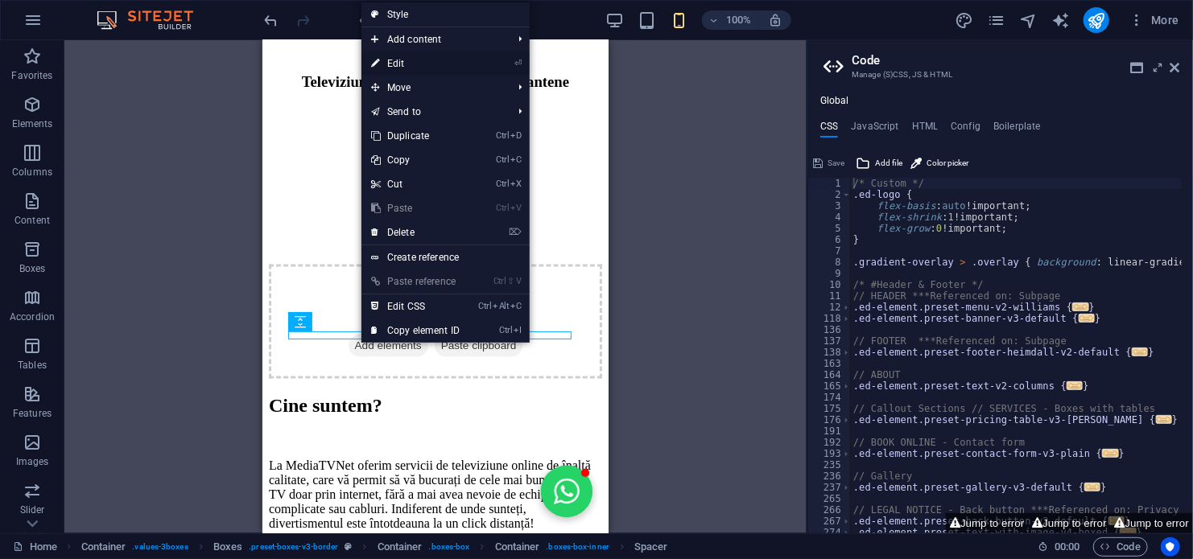
click at [407, 65] on link "⏎ Edit" at bounding box center [415, 64] width 108 height 24
select select "px"
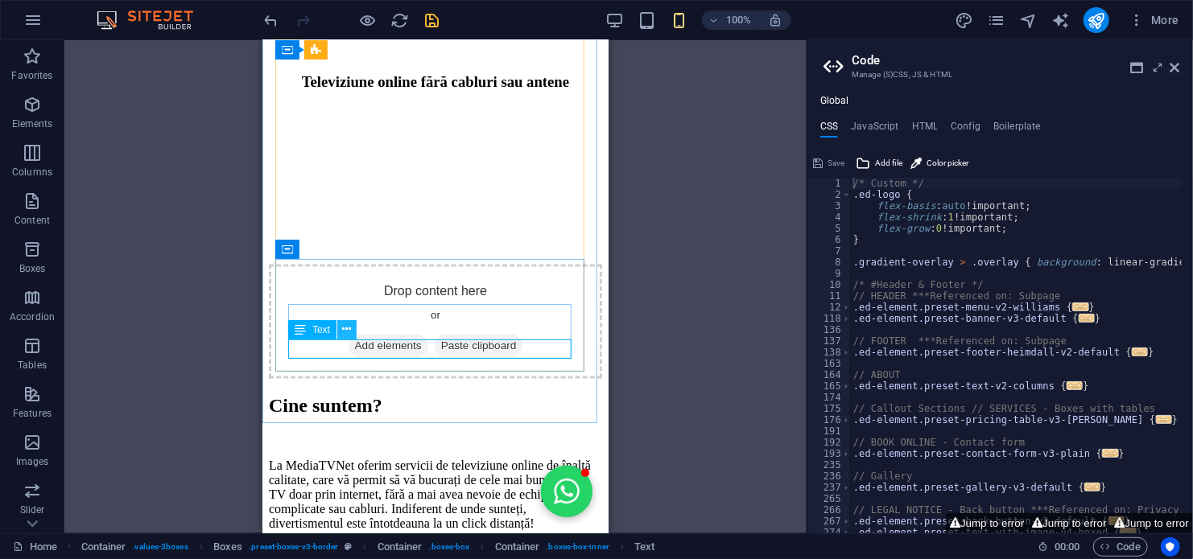
click at [344, 329] on icon at bounding box center [347, 329] width 9 height 17
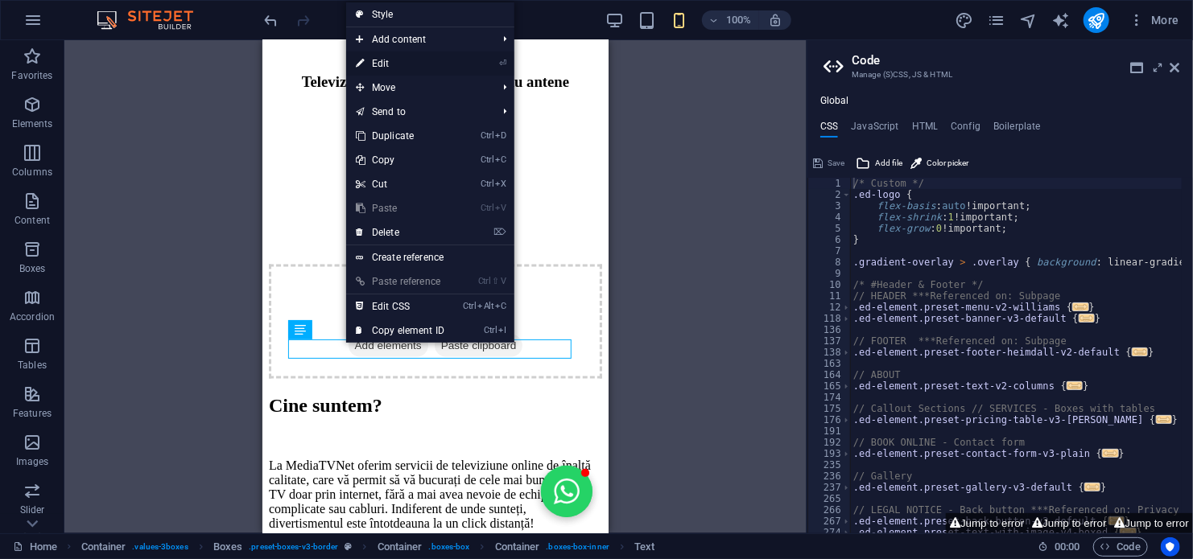
click at [382, 64] on link "⏎ Edit" at bounding box center [400, 64] width 108 height 24
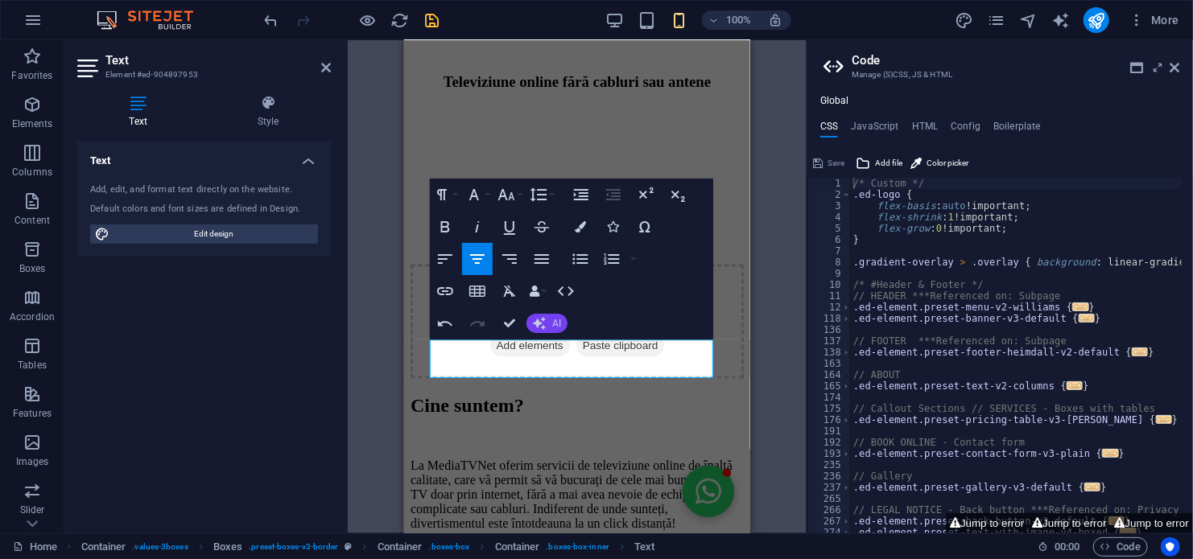
click at [553, 324] on span "AI" at bounding box center [556, 324] width 9 height 10
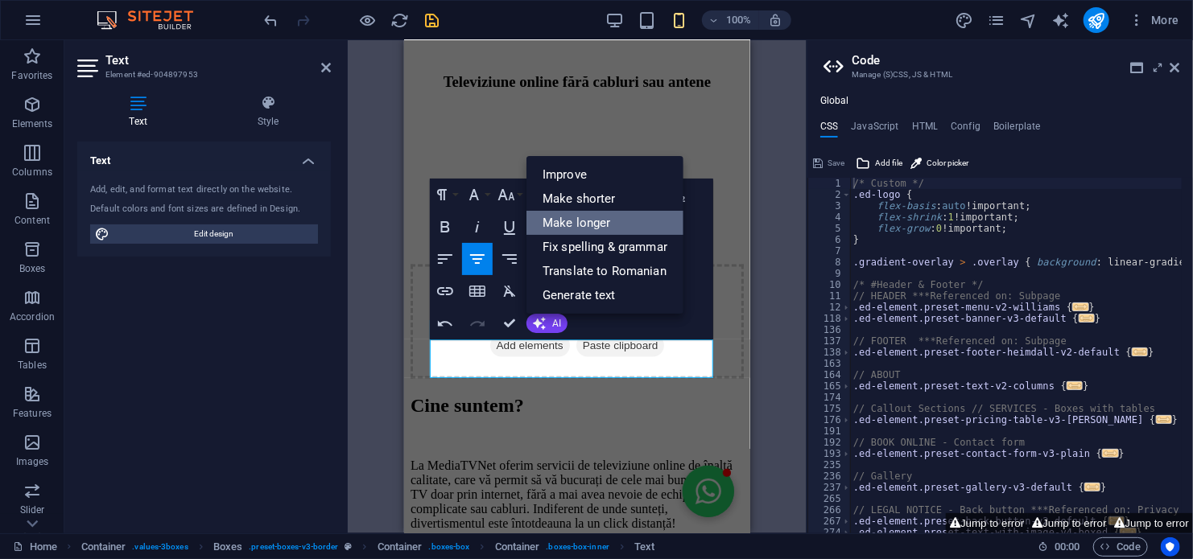
click at [581, 224] on link "Make longer" at bounding box center [604, 223] width 157 height 24
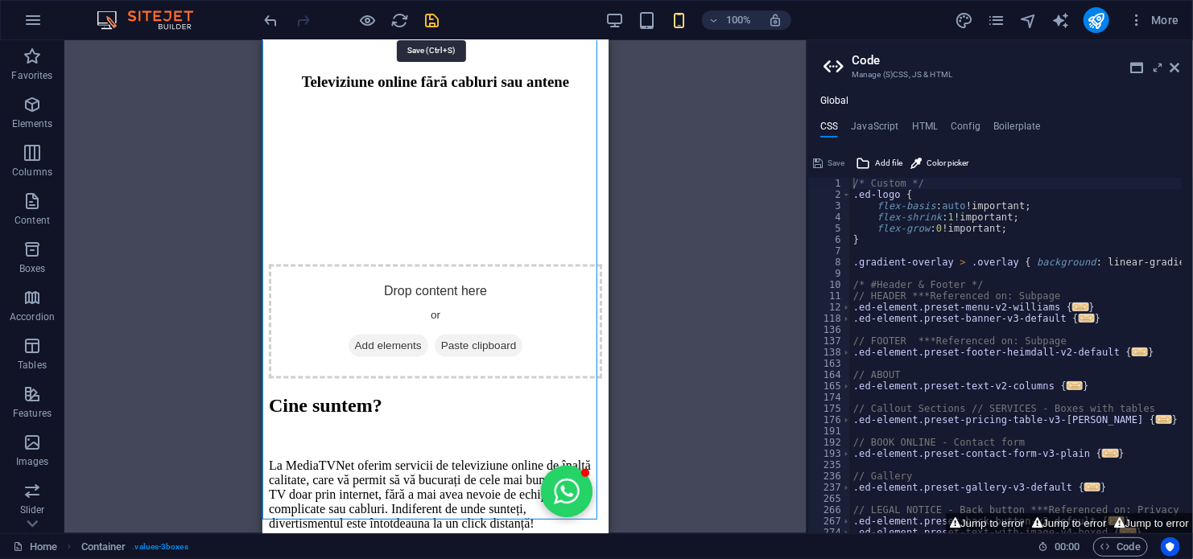
click at [433, 19] on icon "save" at bounding box center [432, 20] width 19 height 19
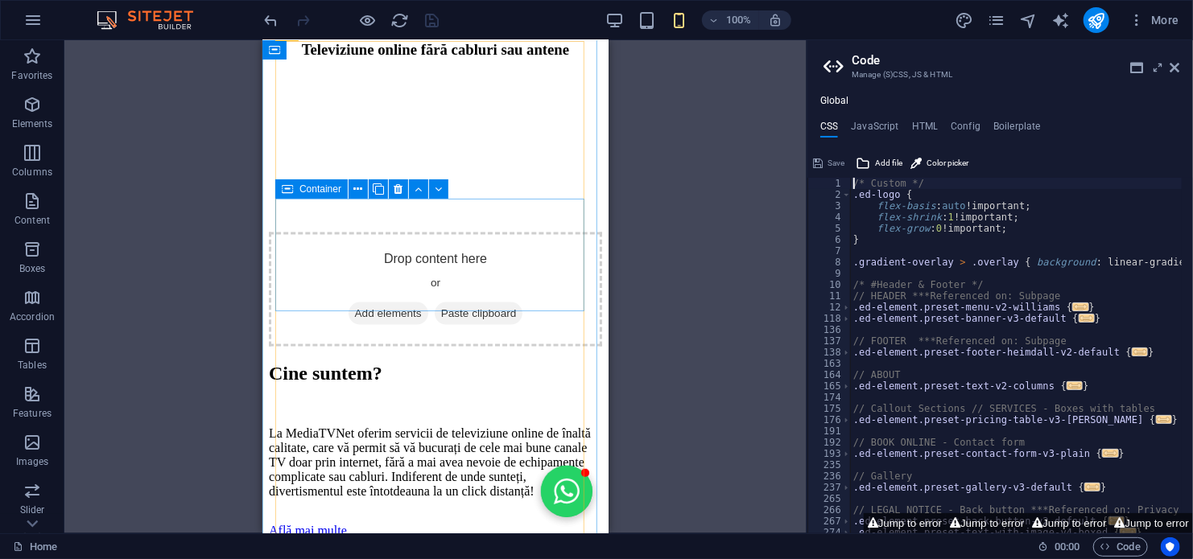
scroll to position [824, 0]
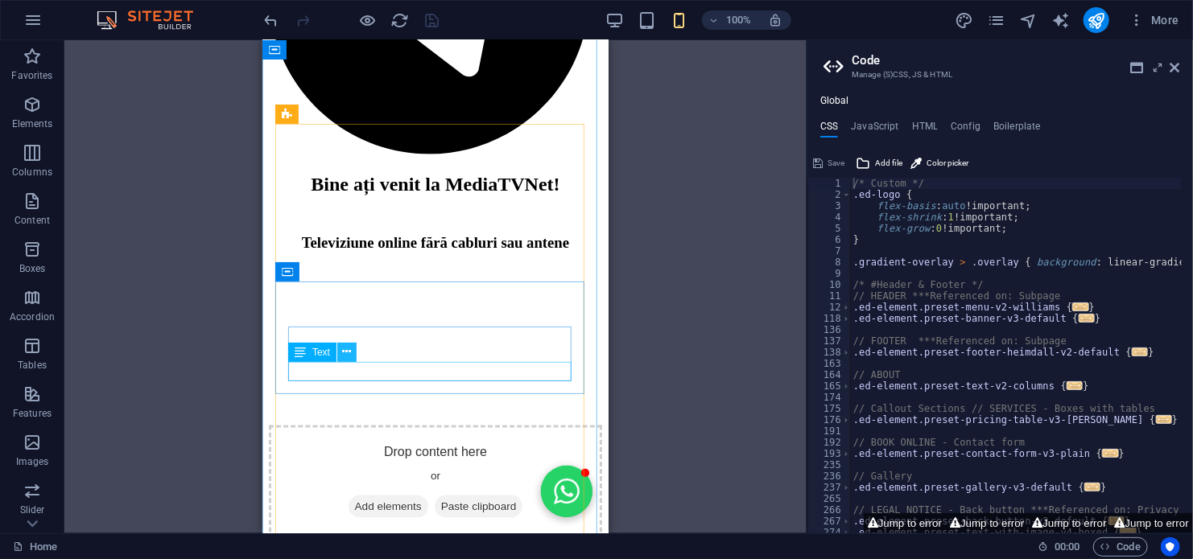
click at [344, 348] on icon at bounding box center [347, 352] width 9 height 17
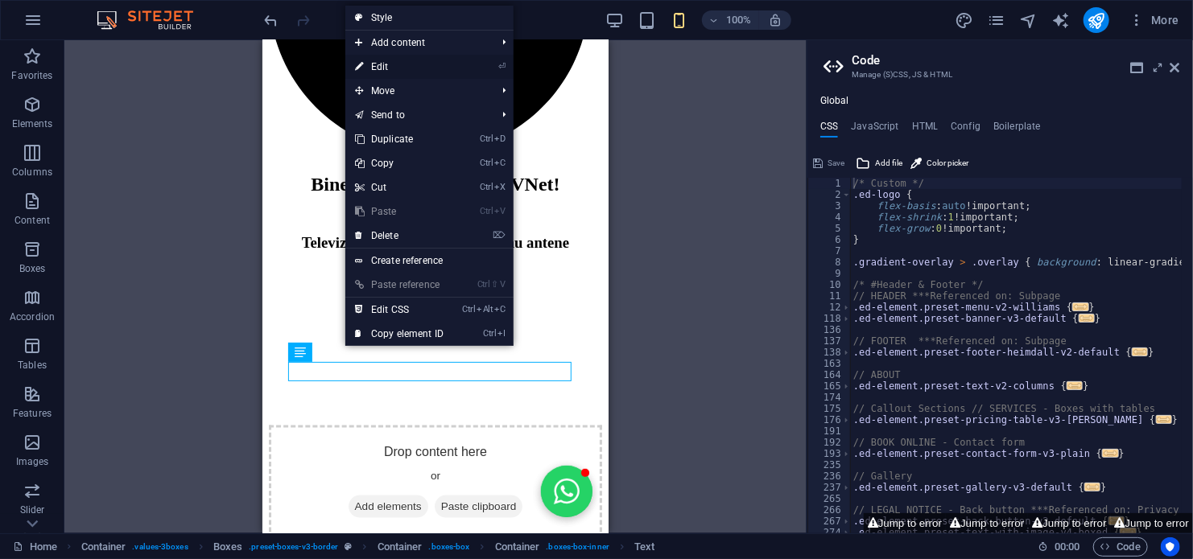
click at [382, 60] on link "⏎ Edit" at bounding box center [399, 67] width 108 height 24
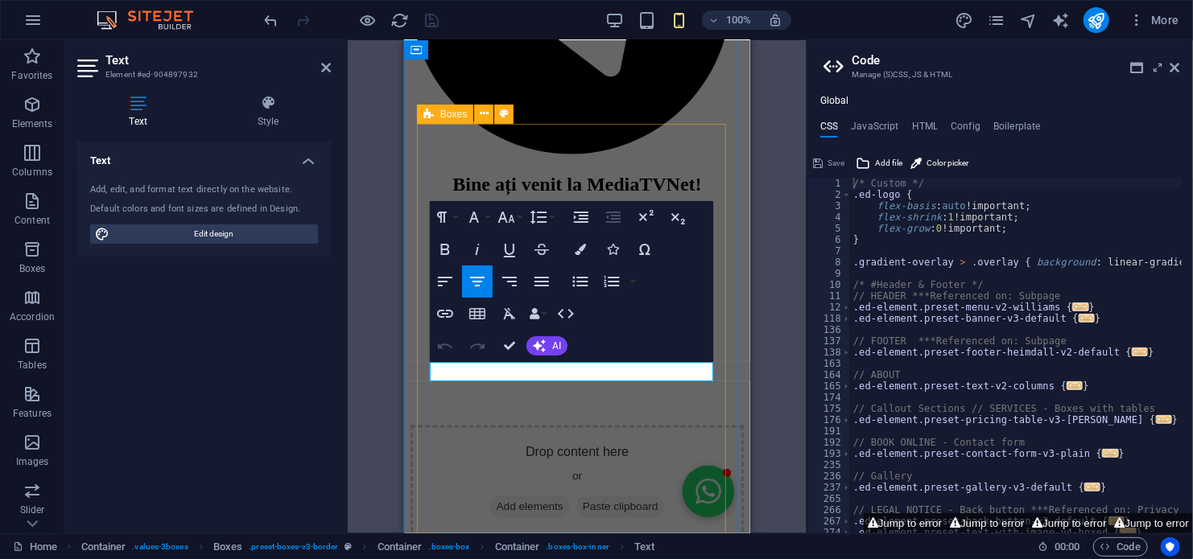
scroll to position [905, 0]
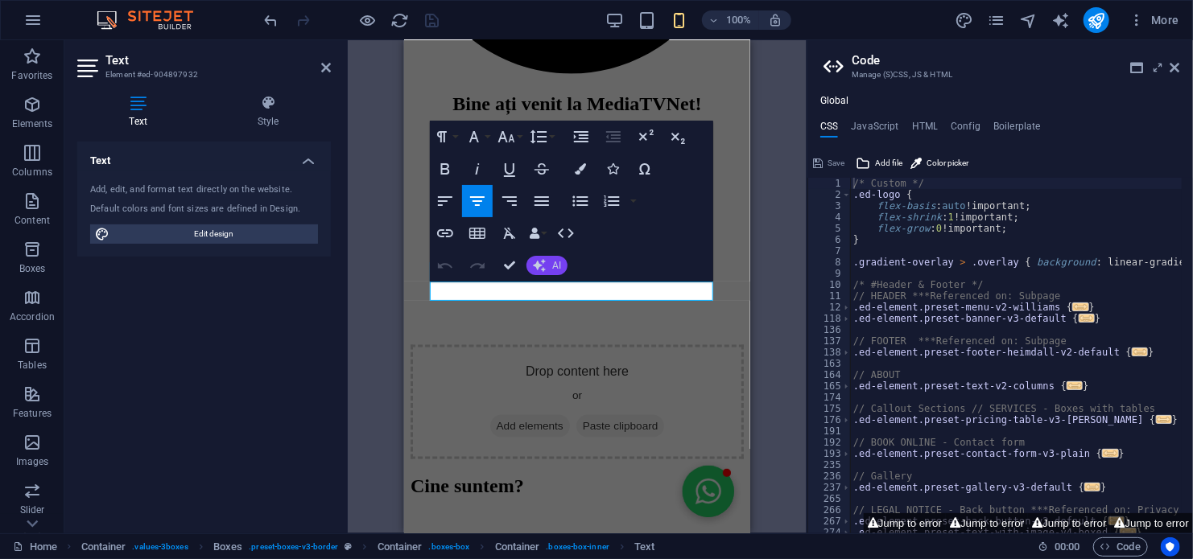
click at [553, 265] on span "AI" at bounding box center [556, 266] width 9 height 10
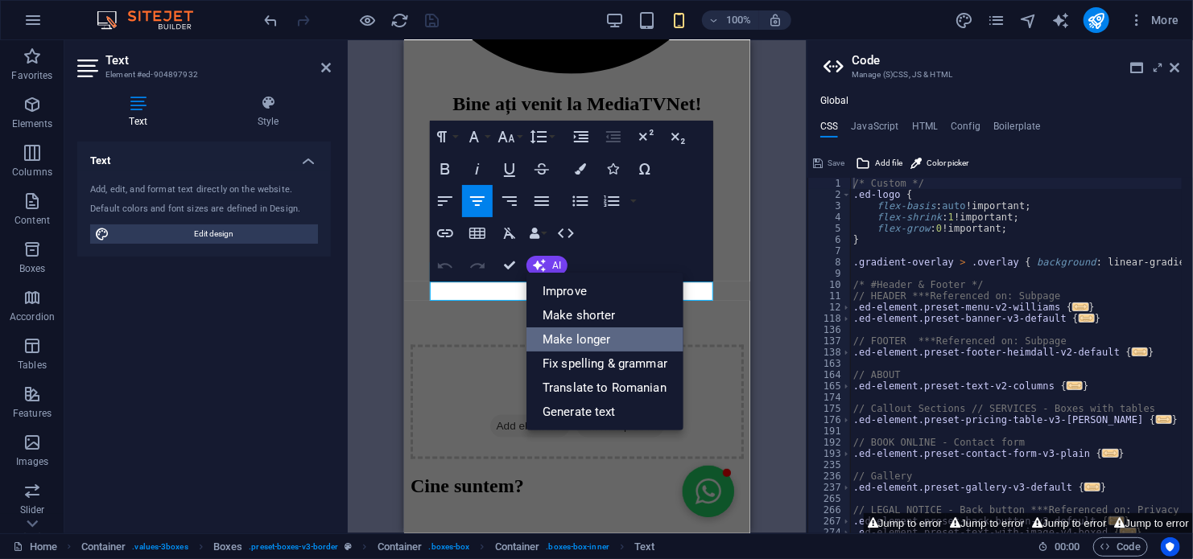
click at [566, 336] on link "Make longer" at bounding box center [604, 340] width 157 height 24
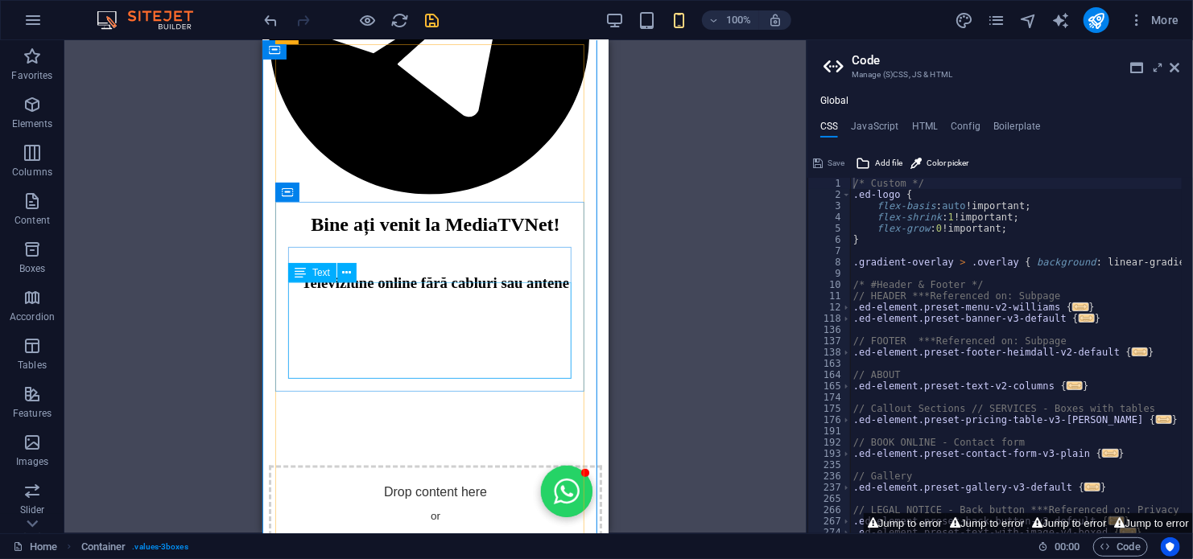
scroll to position [744, 0]
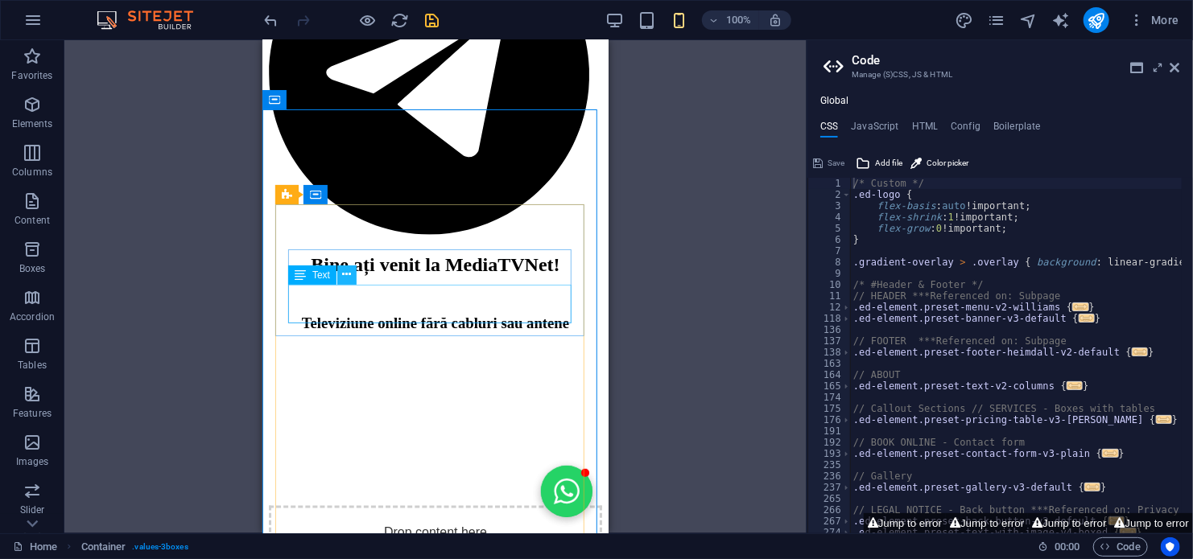
click at [343, 277] on icon at bounding box center [347, 274] width 9 height 17
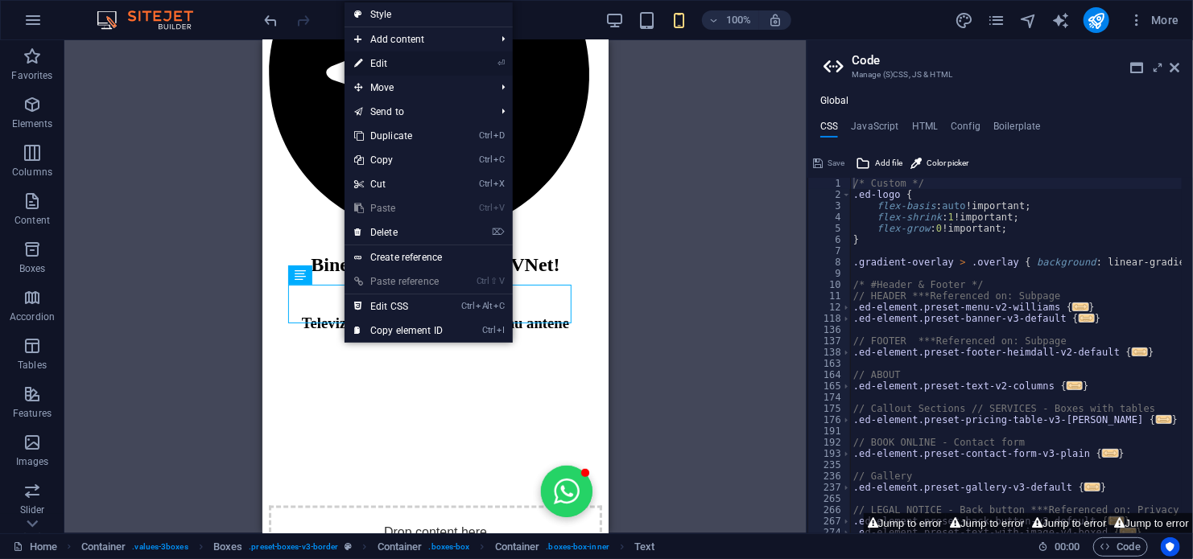
click at [391, 64] on link "⏎ Edit" at bounding box center [398, 64] width 108 height 24
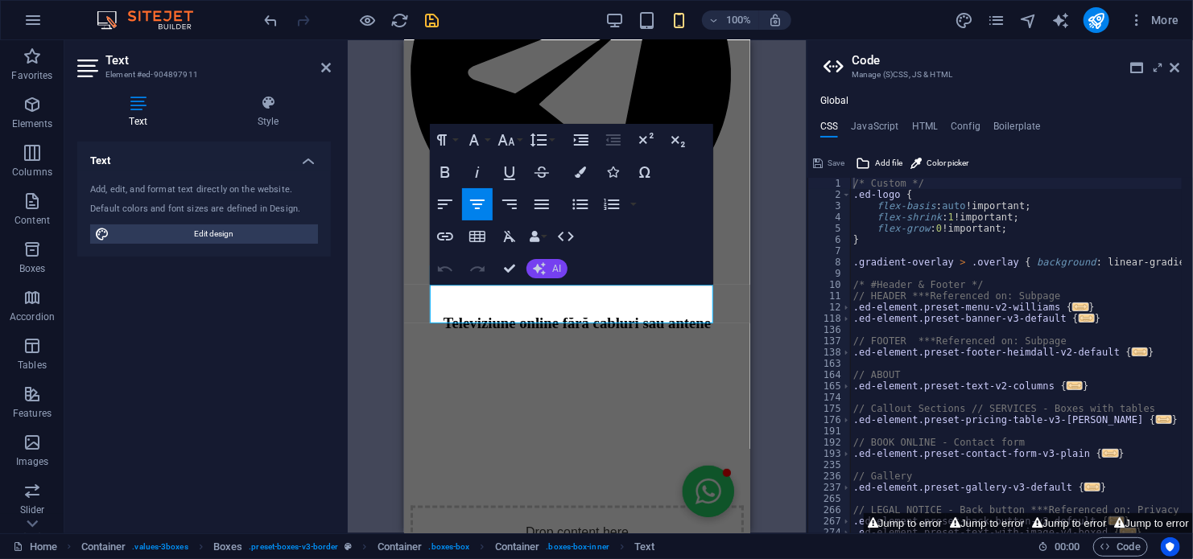
click at [549, 267] on button "AI" at bounding box center [546, 268] width 41 height 19
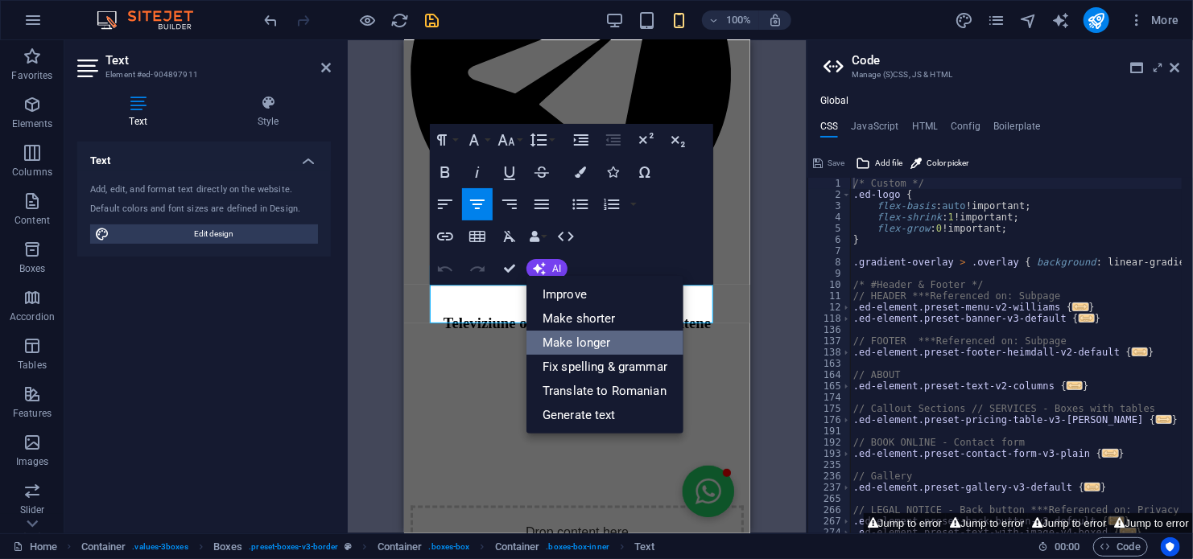
click at [578, 339] on link "Make longer" at bounding box center [604, 343] width 157 height 24
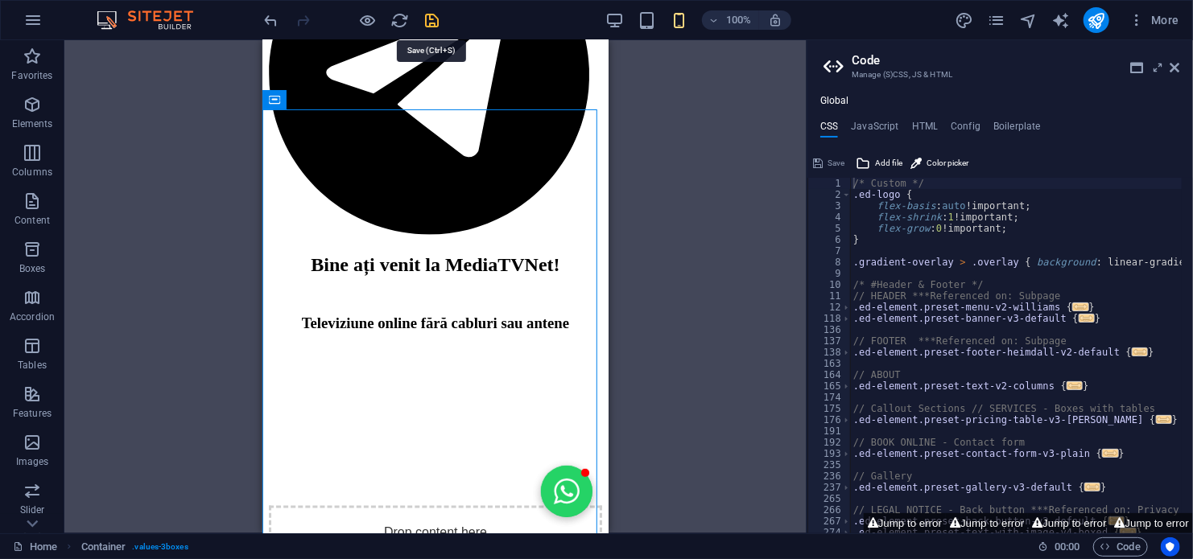
click at [434, 17] on icon "save" at bounding box center [432, 20] width 19 height 19
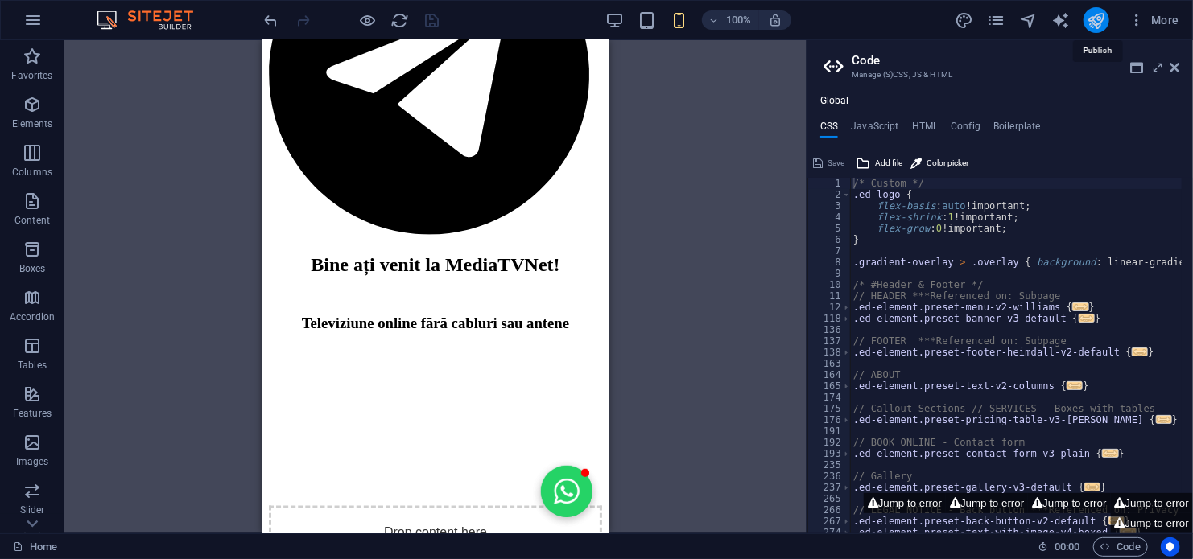
click at [1095, 16] on icon "publish" at bounding box center [1095, 20] width 19 height 19
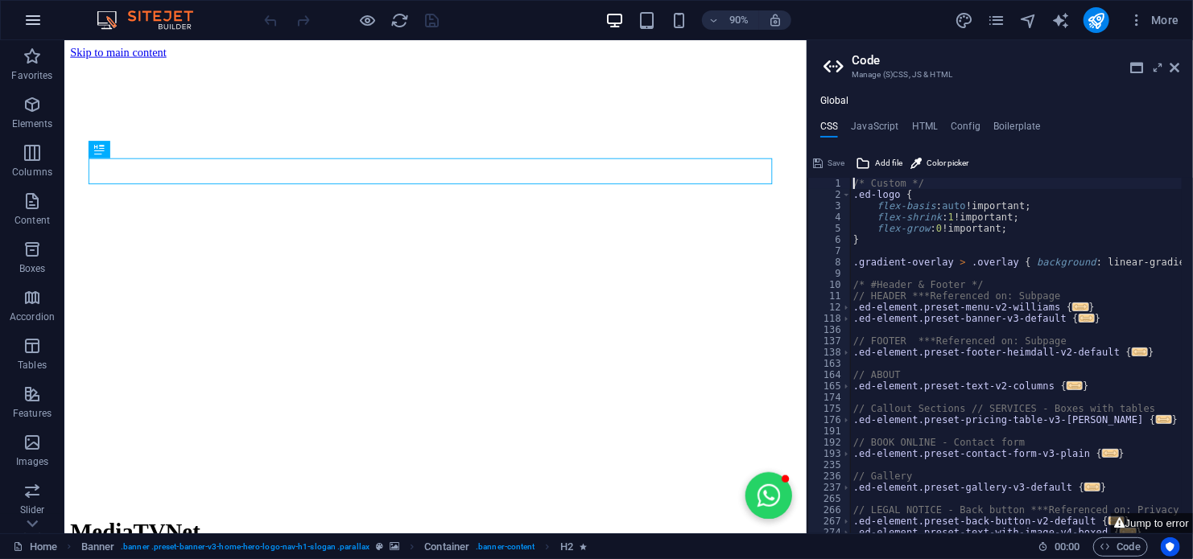
click at [35, 17] on icon "button" at bounding box center [32, 19] width 19 height 19
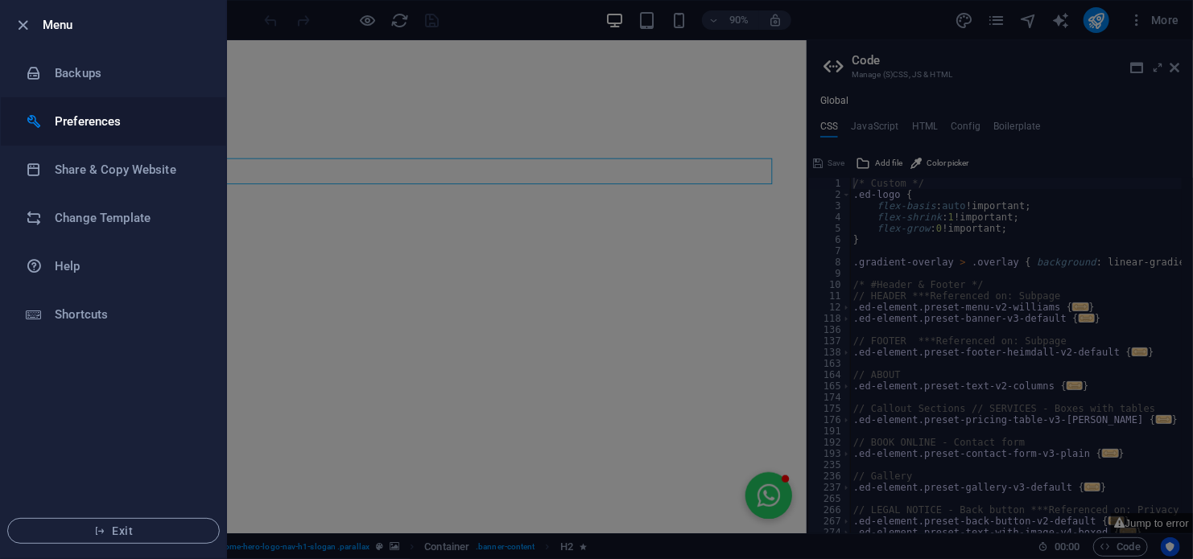
click at [82, 126] on h6 "Preferences" at bounding box center [129, 121] width 149 height 19
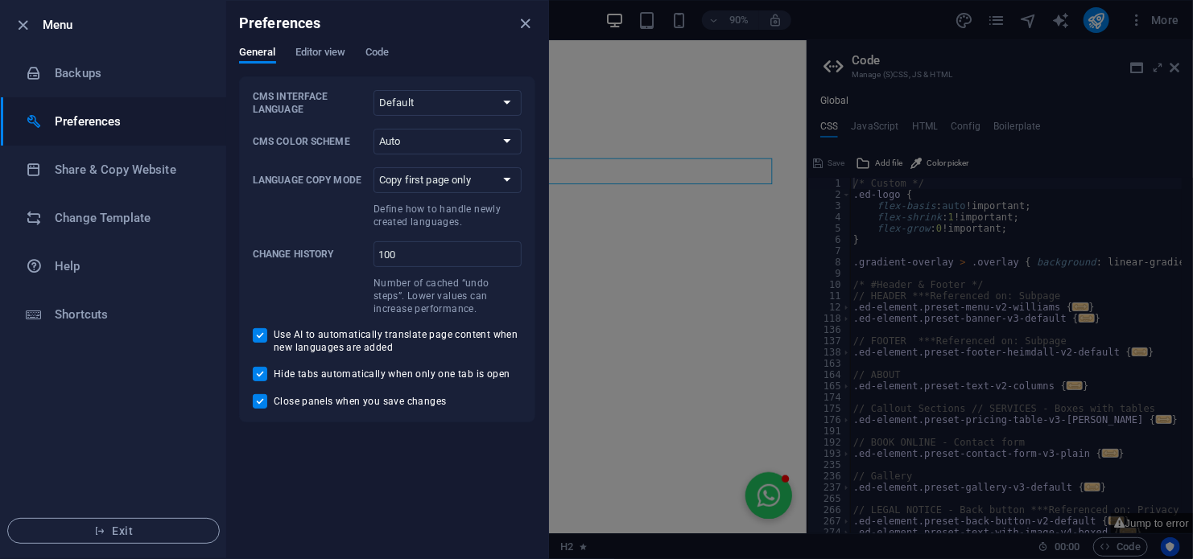
click at [315, 45] on div "Preferences" at bounding box center [387, 23] width 322 height 45
click at [318, 53] on span "Editor view" at bounding box center [320, 54] width 51 height 23
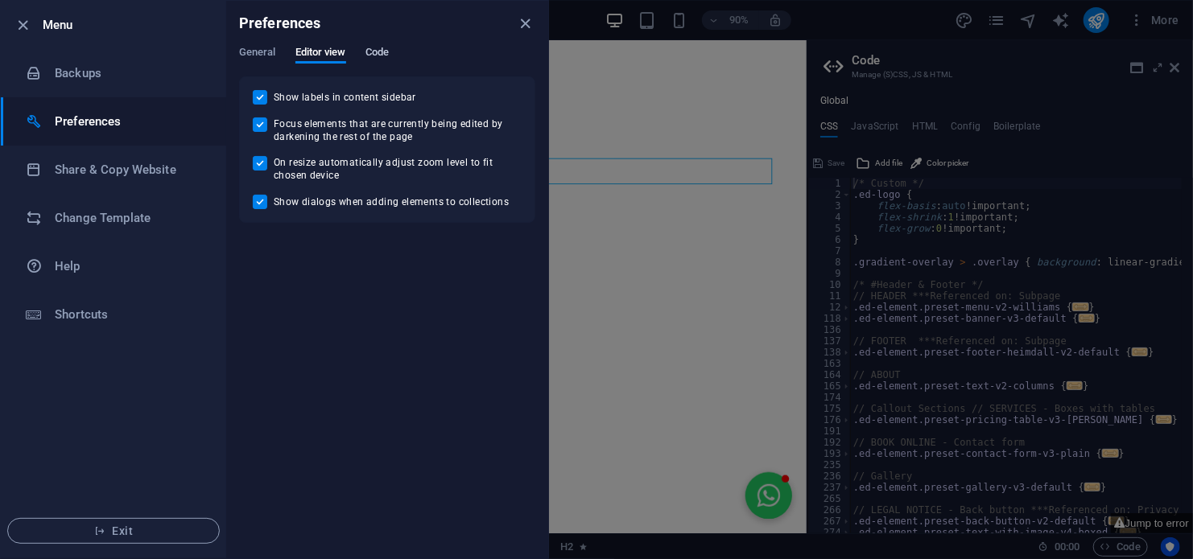
click at [365, 49] on span "Code" at bounding box center [376, 54] width 23 height 23
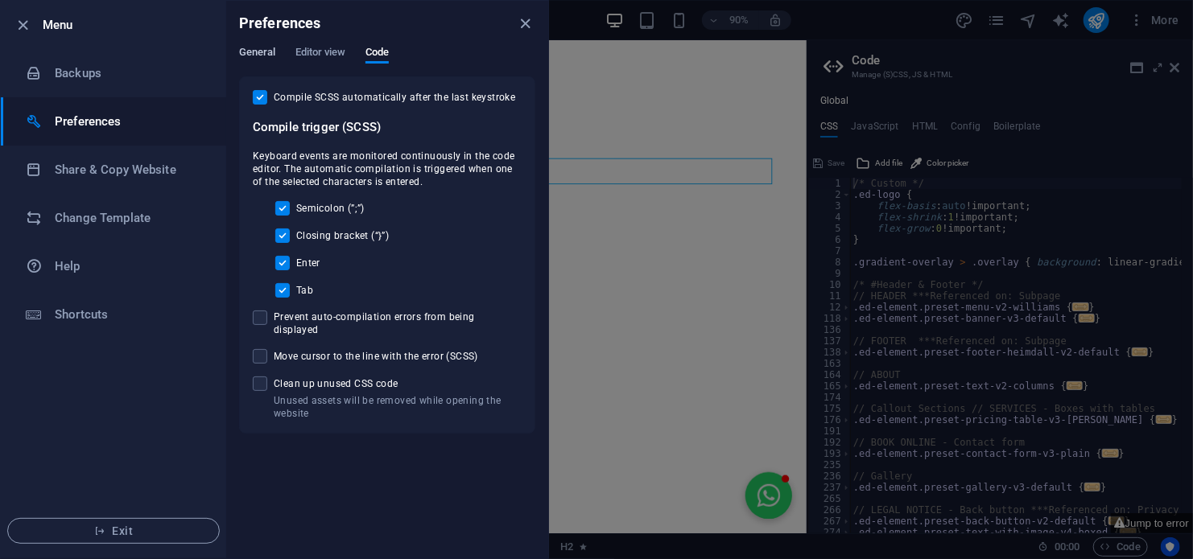
click at [259, 50] on span "General" at bounding box center [257, 54] width 37 height 23
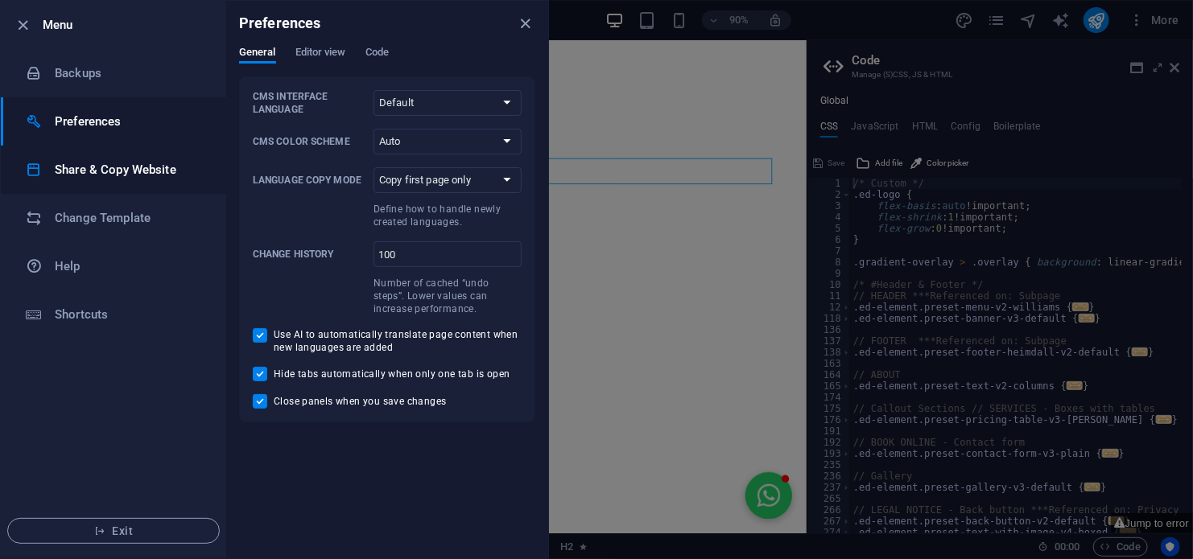
click at [85, 169] on h6 "Share & Copy Website" at bounding box center [129, 169] width 149 height 19
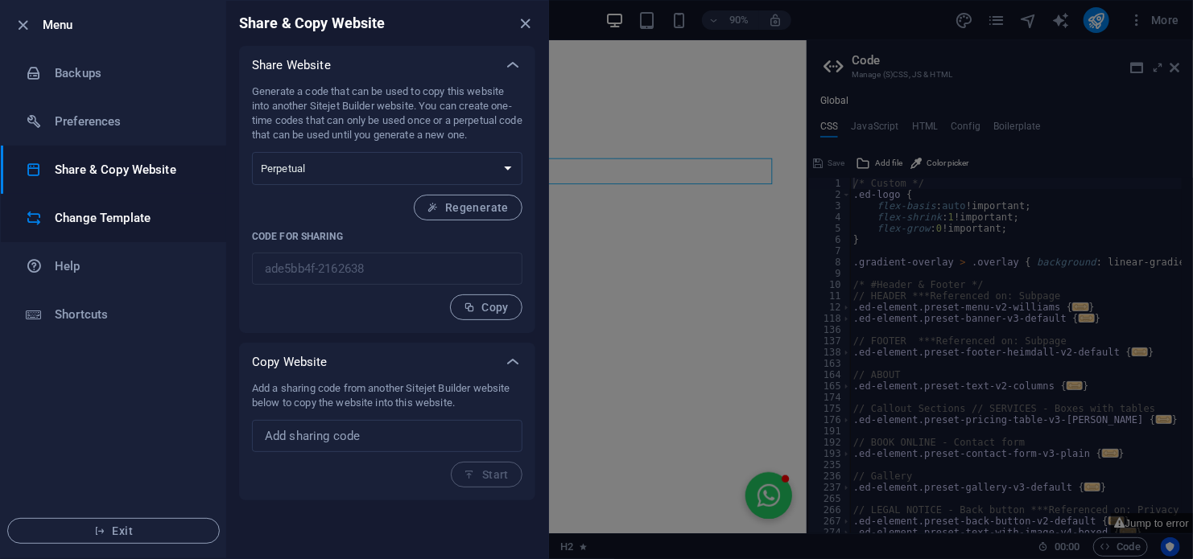
click at [101, 218] on h6 "Change Template" at bounding box center [129, 217] width 149 height 19
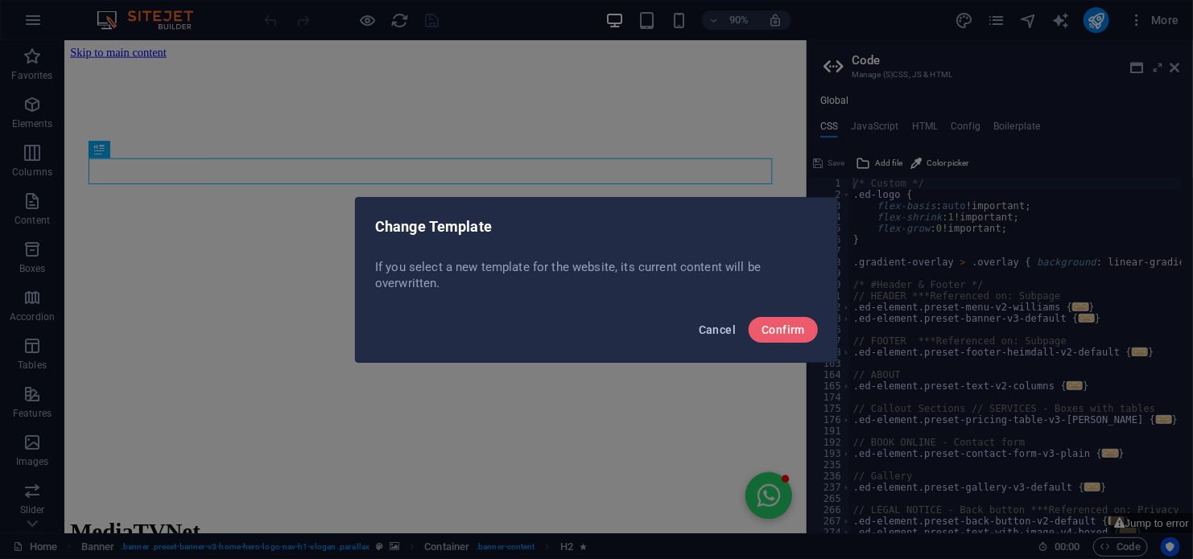
click at [711, 328] on span "Cancel" at bounding box center [717, 330] width 37 height 13
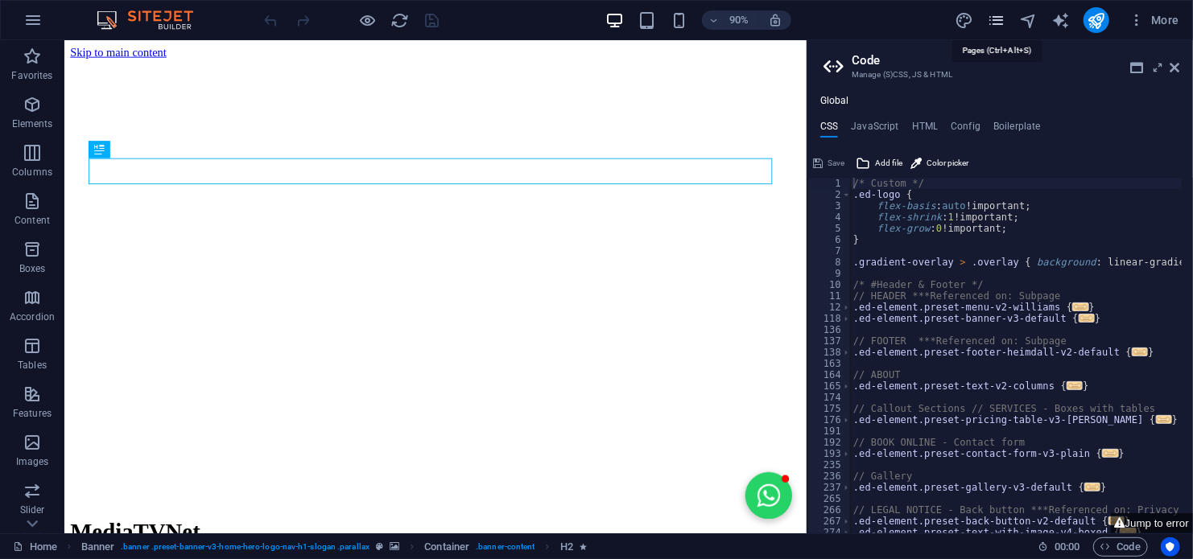
click at [1000, 19] on icon "pages" at bounding box center [996, 20] width 19 height 19
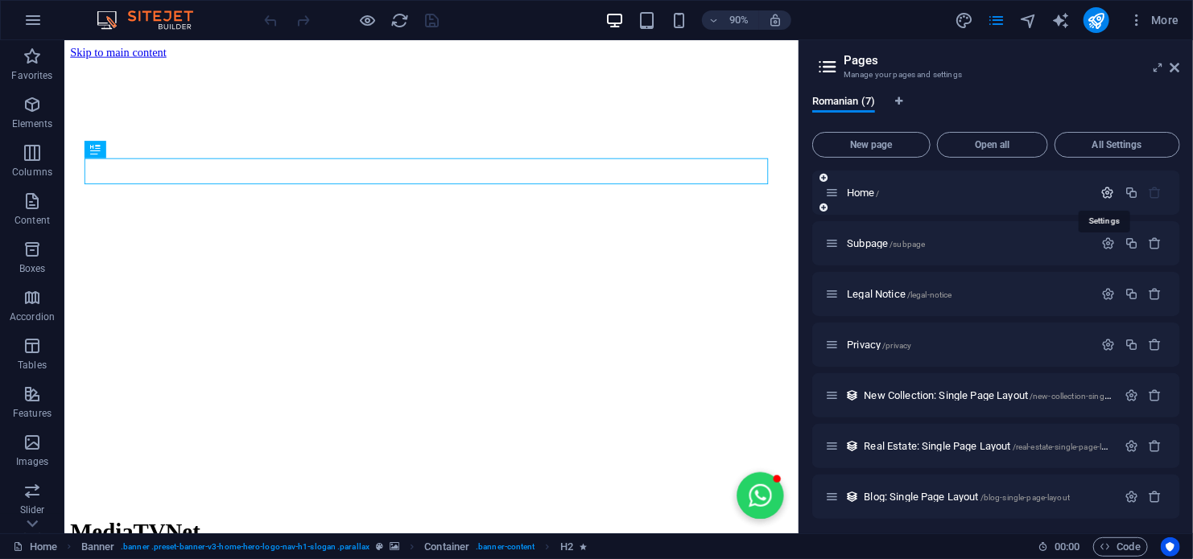
click at [1103, 192] on icon "button" at bounding box center [1108, 193] width 14 height 14
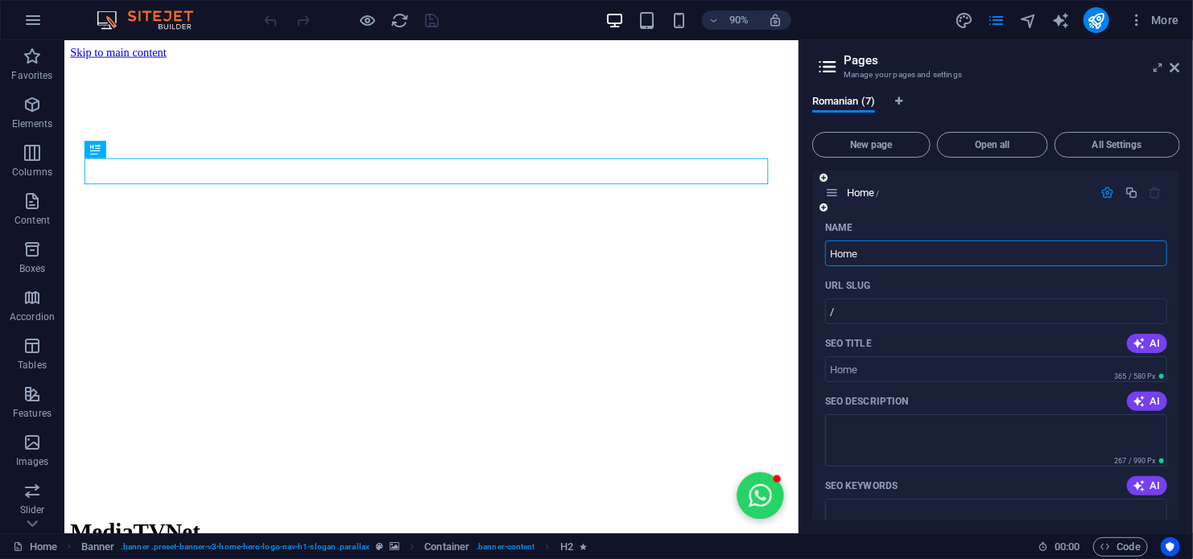
click at [908, 249] on input "Home" at bounding box center [996, 254] width 342 height 26
type input "H"
type input "M"
type input "/m"
type input "MediaT"
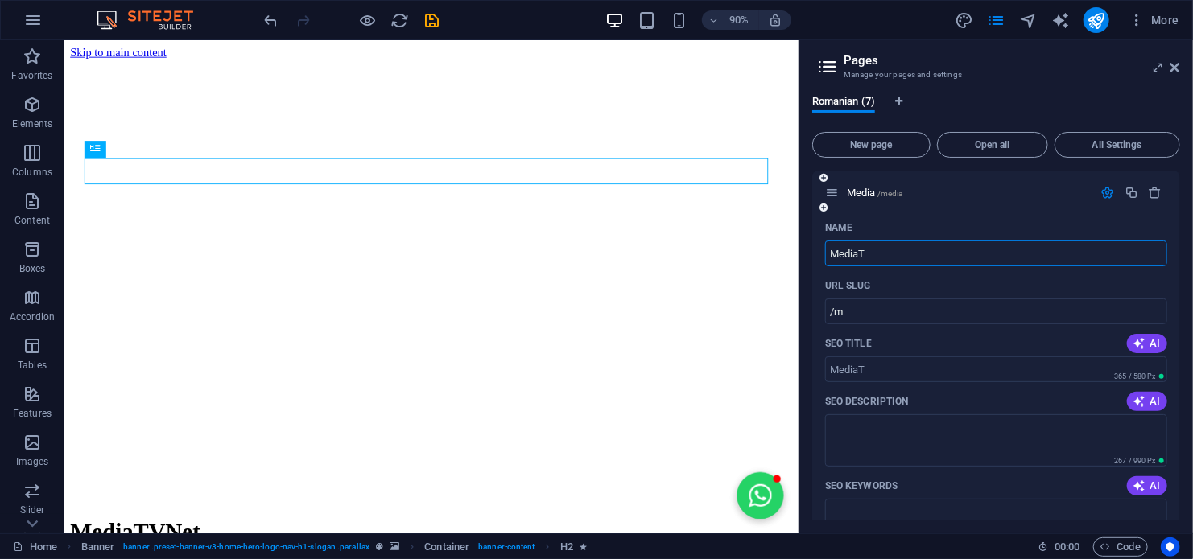
type input "/media"
type input "MediaTV"
type input "/mediat"
type input "MediaTVN"
type input "/mediatv"
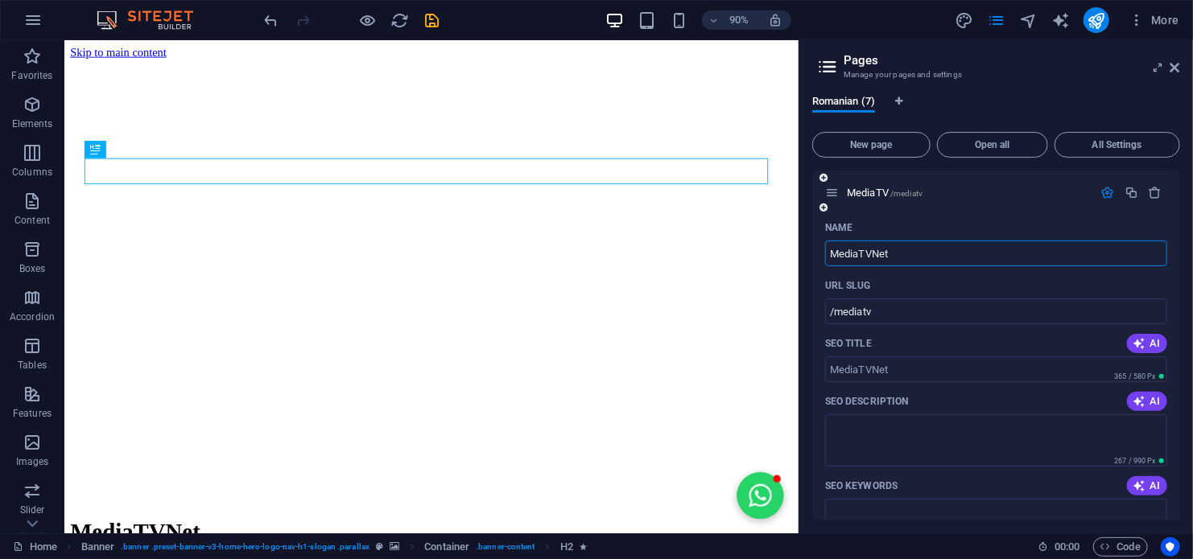
type input "MediaTVNet"
type input "/mediatvnet"
type input "MediaTVNet"
click at [978, 441] on textarea "SEO Description" at bounding box center [996, 440] width 342 height 52
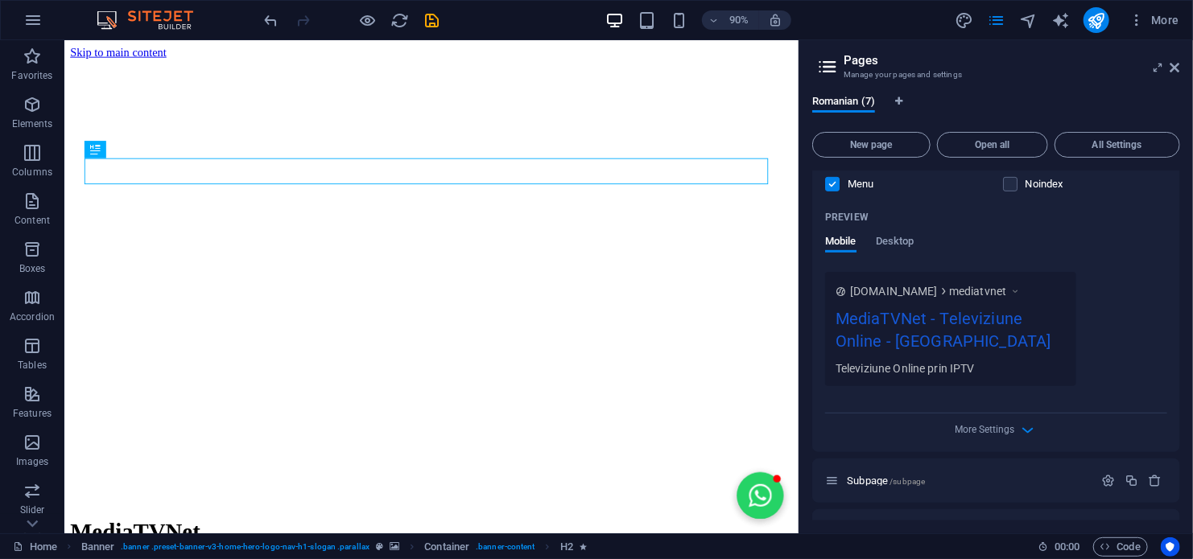
scroll to position [402, 0]
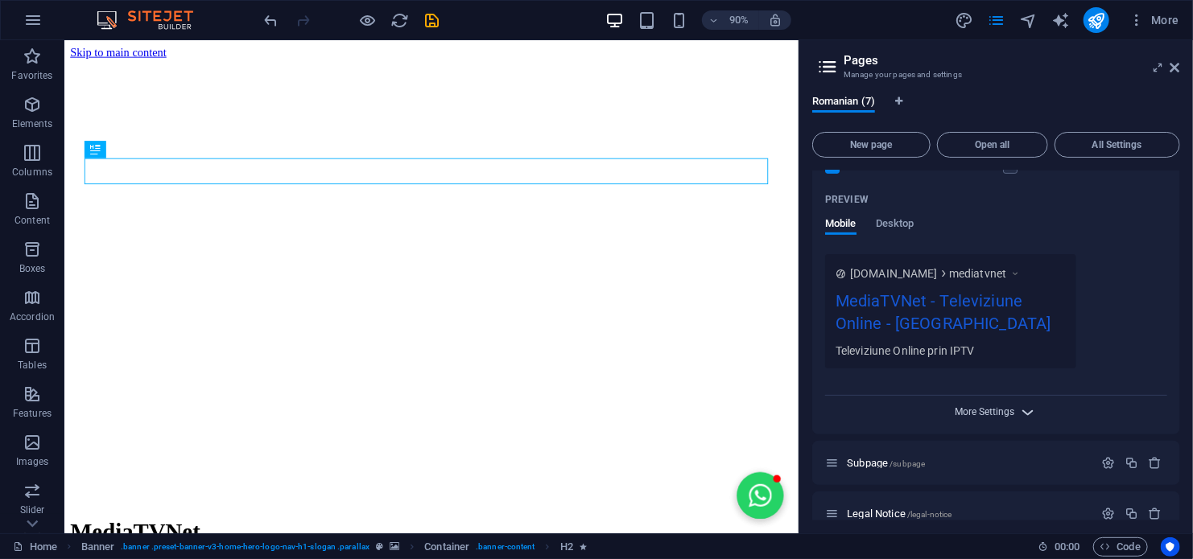
type textarea "Televiziune Online prin IPTV"
click at [994, 413] on span "More Settings" at bounding box center [985, 411] width 60 height 11
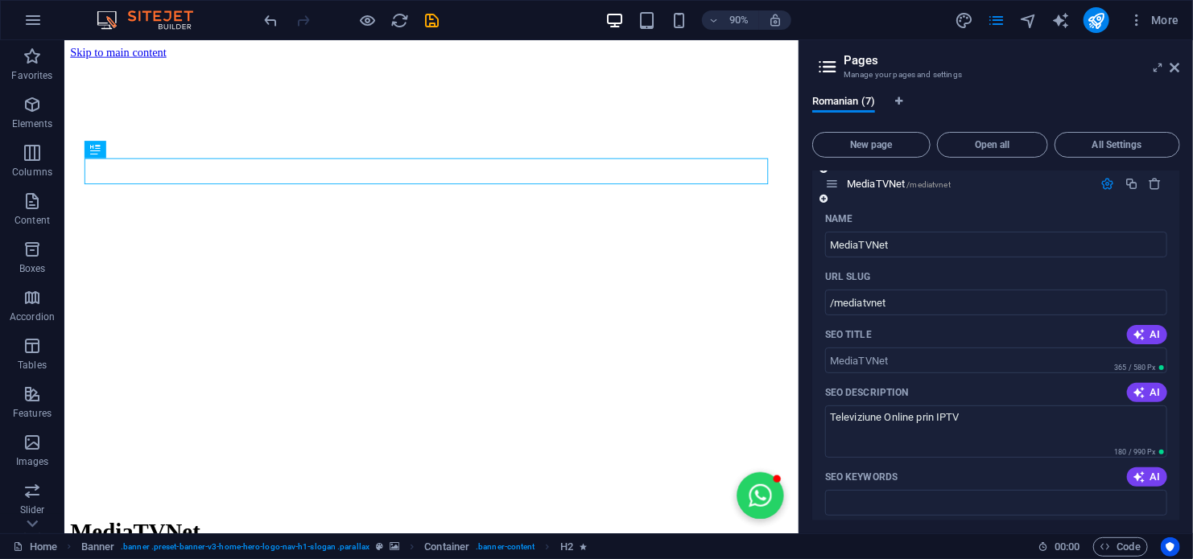
scroll to position [0, 0]
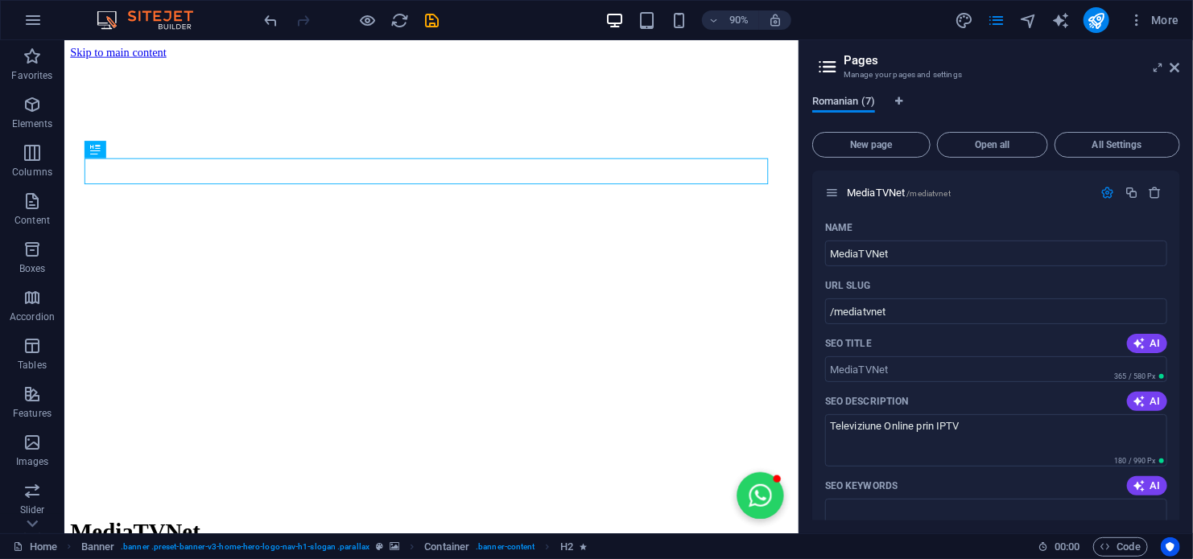
click at [858, 103] on span "Romanian (7)" at bounding box center [843, 103] width 63 height 23
click at [1097, 146] on span "All Settings" at bounding box center [1117, 145] width 111 height 10
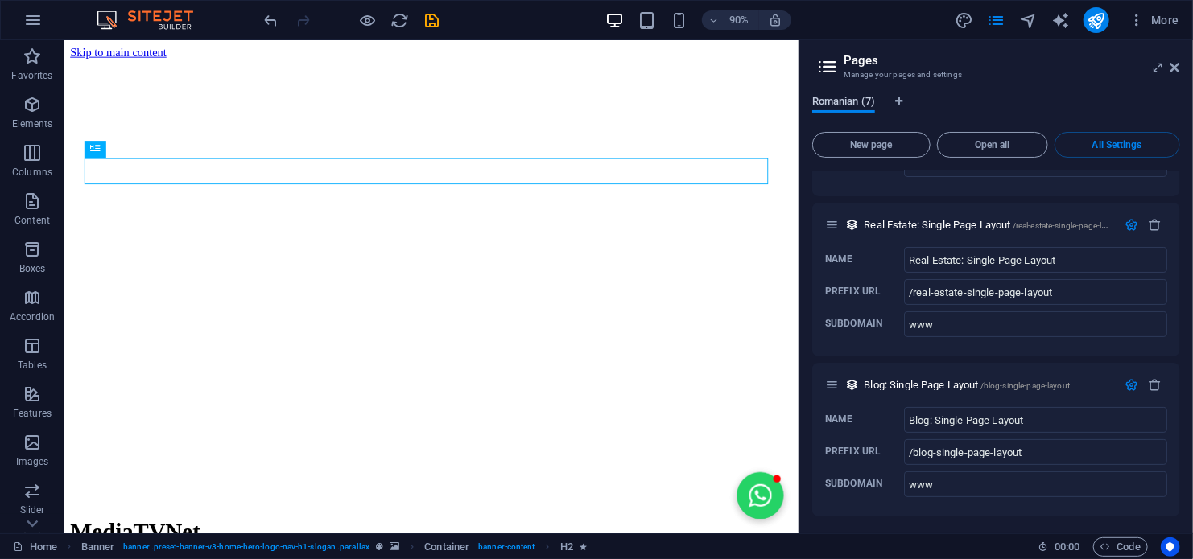
click at [855, 98] on span "Romanian (7)" at bounding box center [843, 103] width 63 height 23
click at [1136, 18] on icon "button" at bounding box center [1136, 20] width 16 height 16
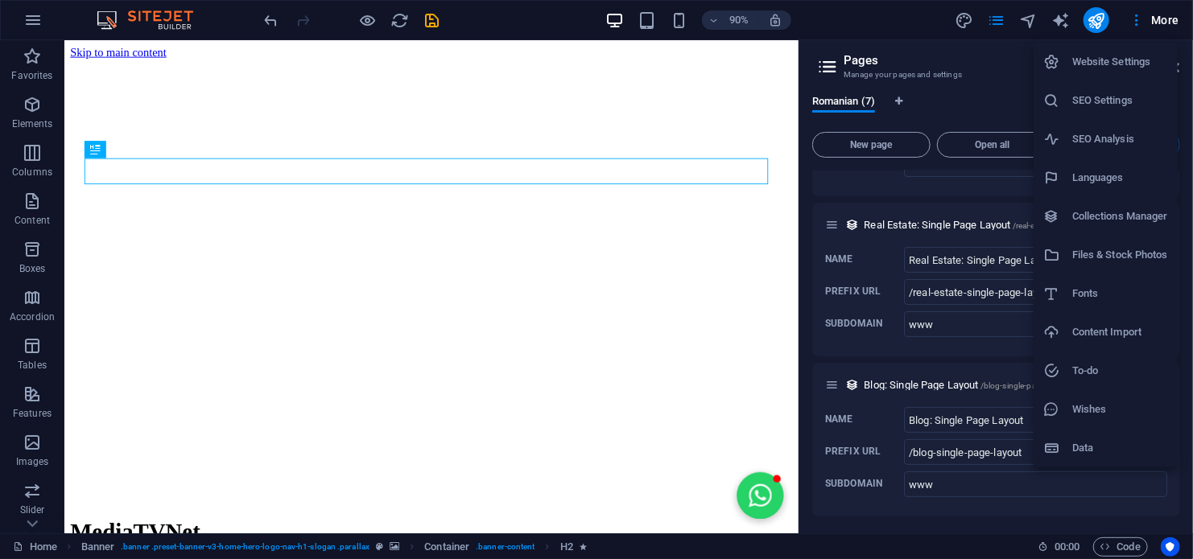
click at [1110, 61] on h6 "Website Settings" at bounding box center [1120, 61] width 96 height 19
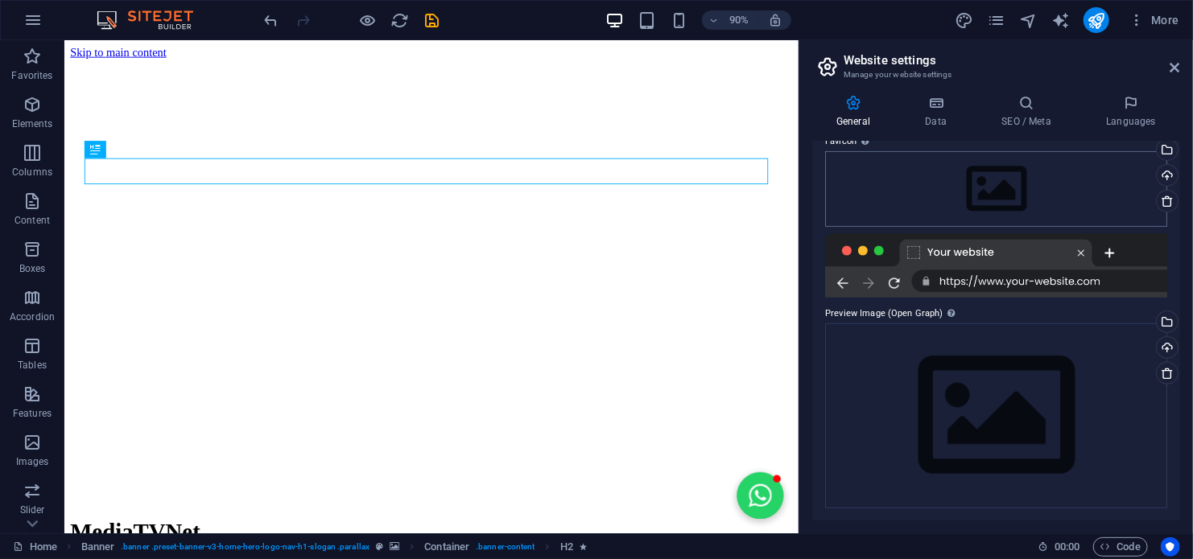
scroll to position [0, 0]
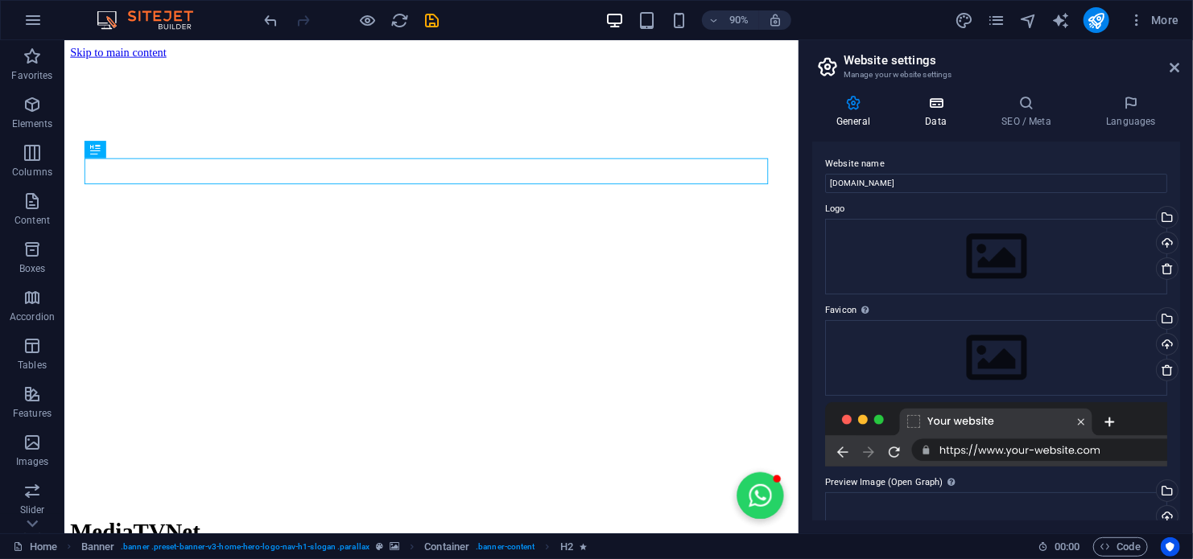
click at [930, 109] on icon at bounding box center [936, 103] width 70 height 16
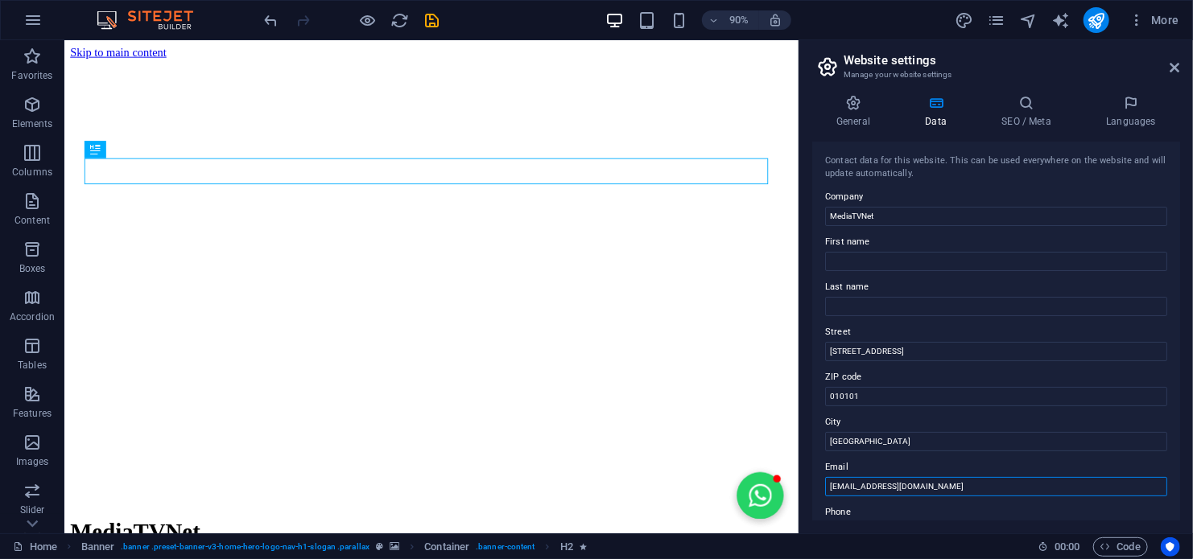
click at [934, 491] on input "[EMAIL_ADDRESS][DOMAIN_NAME]" at bounding box center [996, 486] width 342 height 19
type input "c"
type input "[EMAIL_ADDRESS][DOMAIN_NAME]"
click at [1016, 109] on icon at bounding box center [1026, 103] width 98 height 16
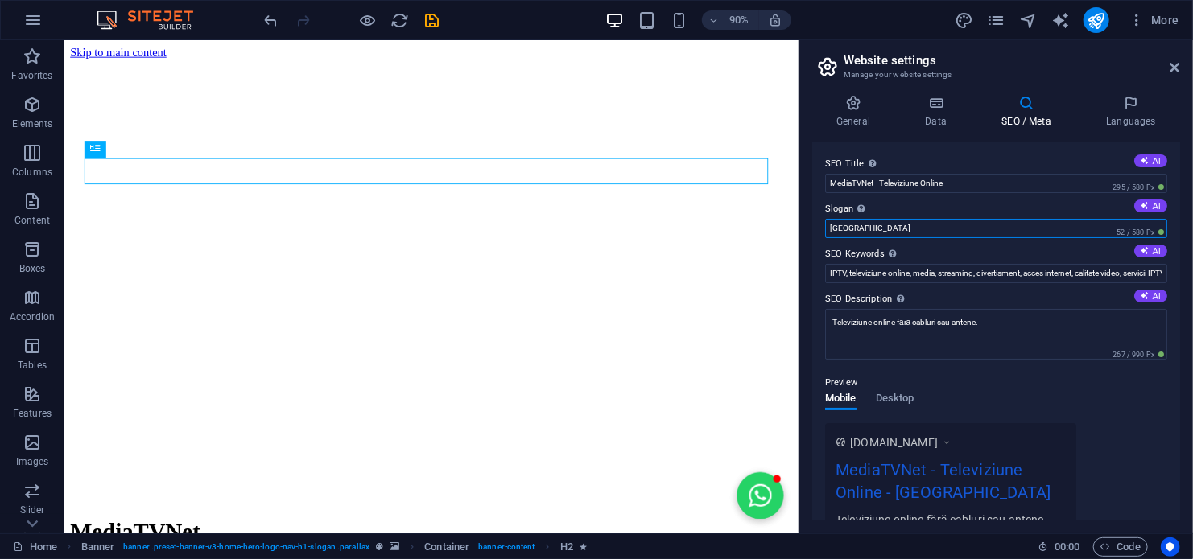
click at [901, 229] on input "[GEOGRAPHIC_DATA]" at bounding box center [996, 228] width 342 height 19
type input "B"
type input "T"
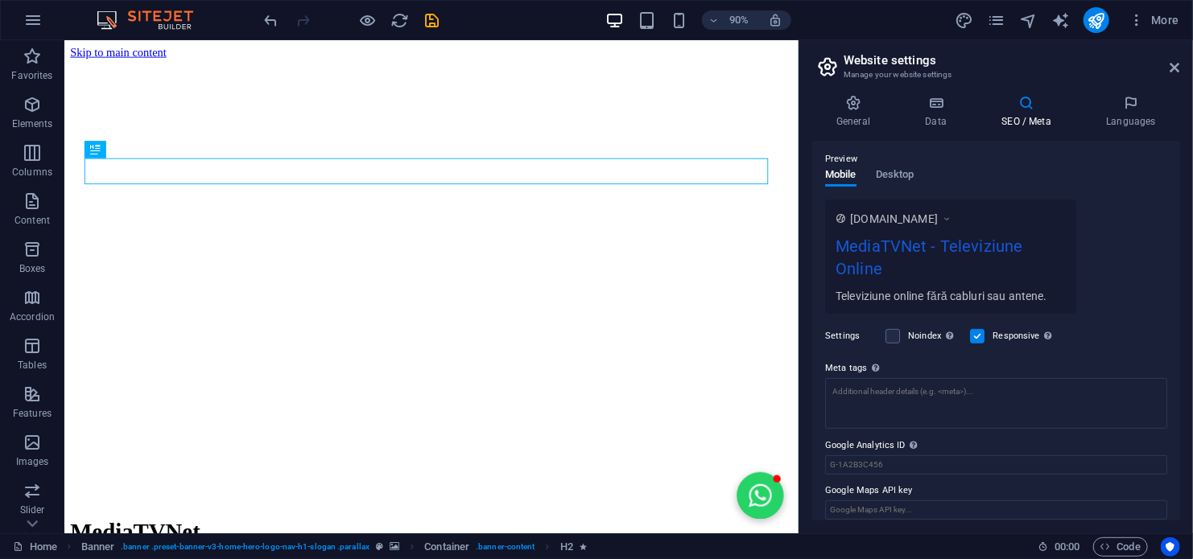
scroll to position [234, 0]
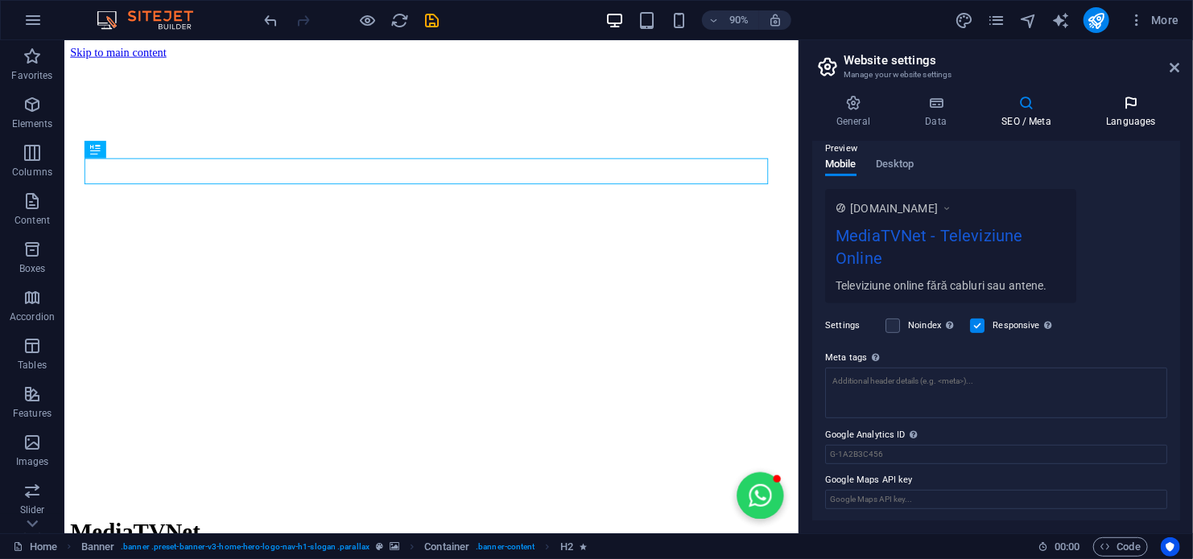
click at [1135, 109] on icon at bounding box center [1131, 103] width 98 height 16
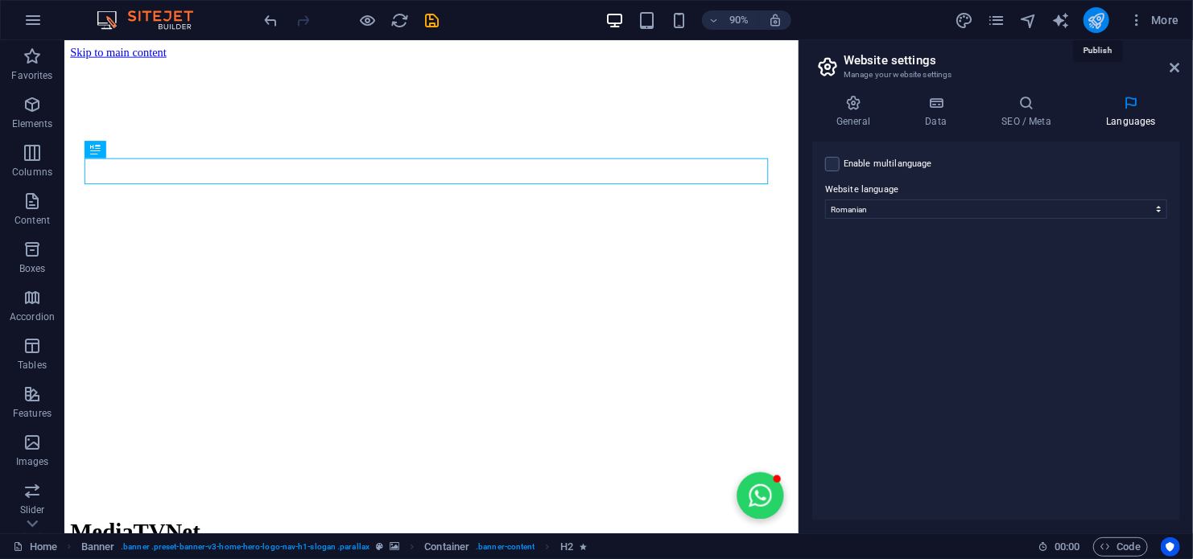
click at [1099, 15] on icon "publish" at bounding box center [1095, 20] width 19 height 19
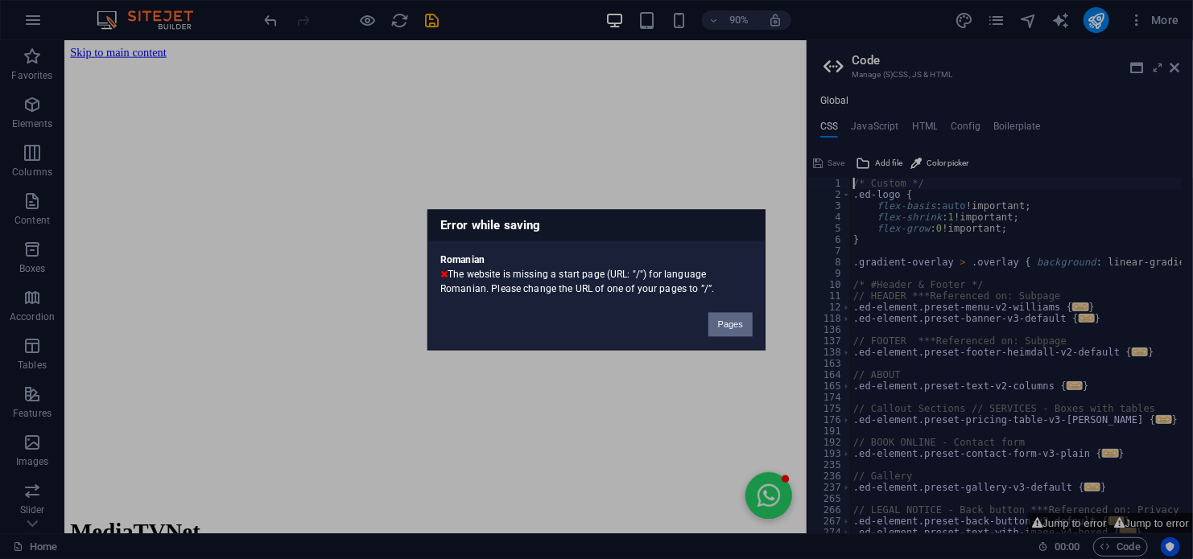
click at [732, 324] on button "Pages" at bounding box center [730, 324] width 44 height 24
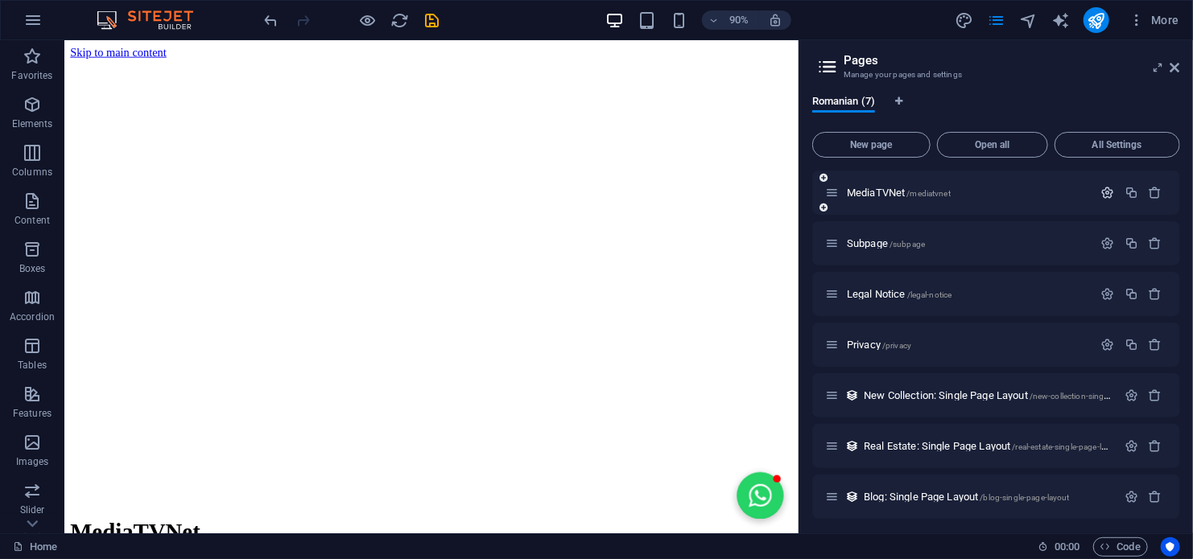
click at [1101, 195] on icon "button" at bounding box center [1108, 193] width 14 height 14
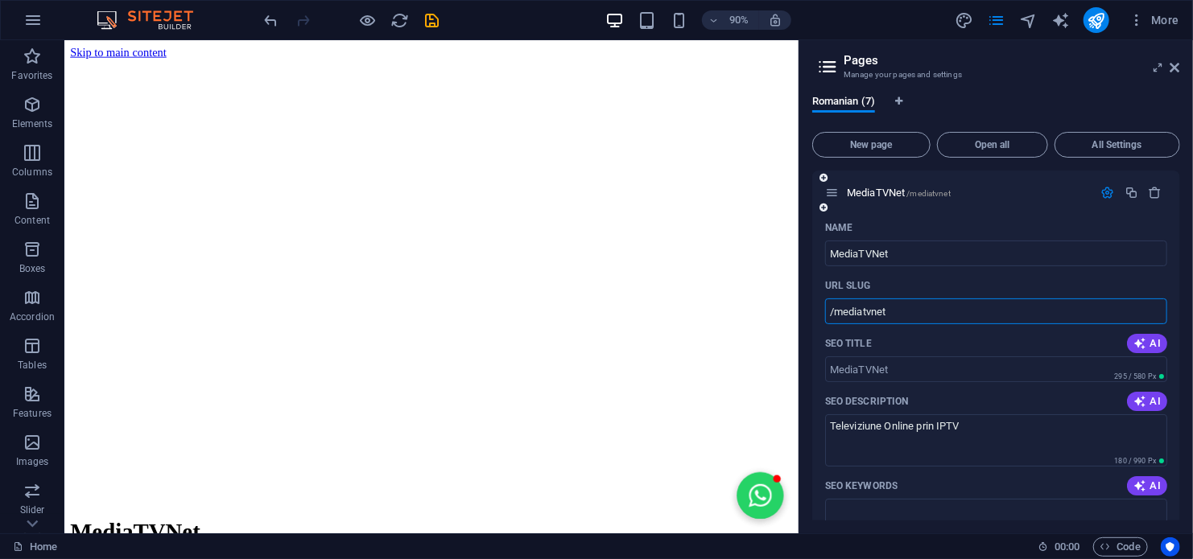
click at [914, 316] on input "/mediatvnet" at bounding box center [996, 312] width 342 height 26
type input "/home"
click at [1099, 23] on icon "publish" at bounding box center [1095, 20] width 19 height 19
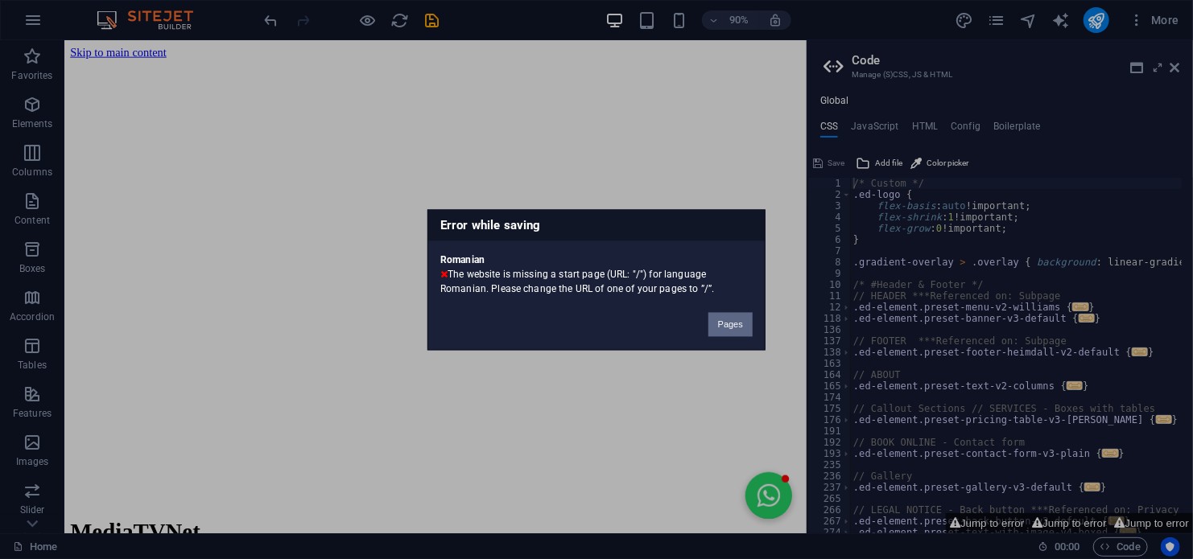
click at [735, 322] on button "Pages" at bounding box center [730, 324] width 44 height 24
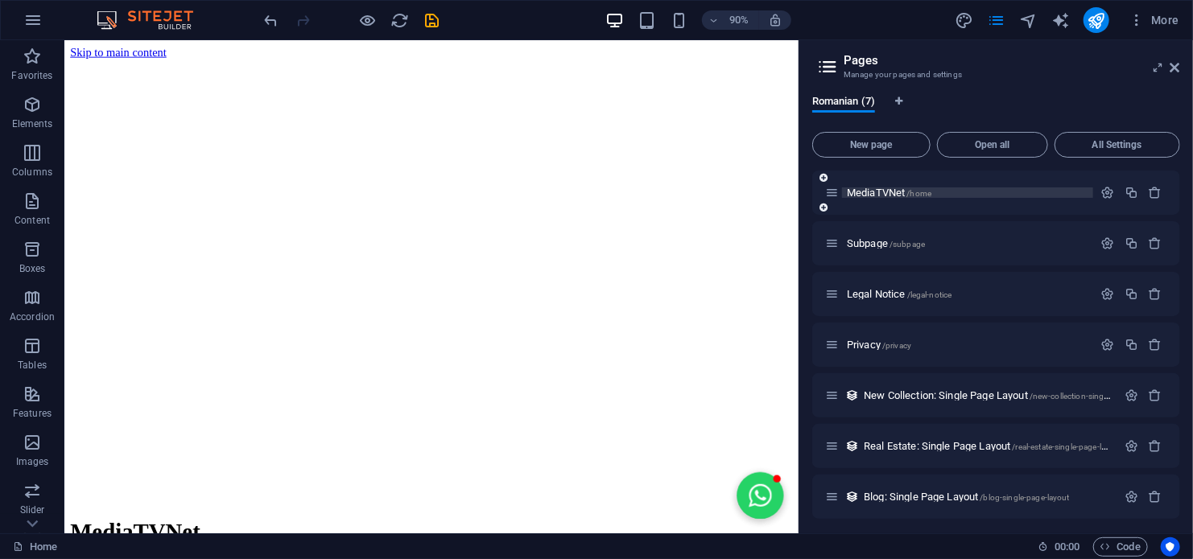
click at [904, 192] on span "MediaTVNet /home" at bounding box center [889, 193] width 85 height 12
click at [870, 187] on div "MediaTVNet /home" at bounding box center [959, 192] width 268 height 19
click at [872, 192] on span "MediaTVNet /home" at bounding box center [889, 193] width 85 height 12
click at [1105, 193] on icon "button" at bounding box center [1108, 193] width 14 height 14
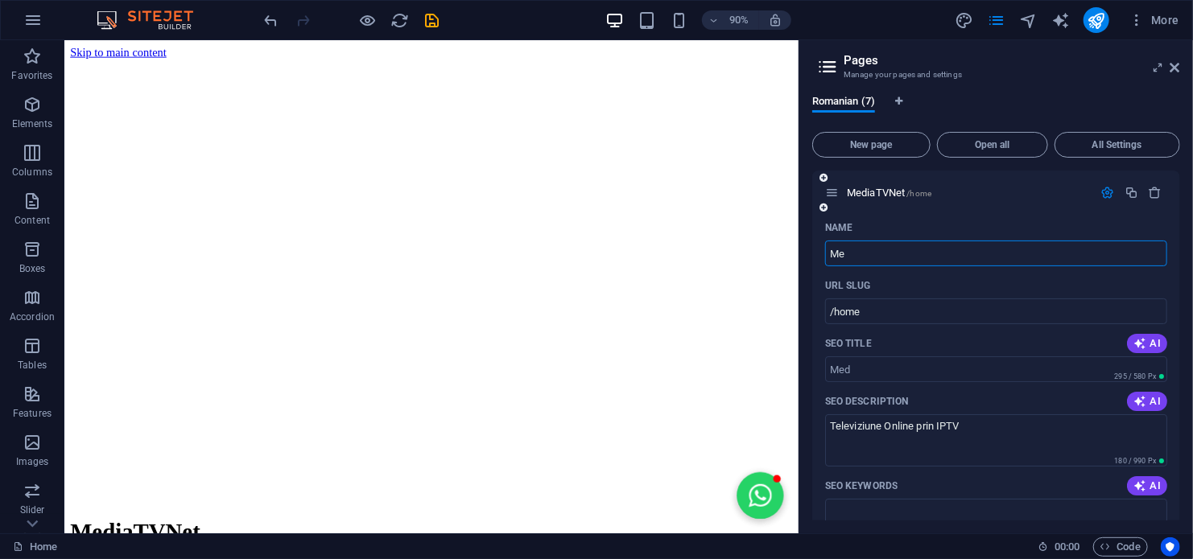
type input "M"
type input "Home"
click at [1091, 26] on icon "publish" at bounding box center [1095, 20] width 19 height 19
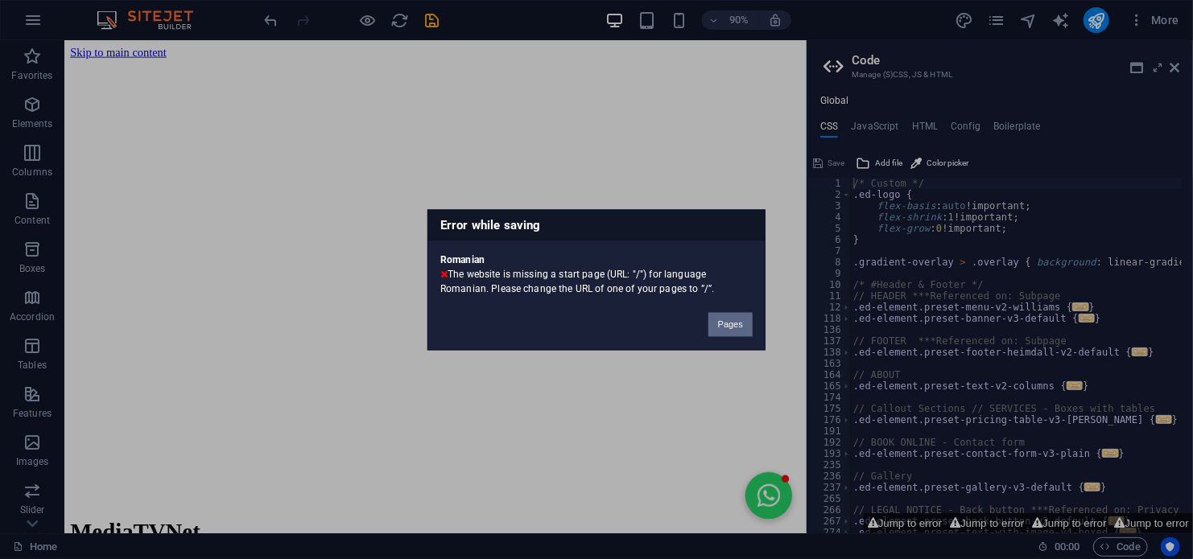
click at [730, 324] on button "Pages" at bounding box center [730, 324] width 44 height 24
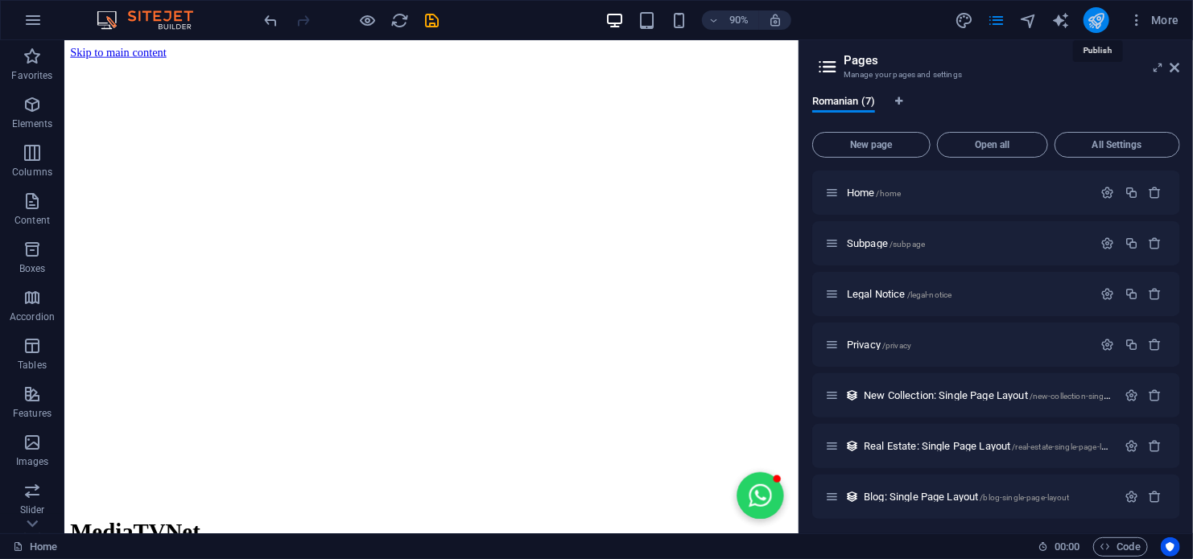
click at [1097, 22] on icon "publish" at bounding box center [1095, 20] width 19 height 19
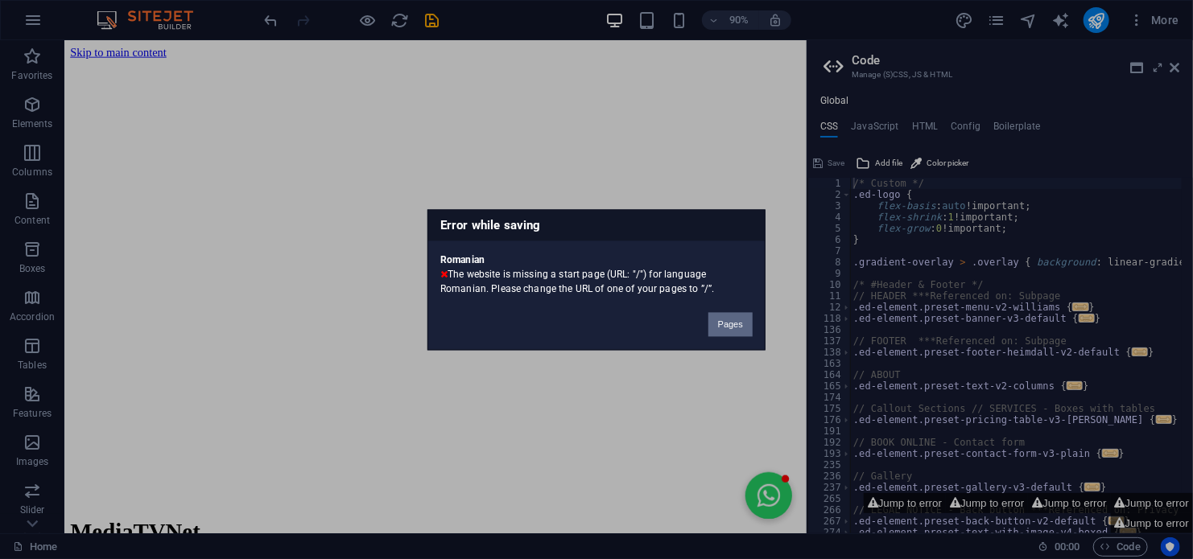
click at [733, 329] on button "Pages" at bounding box center [730, 324] width 44 height 24
